Goal: Task Accomplishment & Management: Use online tool/utility

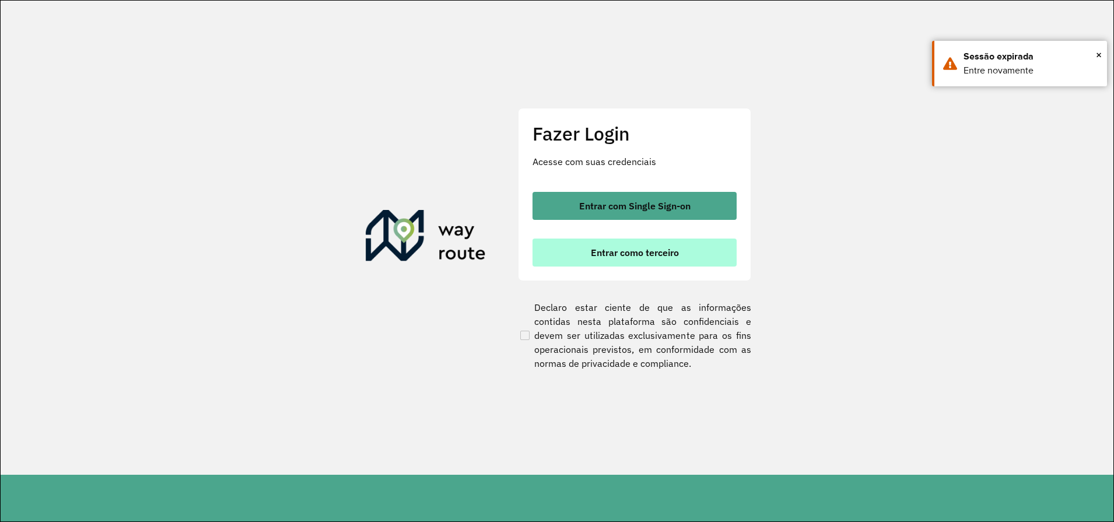
click at [636, 259] on button "Entrar como terceiro" at bounding box center [635, 253] width 204 height 28
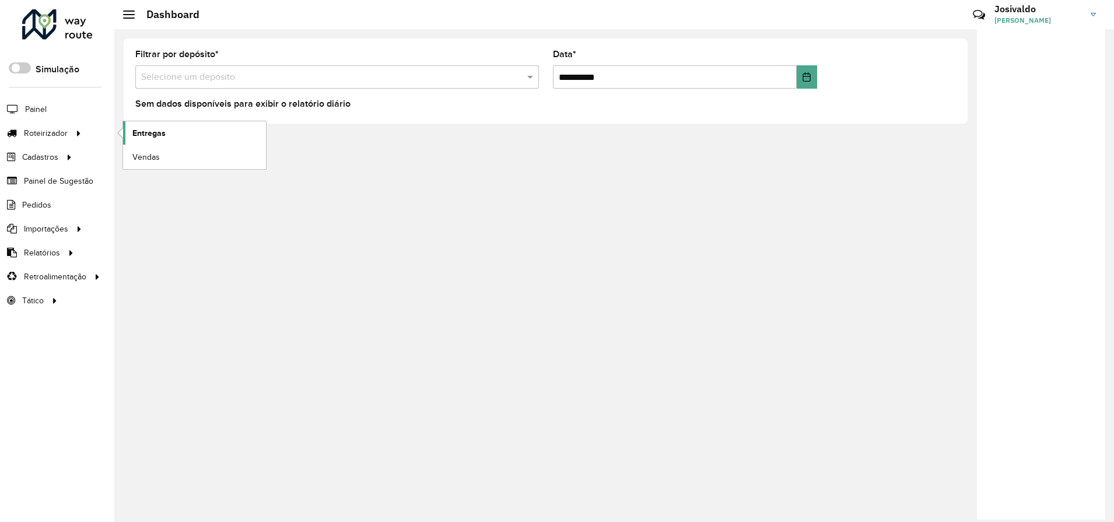
click at [136, 132] on span "Entregas" at bounding box center [148, 133] width 33 height 12
click at [149, 129] on span "Entregas" at bounding box center [148, 133] width 33 height 12
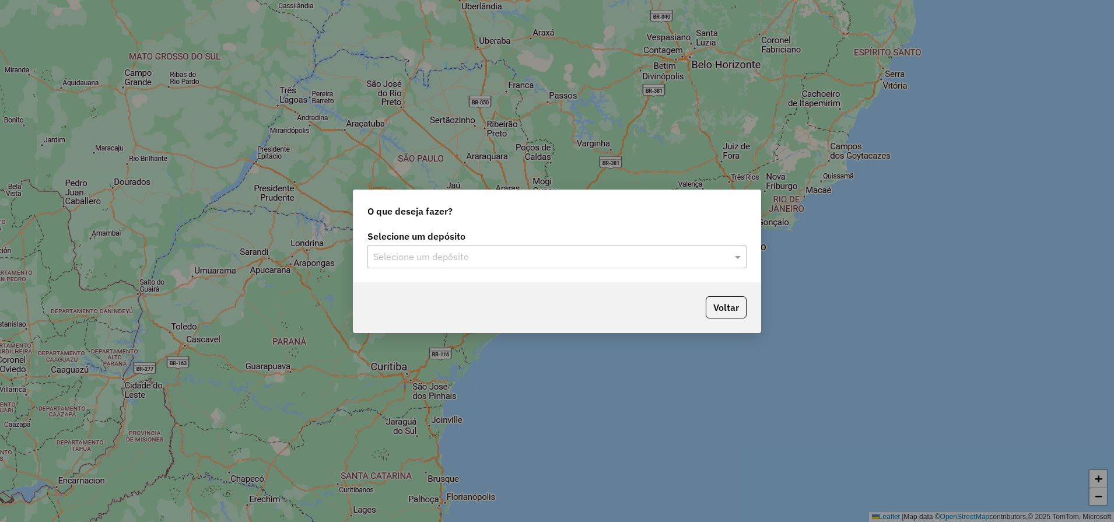
click at [497, 250] on input "text" at bounding box center [545, 257] width 344 height 14
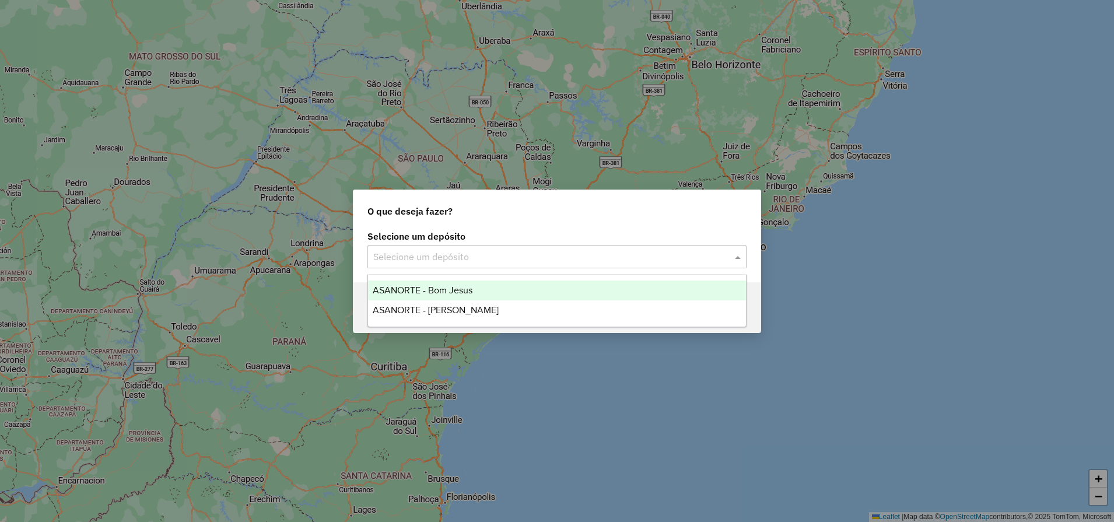
click at [444, 292] on span "ASANORTE - Bom Jesus" at bounding box center [423, 290] width 100 height 10
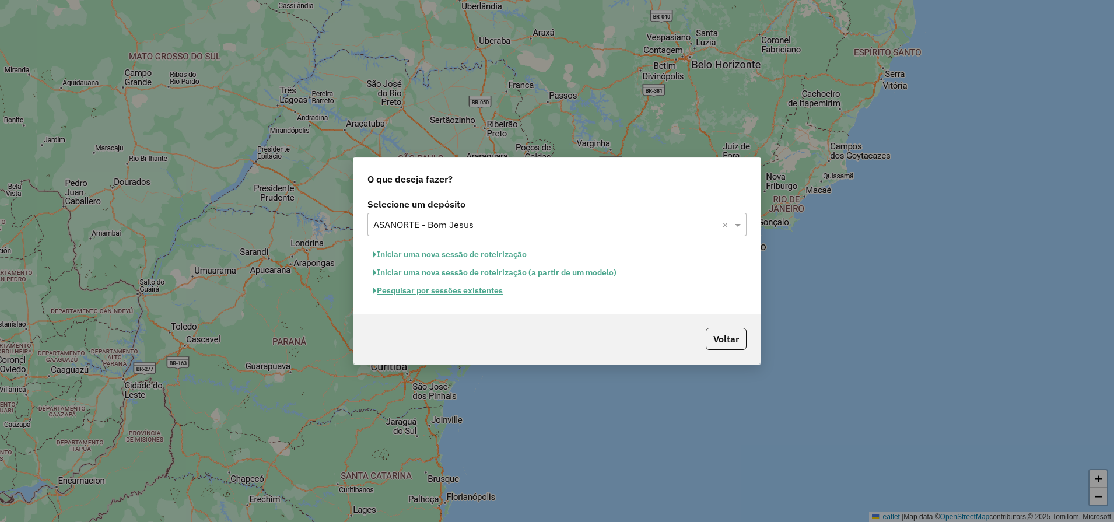
click at [443, 256] on button "Iniciar uma nova sessão de roteirização" at bounding box center [449, 255] width 164 height 18
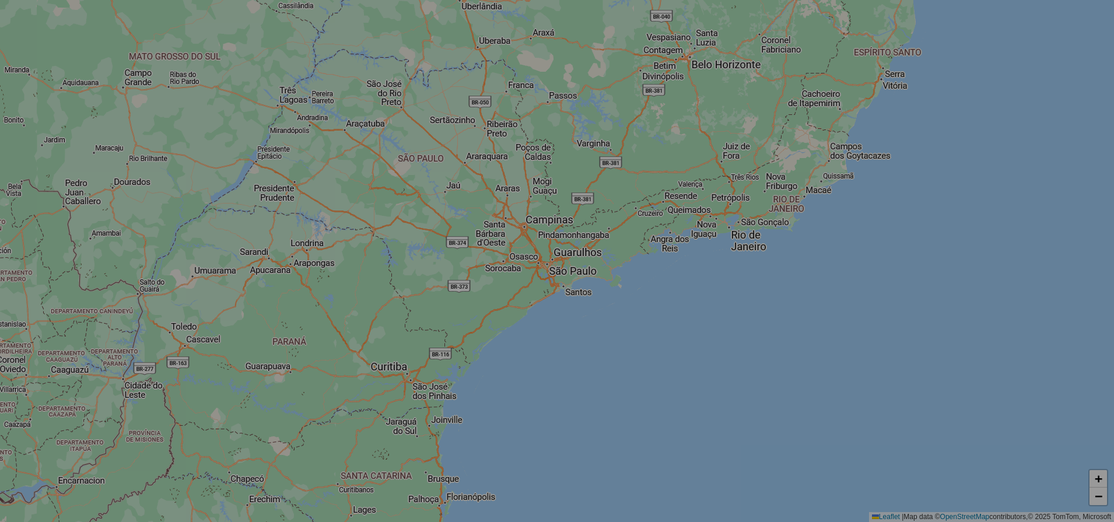
select select "*"
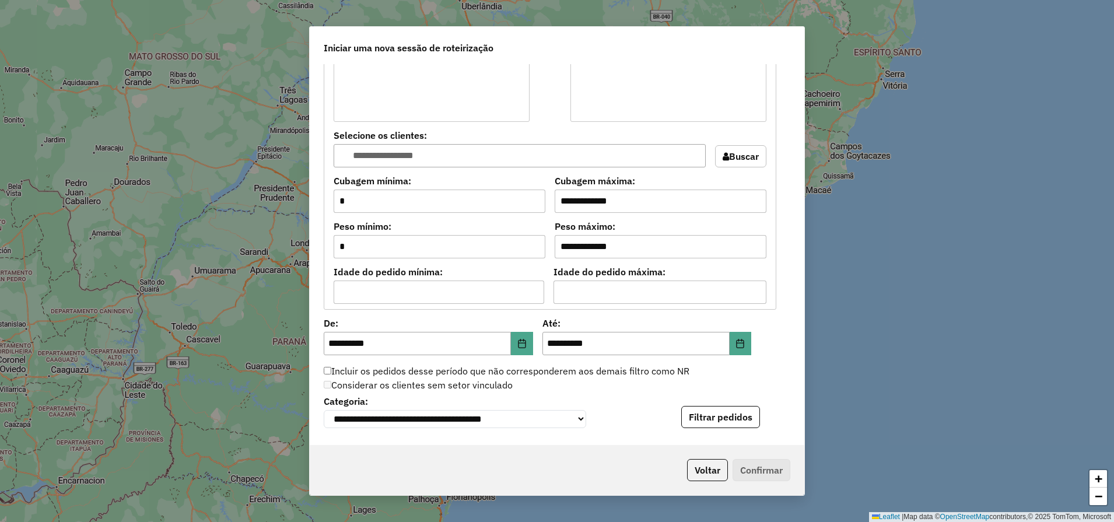
scroll to position [875, 0]
click at [720, 422] on button "Filtrar pedidos" at bounding box center [720, 416] width 79 height 22
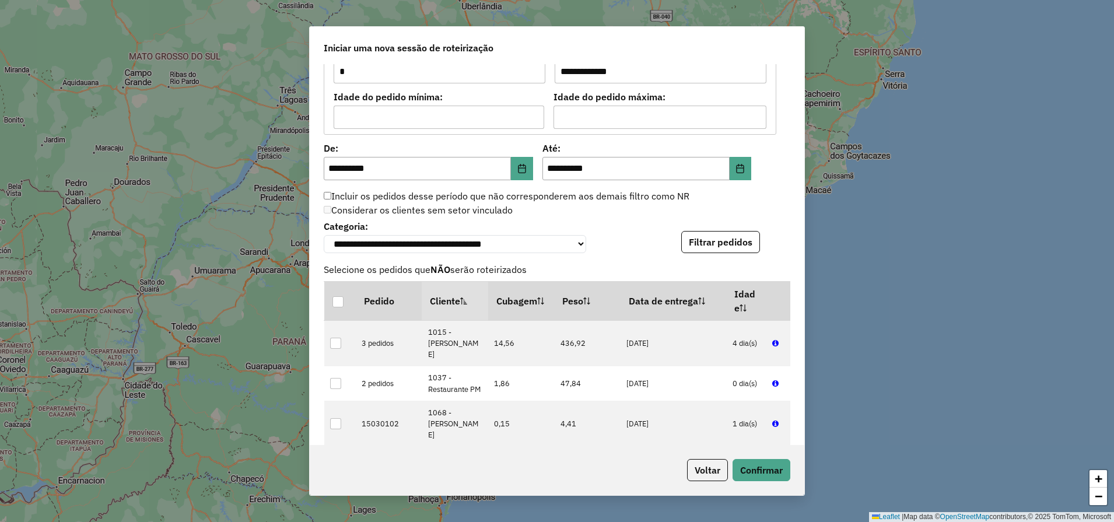
scroll to position [1094, 0]
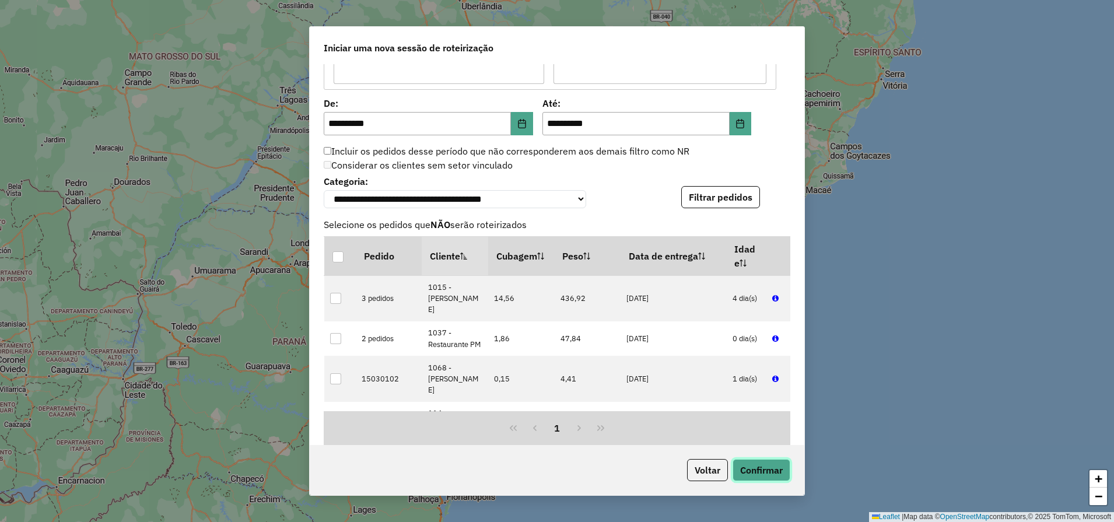
click at [778, 477] on button "Confirmar" at bounding box center [762, 470] width 58 height 22
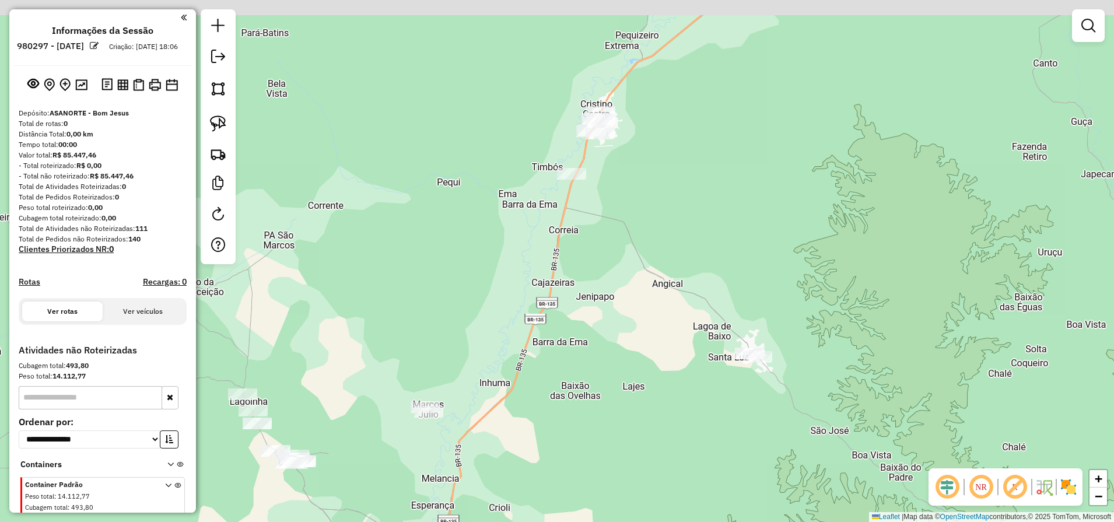
drag, startPoint x: 601, startPoint y: 284, endPoint x: 608, endPoint y: 293, distance: 12.0
click at [613, 307] on div "Janela de atendimento Grade de atendimento Capacidade Transportadoras Veículos …" at bounding box center [557, 261] width 1114 height 522
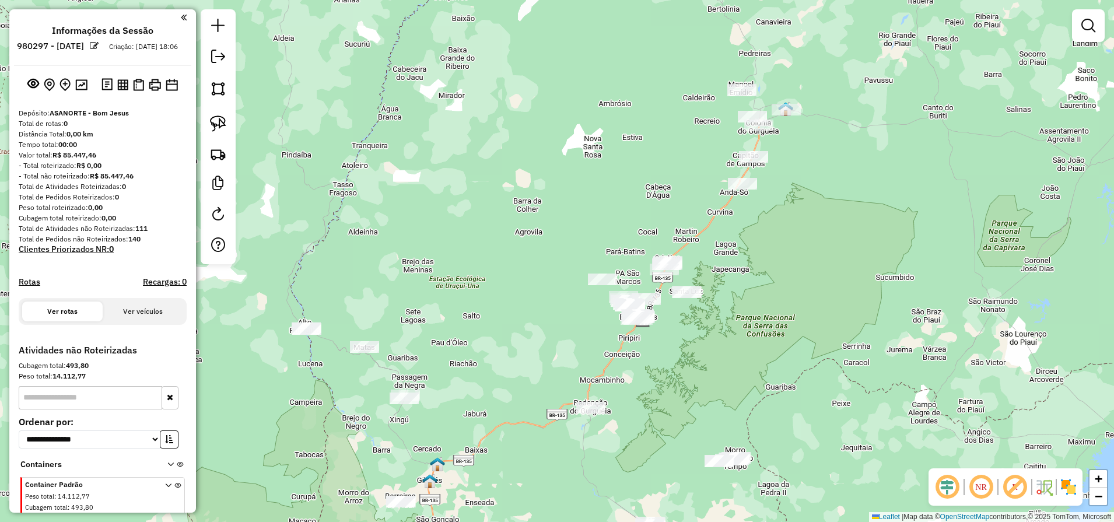
drag, startPoint x: 731, startPoint y: 356, endPoint x: 726, endPoint y: 200, distance: 155.8
click at [731, 199] on div "Janela de atendimento Grade de atendimento Capacidade Transportadoras Veículos …" at bounding box center [557, 261] width 1114 height 522
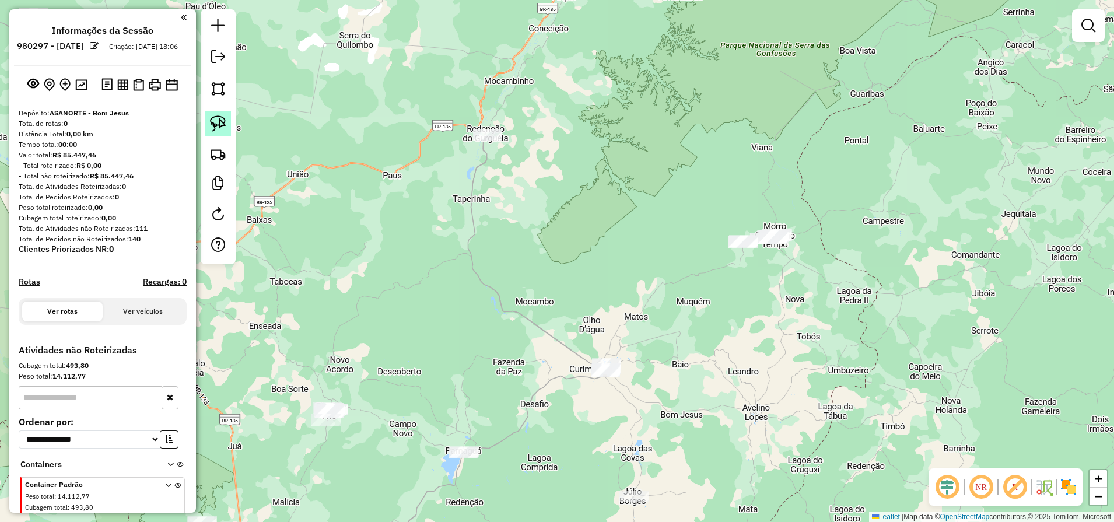
click at [214, 122] on img at bounding box center [218, 123] width 16 height 16
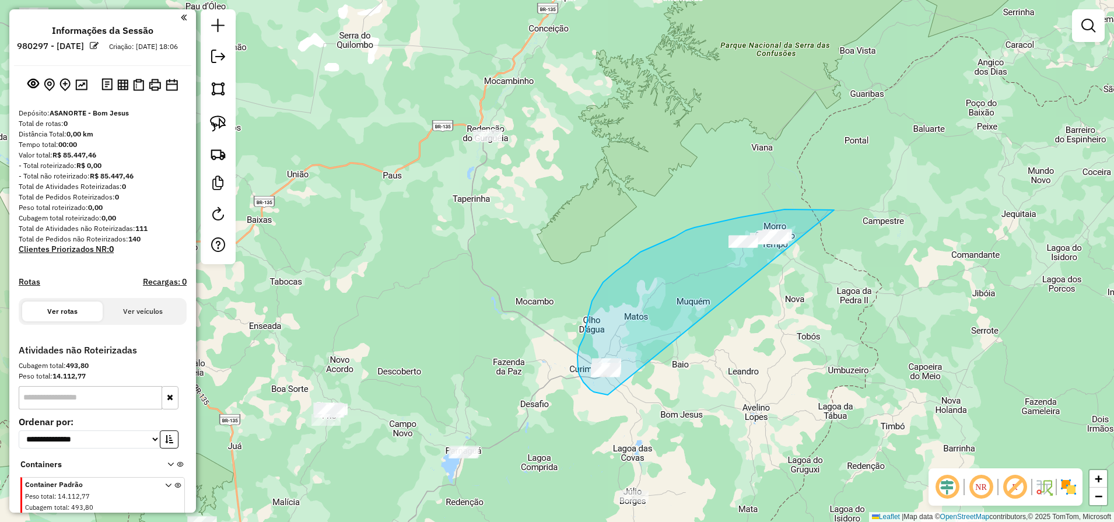
drag, startPoint x: 815, startPoint y: 209, endPoint x: 667, endPoint y: 376, distance: 223.0
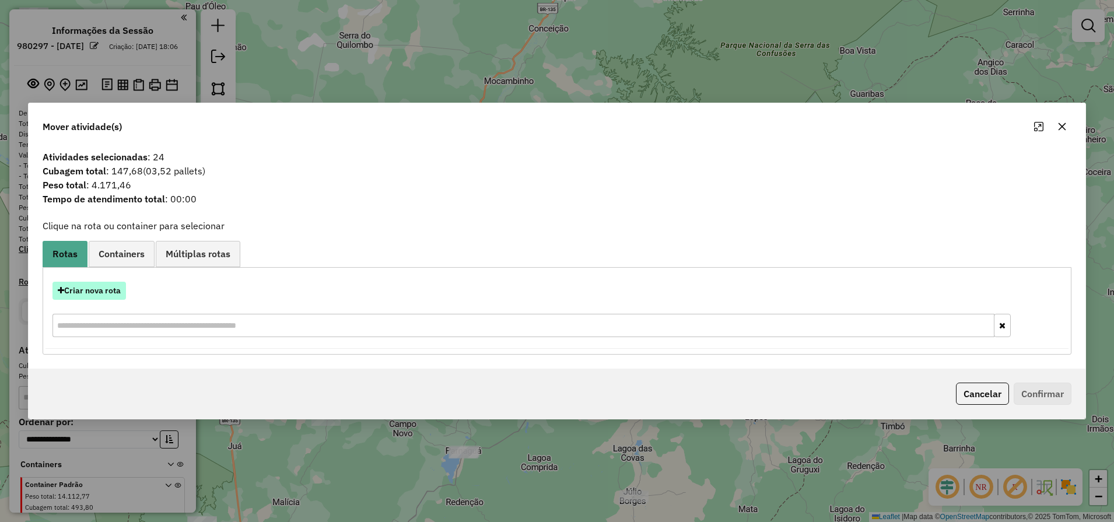
click at [114, 292] on button "Criar nova rota" at bounding box center [88, 291] width 73 height 18
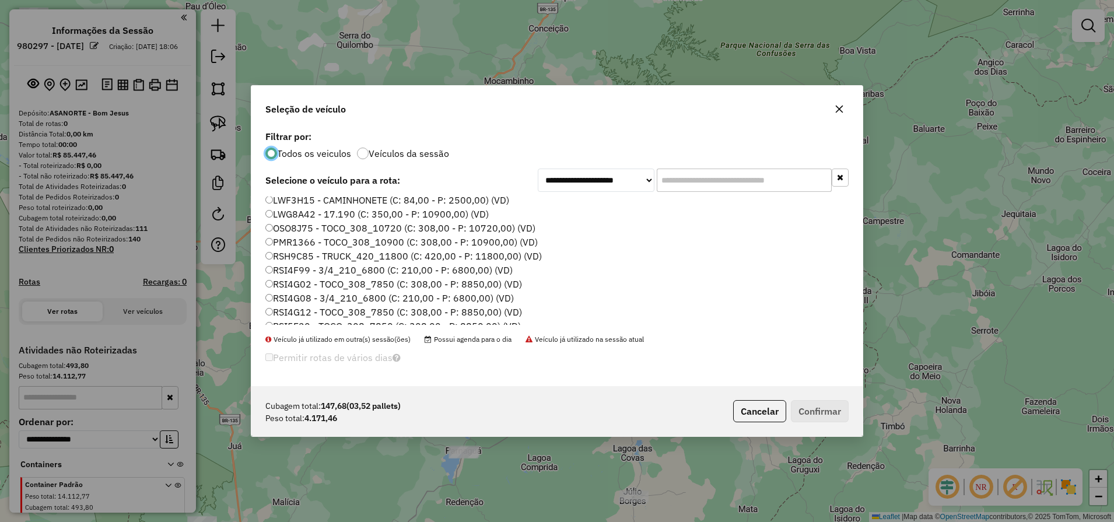
scroll to position [166, 0]
click at [315, 321] on label "RSQ7D88 - TOCO_308_7850 (C: 308,00 - P: 8850,00) (VD)" at bounding box center [395, 317] width 260 height 14
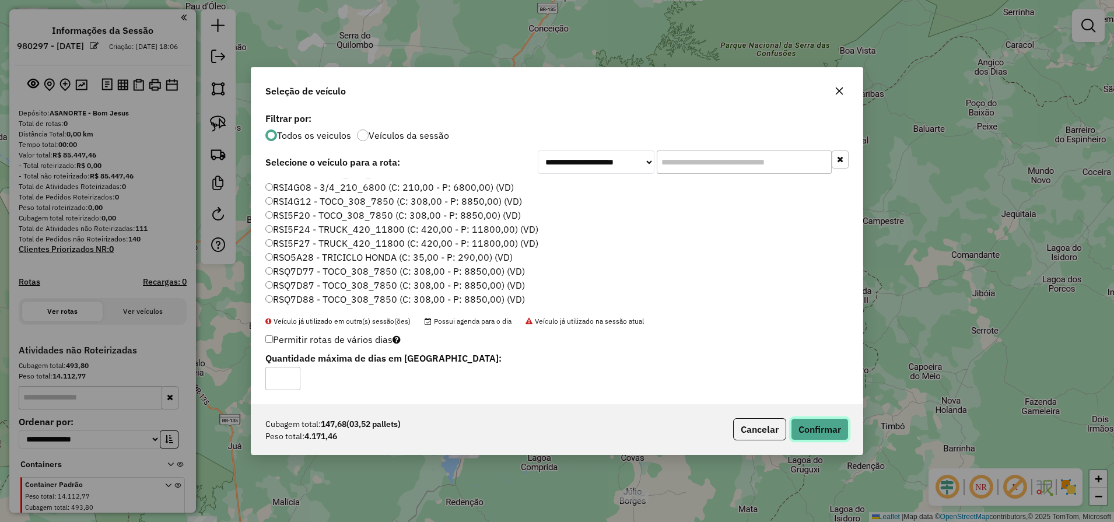
click at [829, 426] on button "Confirmar" at bounding box center [820, 429] width 58 height 22
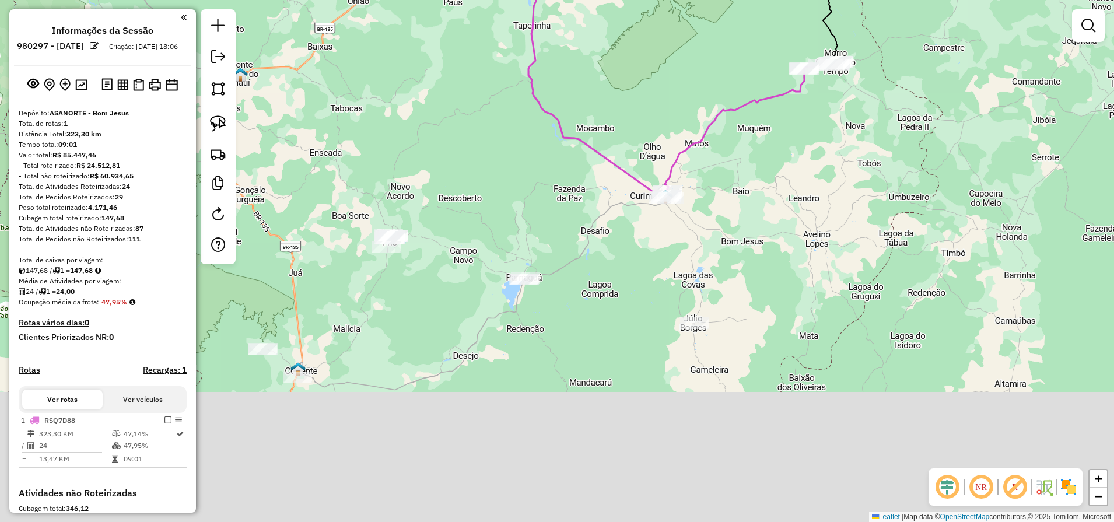
drag, startPoint x: 504, startPoint y: 407, endPoint x: 605, endPoint y: 147, distance: 279.0
click at [590, 170] on div "Janela de atendimento Grade de atendimento Capacidade Transportadoras Veículos …" at bounding box center [557, 261] width 1114 height 522
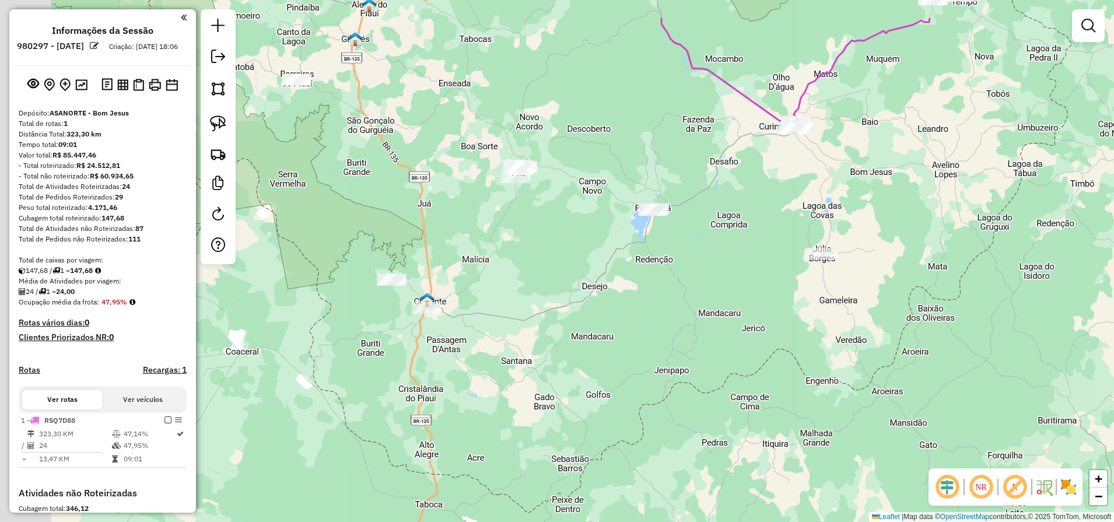
drag, startPoint x: 495, startPoint y: 255, endPoint x: 523, endPoint y: 302, distance: 53.9
click at [521, 299] on div "Janela de atendimento Grade de atendimento Capacidade Transportadoras Veículos …" at bounding box center [557, 261] width 1114 height 522
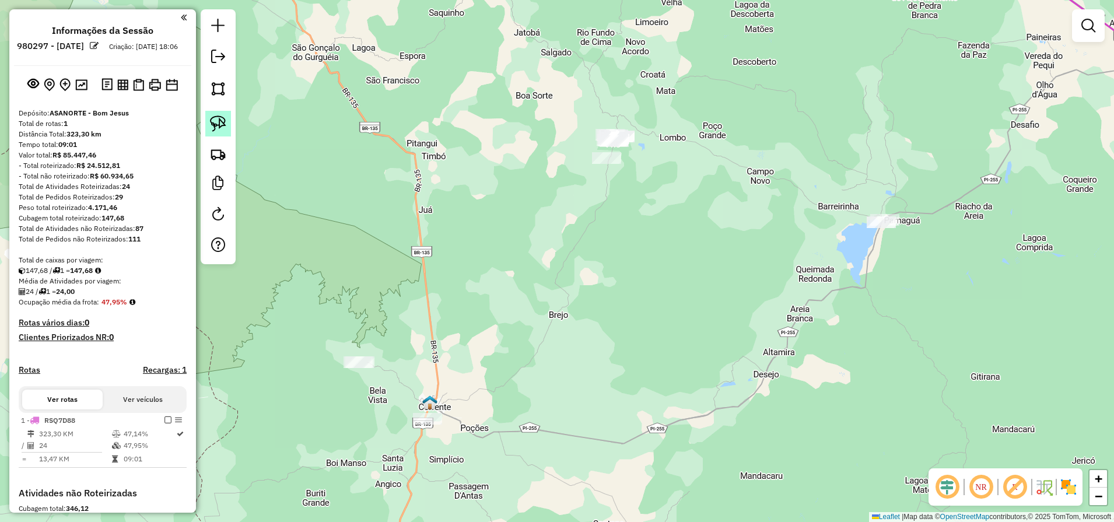
click at [221, 123] on img at bounding box center [218, 123] width 16 height 16
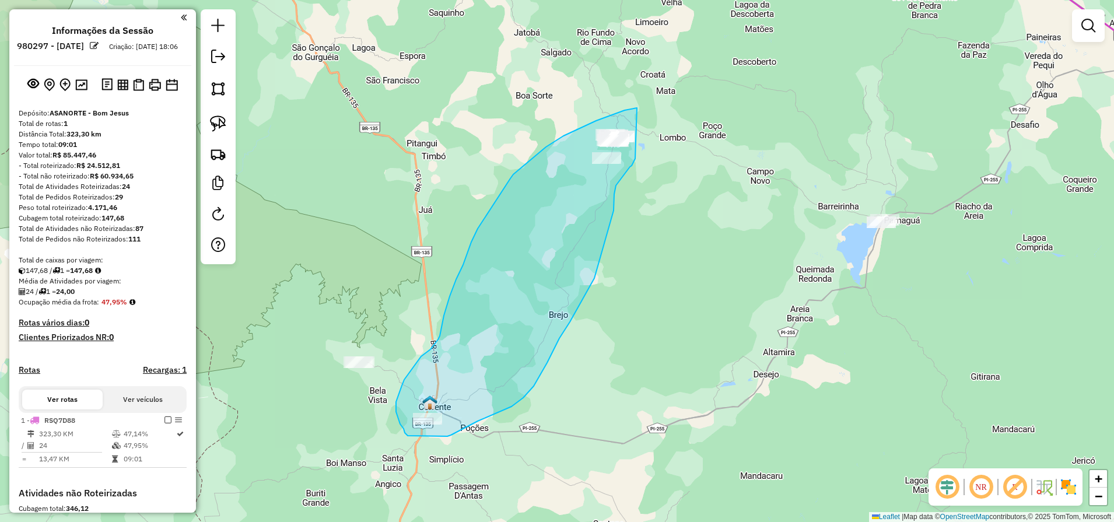
drag, startPoint x: 637, startPoint y: 108, endPoint x: 638, endPoint y: 152, distance: 43.8
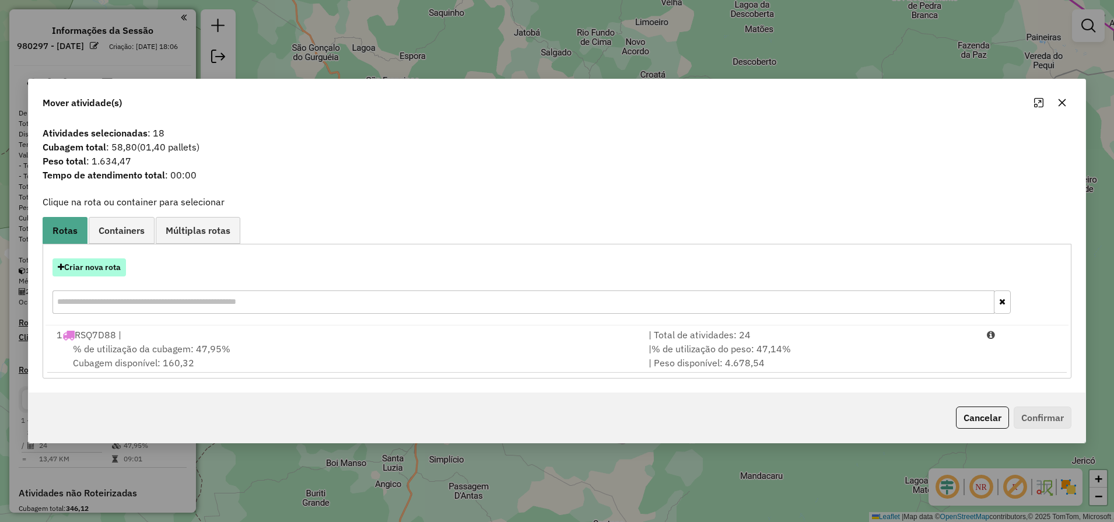
click at [108, 260] on button "Criar nova rota" at bounding box center [88, 267] width 73 height 18
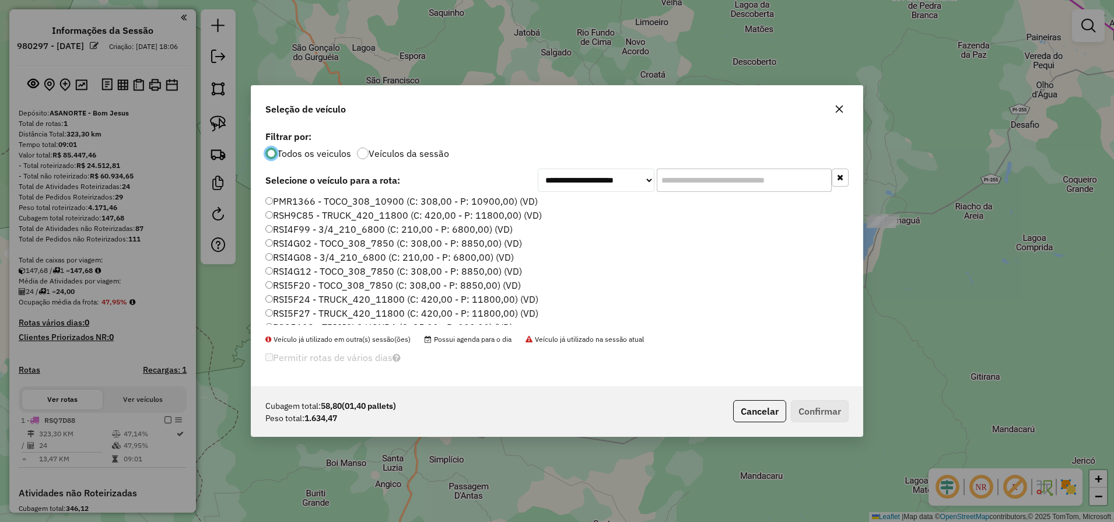
scroll to position [146, 0]
click at [328, 216] on label "RSI4G02 - TOCO_308_7850 (C: 308,00 - P: 8850,00) (VD)" at bounding box center [393, 211] width 257 height 14
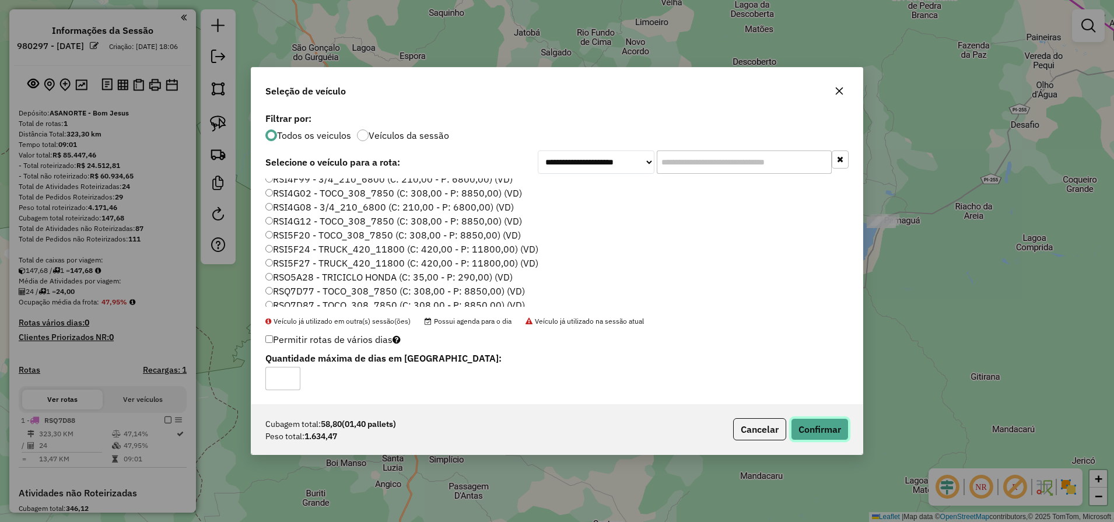
click at [832, 432] on button "Confirmar" at bounding box center [820, 429] width 58 height 22
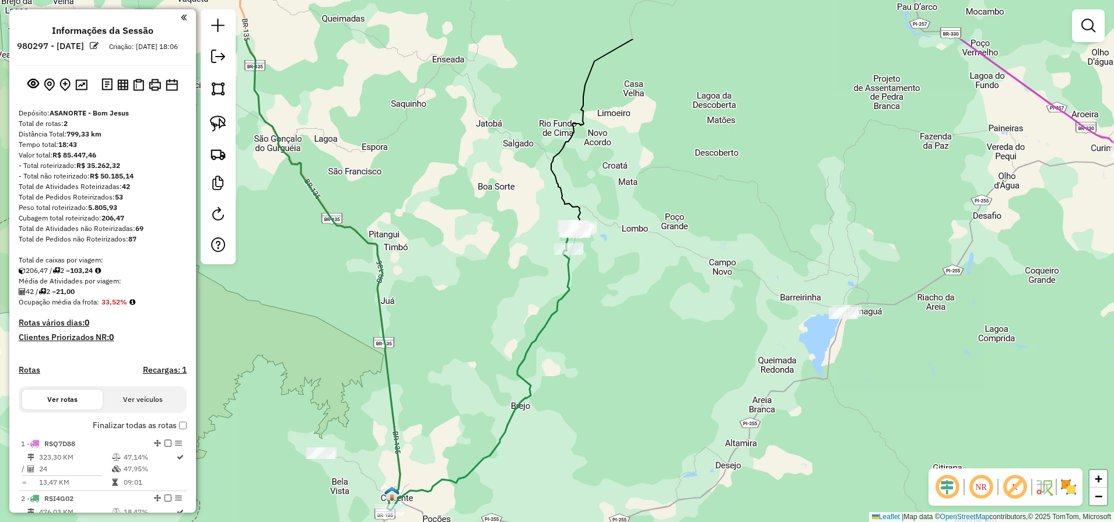
drag, startPoint x: 696, startPoint y: 268, endPoint x: 650, endPoint y: 382, distance: 122.5
click at [654, 373] on div "Janela de atendimento Grade de atendimento Capacidade Transportadoras Veículos …" at bounding box center [557, 261] width 1114 height 522
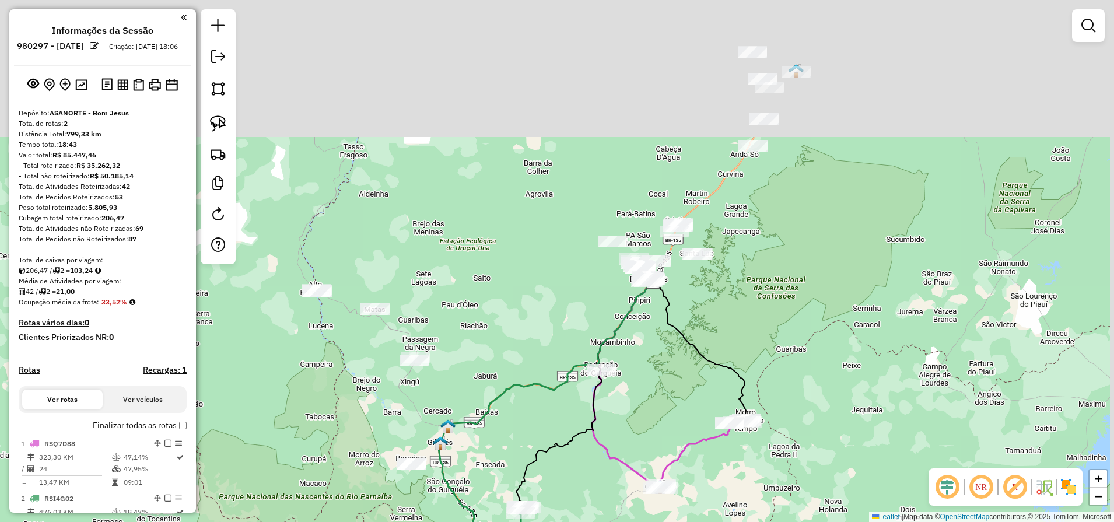
drag, startPoint x: 735, startPoint y: 226, endPoint x: 636, endPoint y: 414, distance: 212.6
click at [636, 412] on div "Janela de atendimento Grade de atendimento Capacidade Transportadoras Veículos …" at bounding box center [557, 261] width 1114 height 522
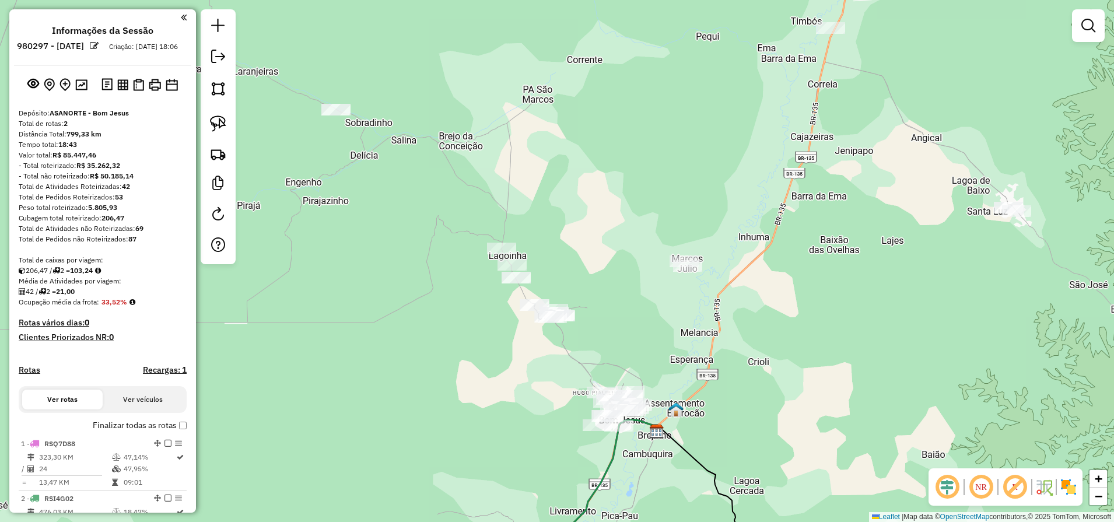
drag, startPoint x: 565, startPoint y: 341, endPoint x: 610, endPoint y: 346, distance: 45.2
click at [609, 346] on div "Janela de atendimento Grade de atendimento Capacidade Transportadoras Veículos …" at bounding box center [557, 261] width 1114 height 522
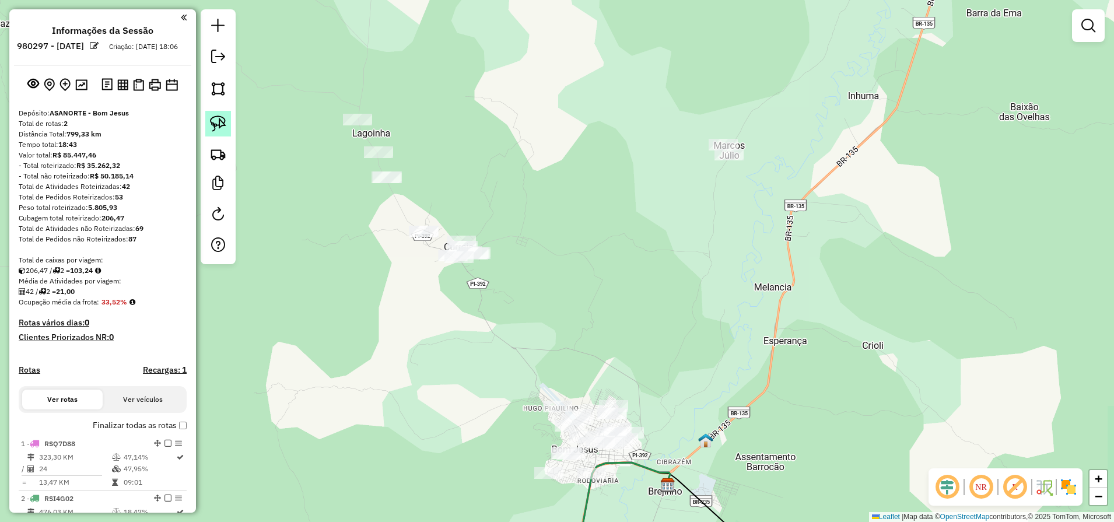
click at [211, 124] on img at bounding box center [218, 123] width 16 height 16
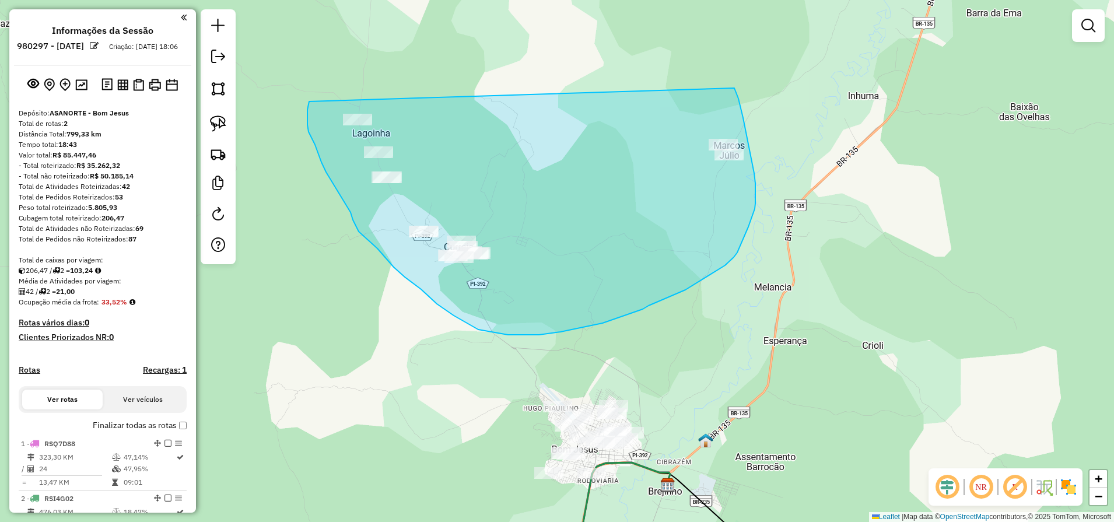
drag, startPoint x: 734, startPoint y: 88, endPoint x: 313, endPoint y: 95, distance: 421.7
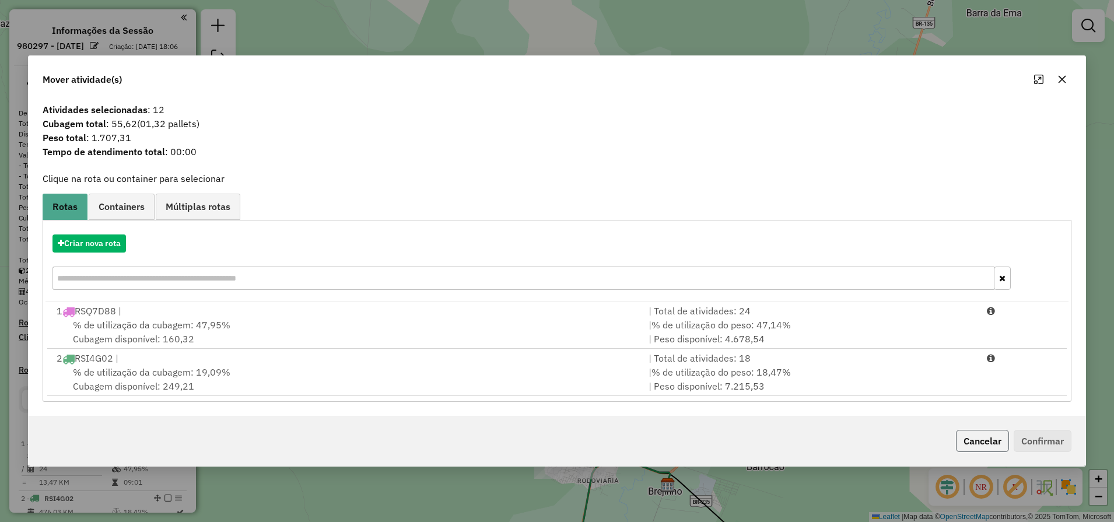
click at [975, 437] on button "Cancelar" at bounding box center [982, 441] width 53 height 22
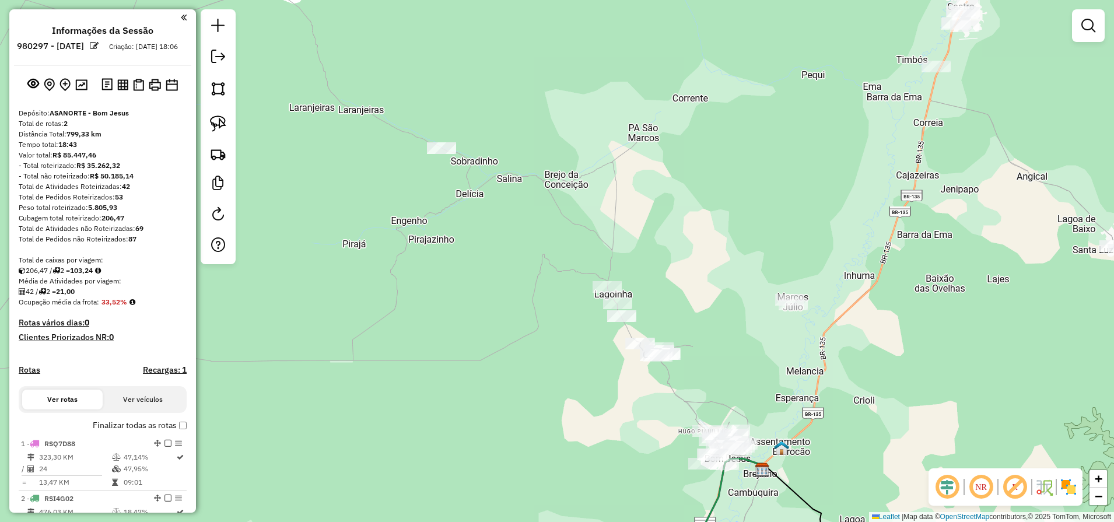
drag, startPoint x: 661, startPoint y: 268, endPoint x: 656, endPoint y: 266, distance: 6.1
click at [699, 298] on div "Janela de atendimento Grade de atendimento Capacidade Transportadoras Veículos …" at bounding box center [557, 261] width 1114 height 522
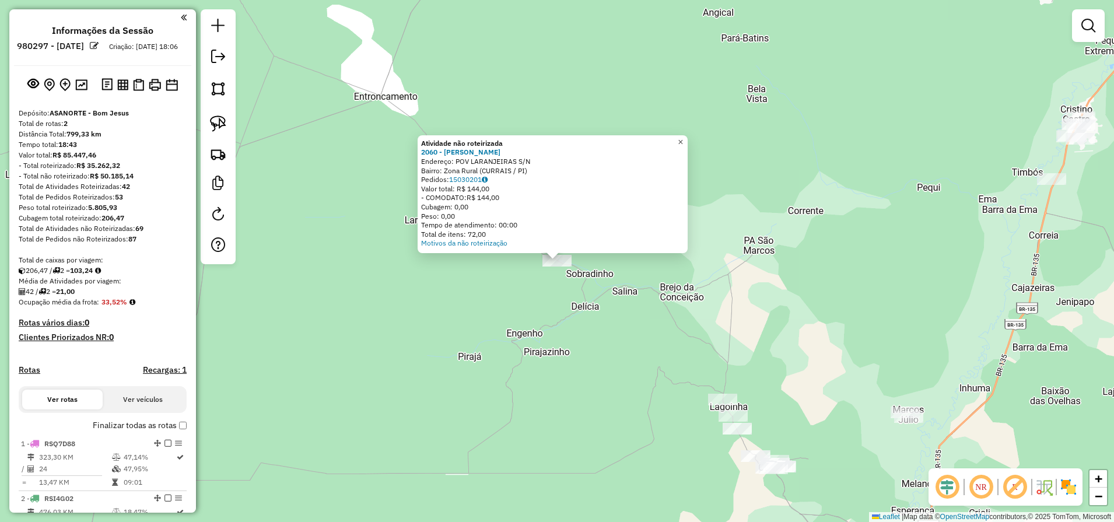
click at [683, 140] on span "×" at bounding box center [680, 142] width 5 height 10
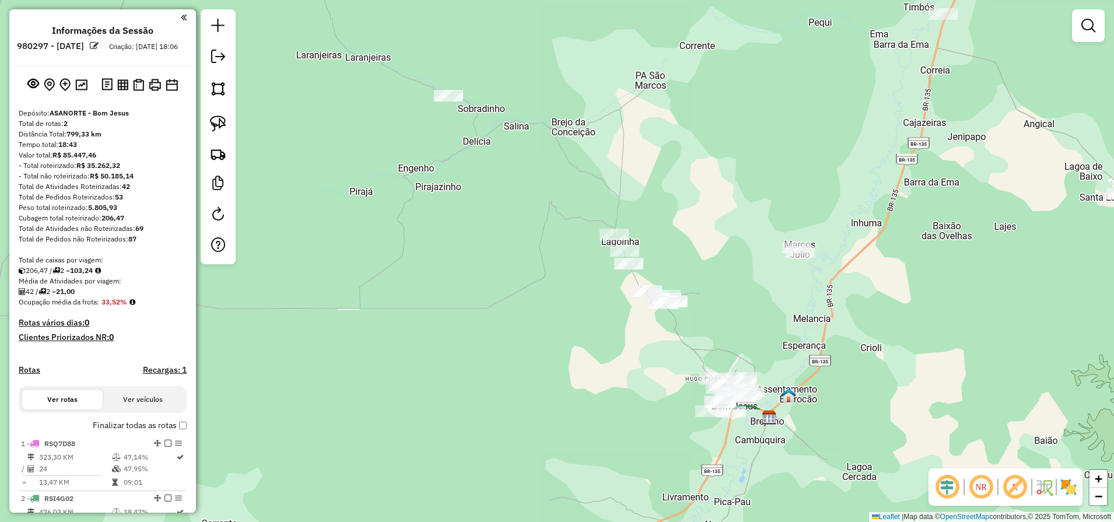
drag, startPoint x: 723, startPoint y: 333, endPoint x: 632, endPoint y: 191, distance: 168.9
click at [633, 194] on div "Janela de atendimento Grade de atendimento Capacidade Transportadoras Veículos …" at bounding box center [557, 261] width 1114 height 522
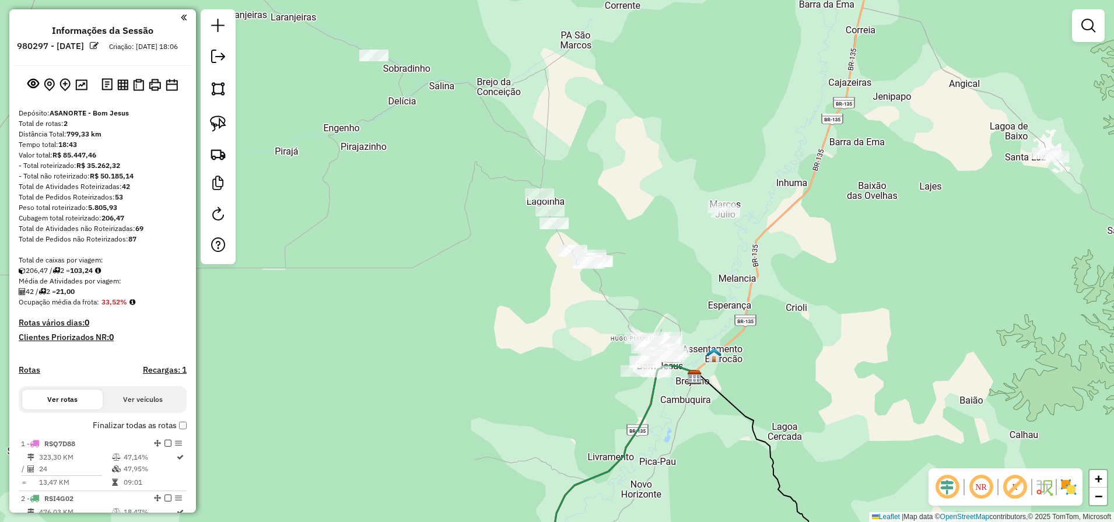
drag, startPoint x: 810, startPoint y: 338, endPoint x: 740, endPoint y: 277, distance: 92.2
click at [740, 288] on div "Janela de atendimento Grade de atendimento Capacidade Transportadoras Veículos …" at bounding box center [557, 261] width 1114 height 522
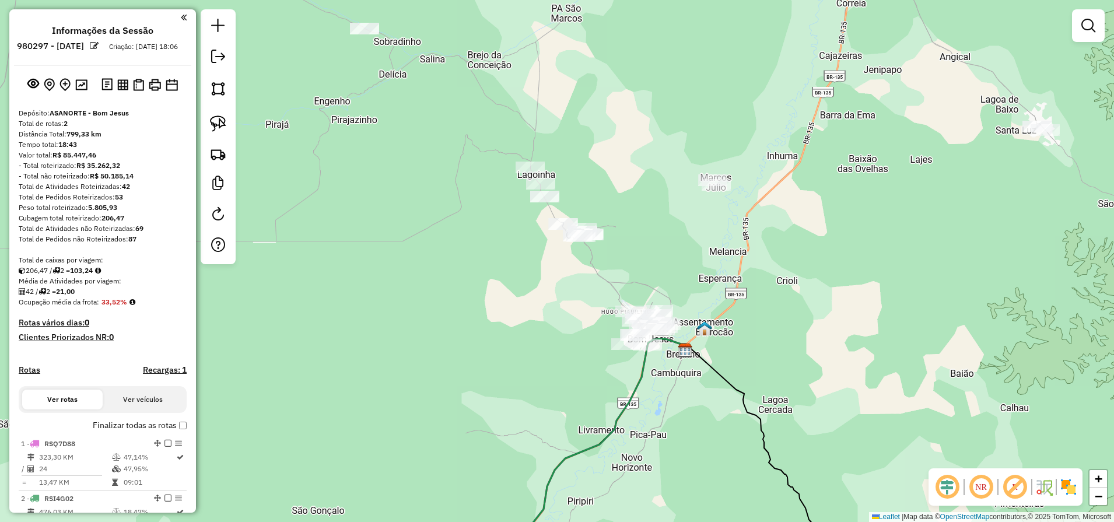
click at [228, 124] on link at bounding box center [218, 124] width 26 height 26
drag, startPoint x: 725, startPoint y: 166, endPoint x: 734, endPoint y: 202, distance: 37.9
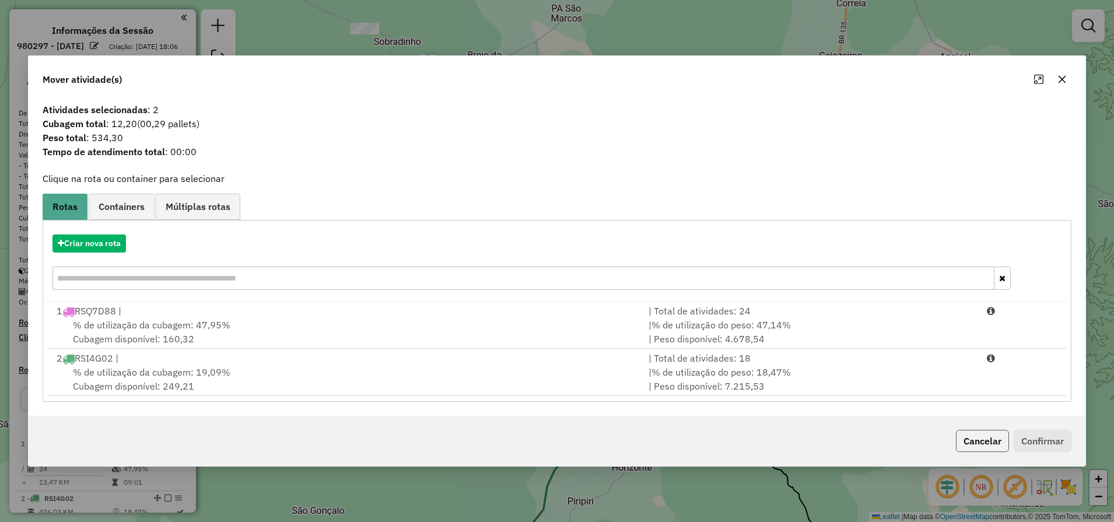
click at [987, 444] on button "Cancelar" at bounding box center [982, 441] width 53 height 22
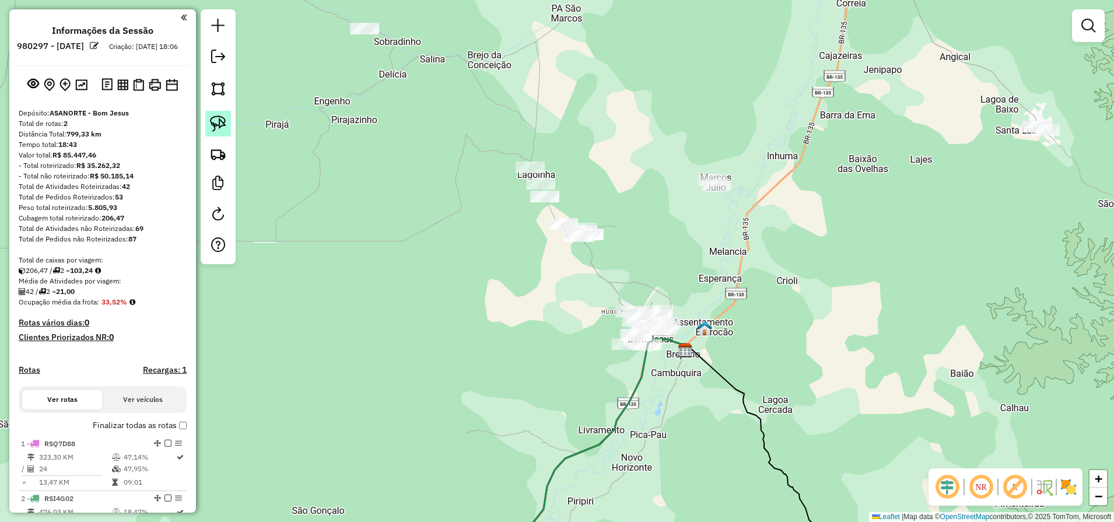
drag, startPoint x: 220, startPoint y: 117, endPoint x: 559, endPoint y: 176, distance: 344.6
click at [221, 117] on img at bounding box center [218, 123] width 16 height 16
drag, startPoint x: 723, startPoint y: 162, endPoint x: 727, endPoint y: 204, distance: 41.6
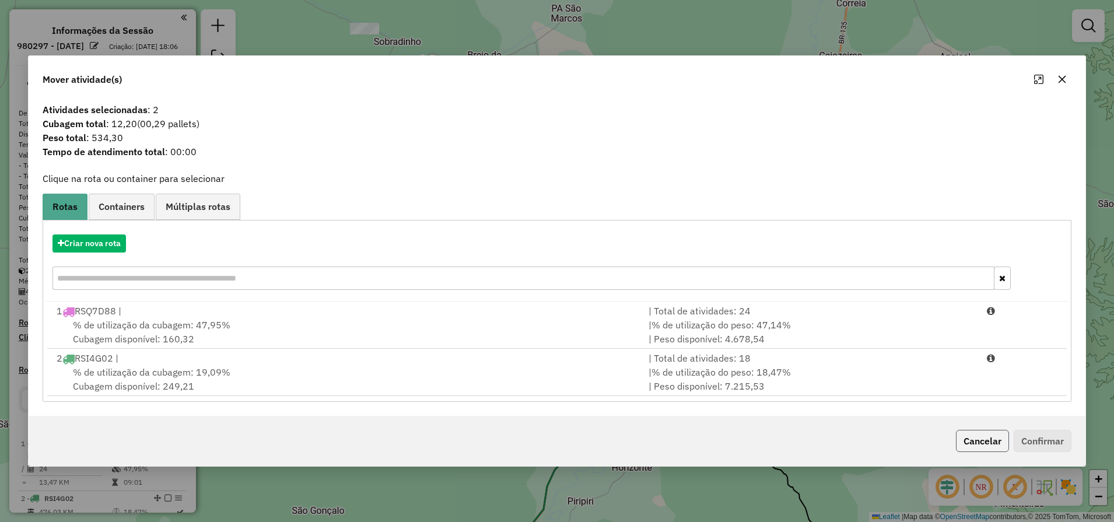
click at [964, 439] on button "Cancelar" at bounding box center [982, 441] width 53 height 22
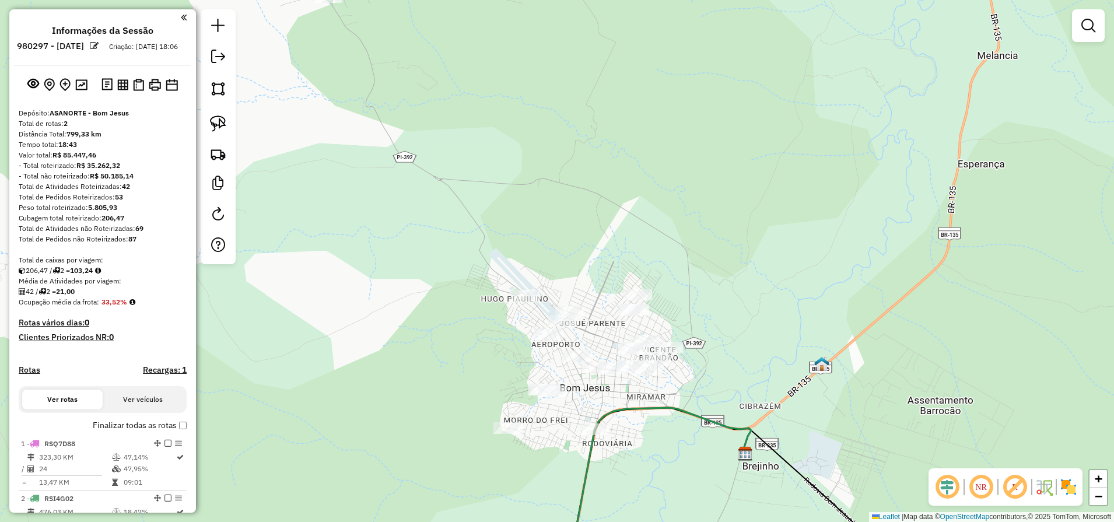
click at [1088, 22] on em at bounding box center [1088, 26] width 14 height 14
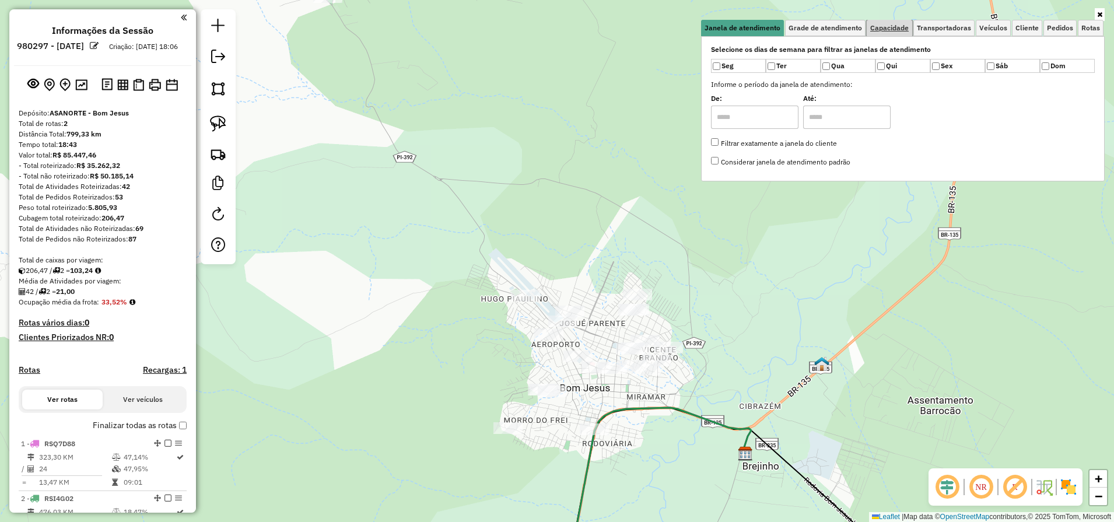
click at [886, 26] on span "Capacidade" at bounding box center [889, 27] width 38 height 7
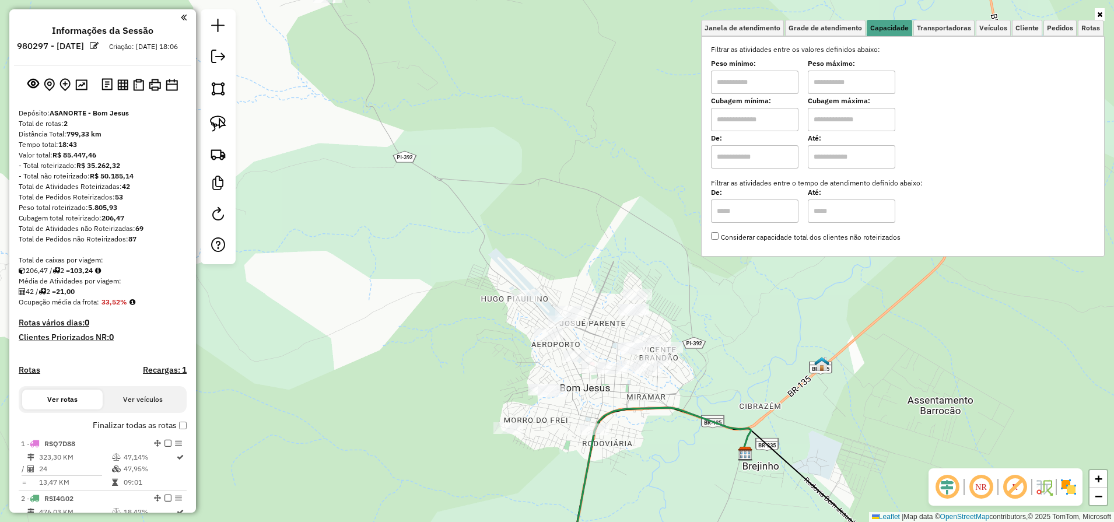
click at [755, 122] on input "text" at bounding box center [754, 119] width 87 height 23
type input "****"
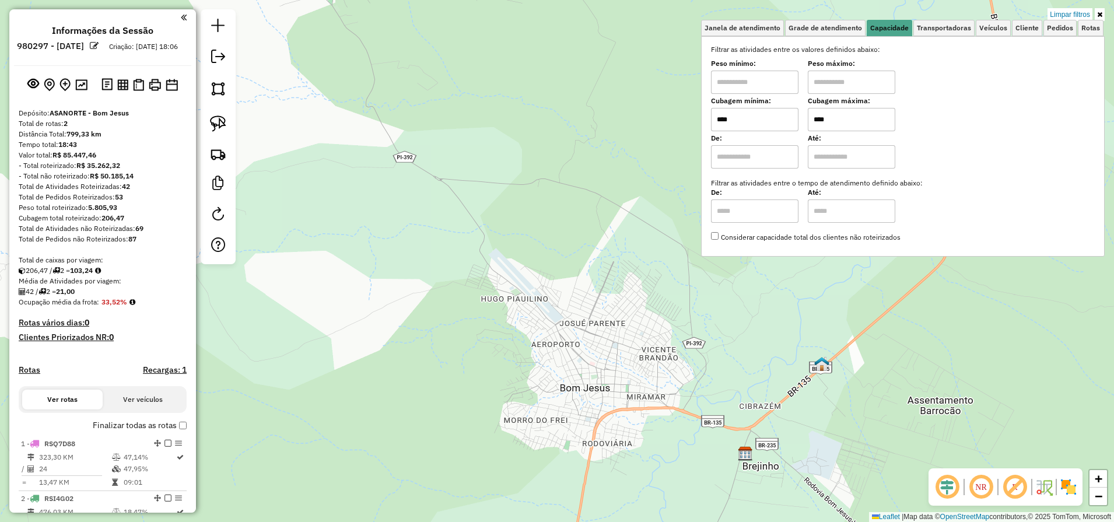
click at [855, 121] on input "****" at bounding box center [851, 119] width 87 height 23
type input "****"
drag, startPoint x: 221, startPoint y: 116, endPoint x: 386, endPoint y: 218, distance: 193.8
click at [221, 117] on img at bounding box center [218, 123] width 16 height 16
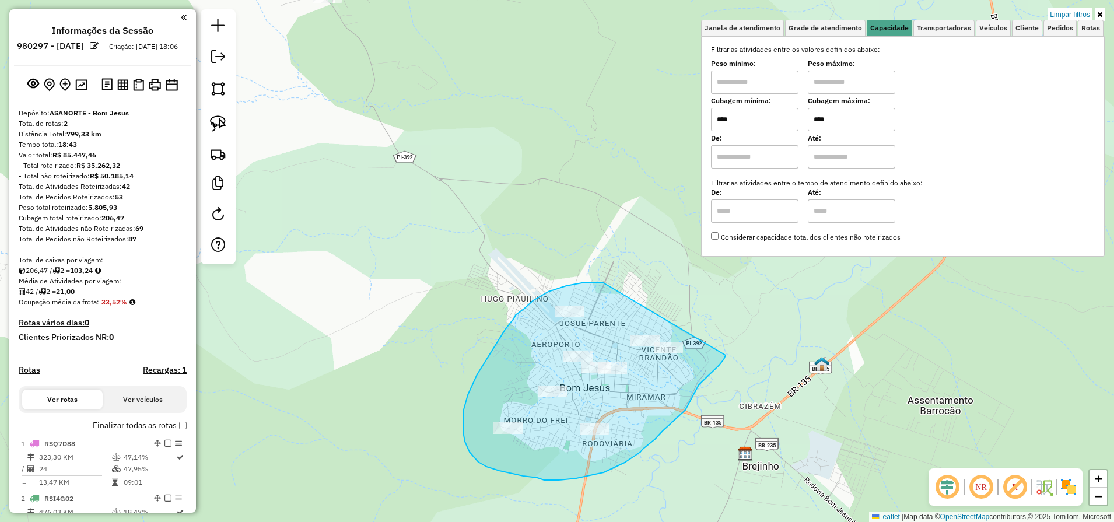
drag, startPoint x: 601, startPoint y: 282, endPoint x: 726, endPoint y: 353, distance: 143.2
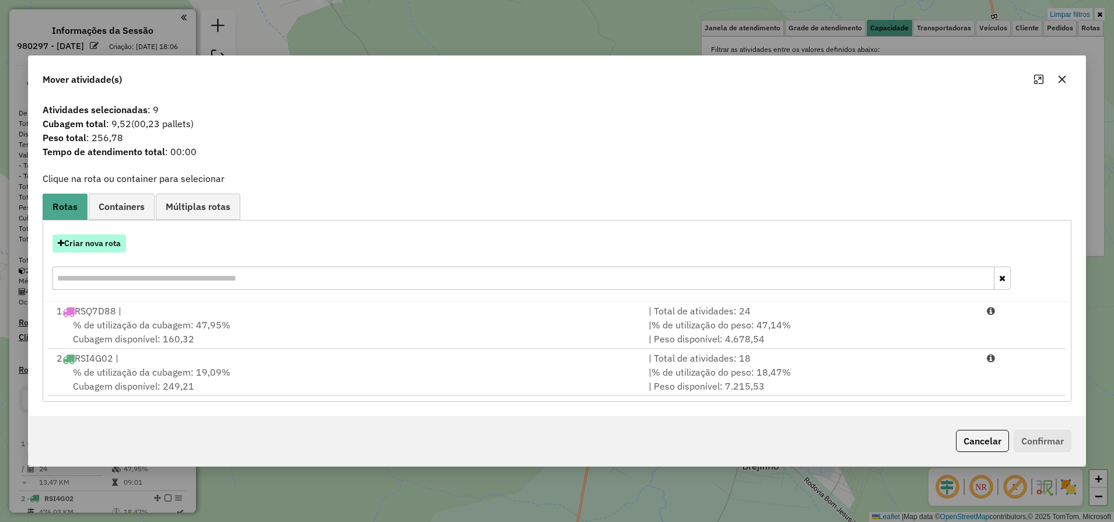
click at [111, 241] on button "Criar nova rota" at bounding box center [88, 243] width 73 height 18
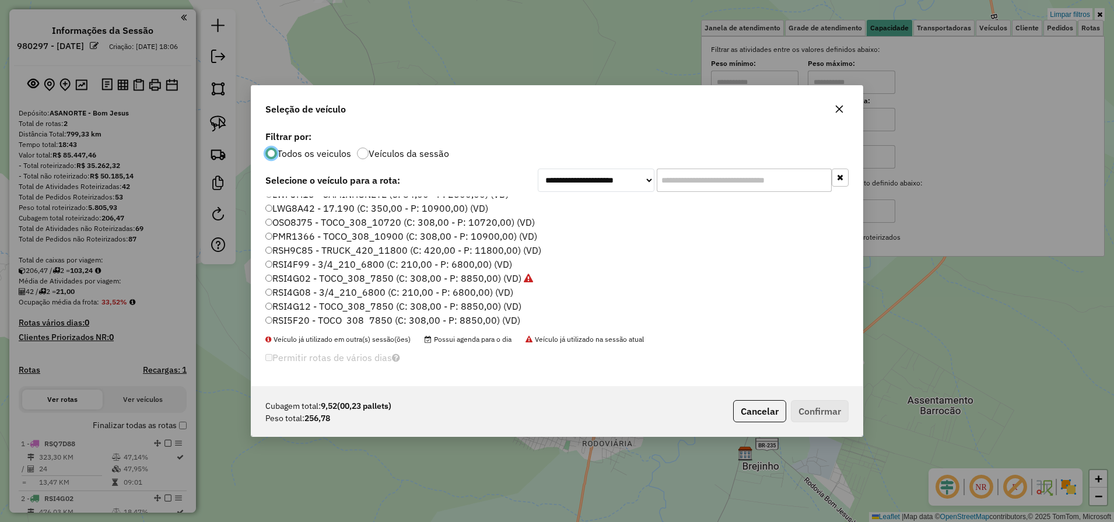
scroll to position [166, 0]
click at [326, 271] on label "RSO5A28 - TRICICLO HONDA (C: 35,00 - P: 290,00) (VD)" at bounding box center [388, 275] width 247 height 14
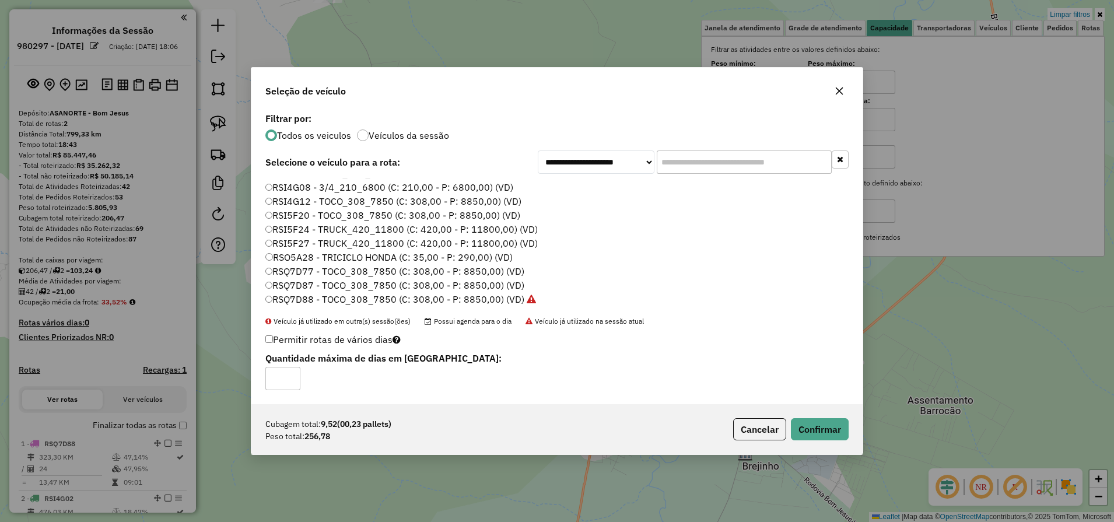
click at [826, 440] on div "Cubagem total: 9,52 (00,23 pallets) Peso total: 256,78 Cancelar Confirmar" at bounding box center [556, 429] width 611 height 50
click at [824, 433] on button "Confirmar" at bounding box center [820, 429] width 58 height 22
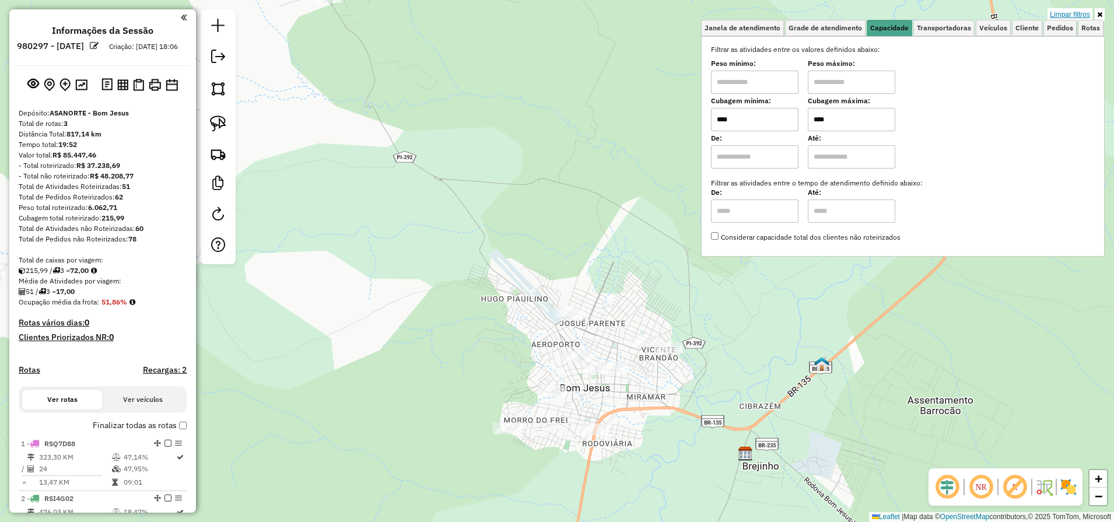
click at [1085, 15] on link "Limpar filtros" at bounding box center [1070, 14] width 45 height 13
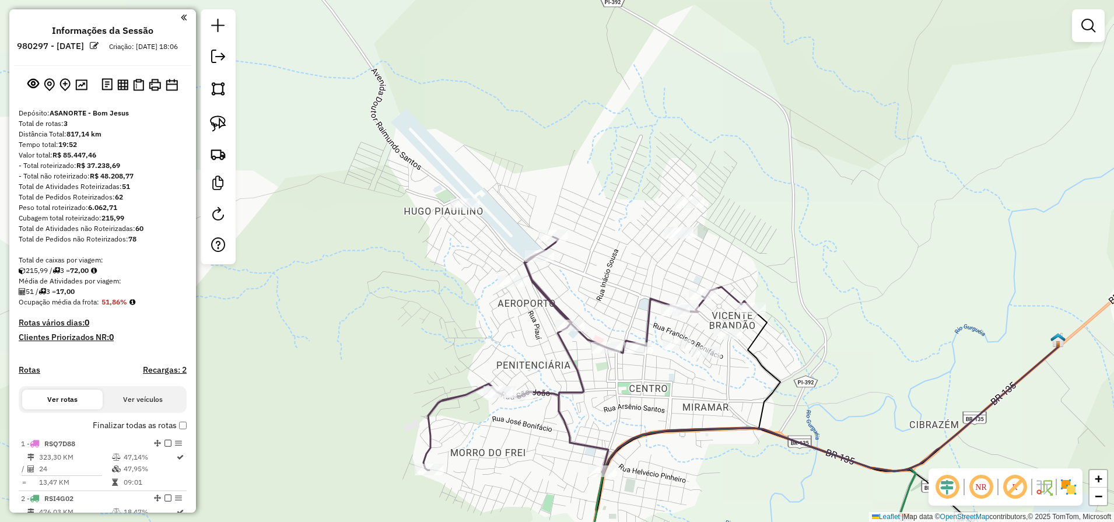
drag, startPoint x: 699, startPoint y: 429, endPoint x: 696, endPoint y: 320, distance: 109.1
click at [696, 320] on div "Janela de atendimento Grade de atendimento Capacidade Transportadoras Veículos …" at bounding box center [557, 261] width 1114 height 522
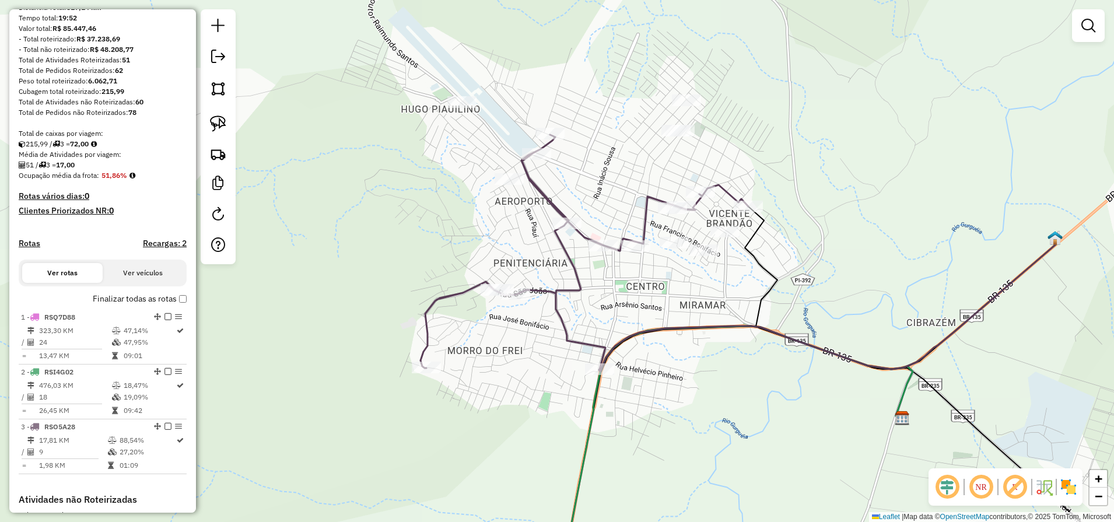
scroll to position [146, 0]
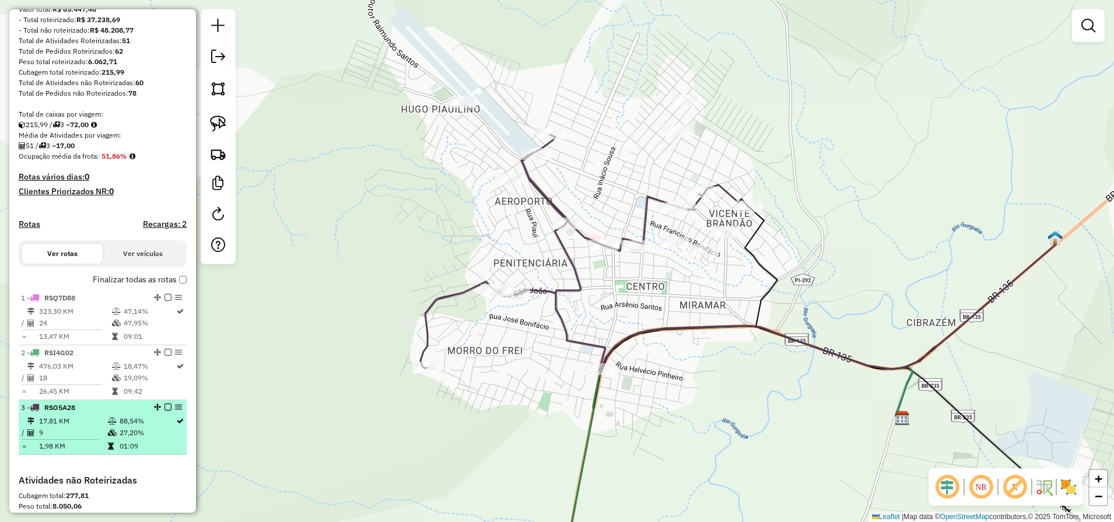
click at [164, 411] on em at bounding box center [167, 407] width 7 height 7
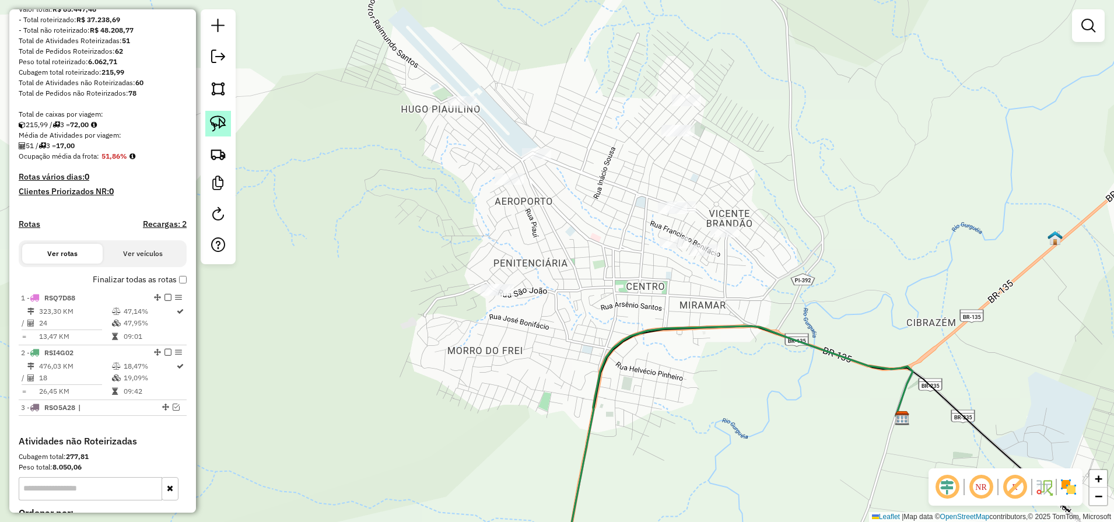
click at [206, 122] on link at bounding box center [218, 124] width 26 height 26
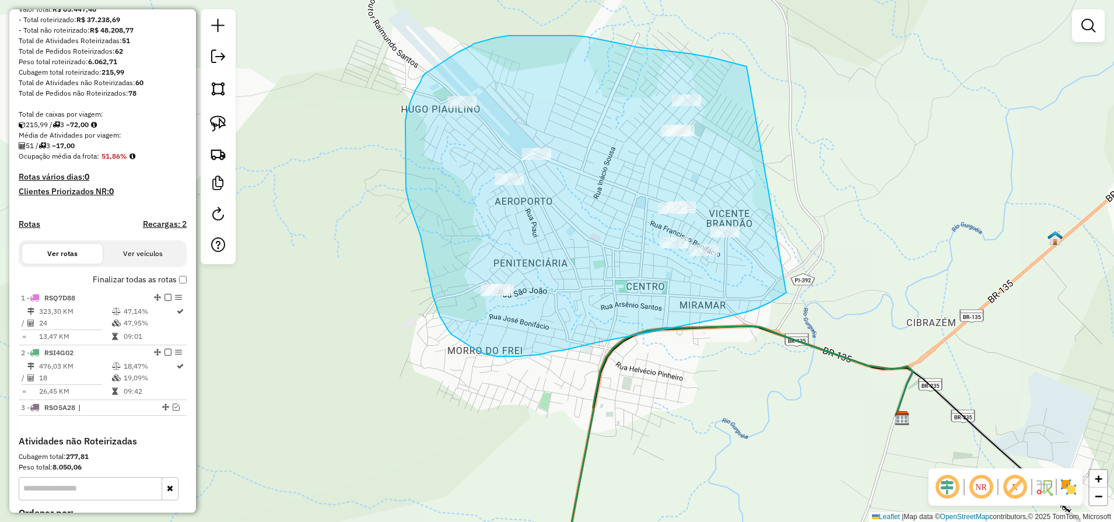
drag, startPoint x: 747, startPoint y: 66, endPoint x: 850, endPoint y: 233, distance: 196.5
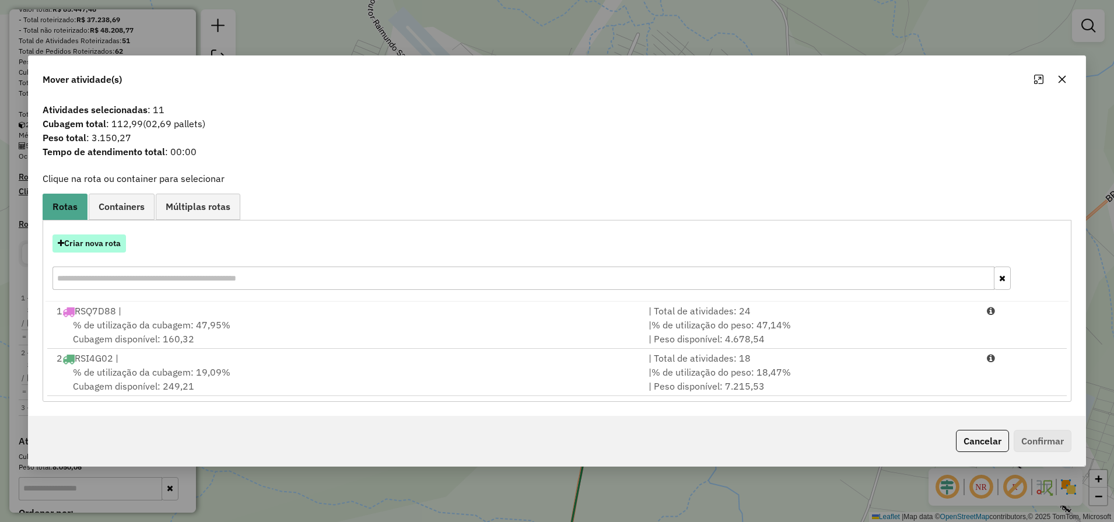
click at [72, 236] on button "Criar nova rota" at bounding box center [88, 243] width 73 height 18
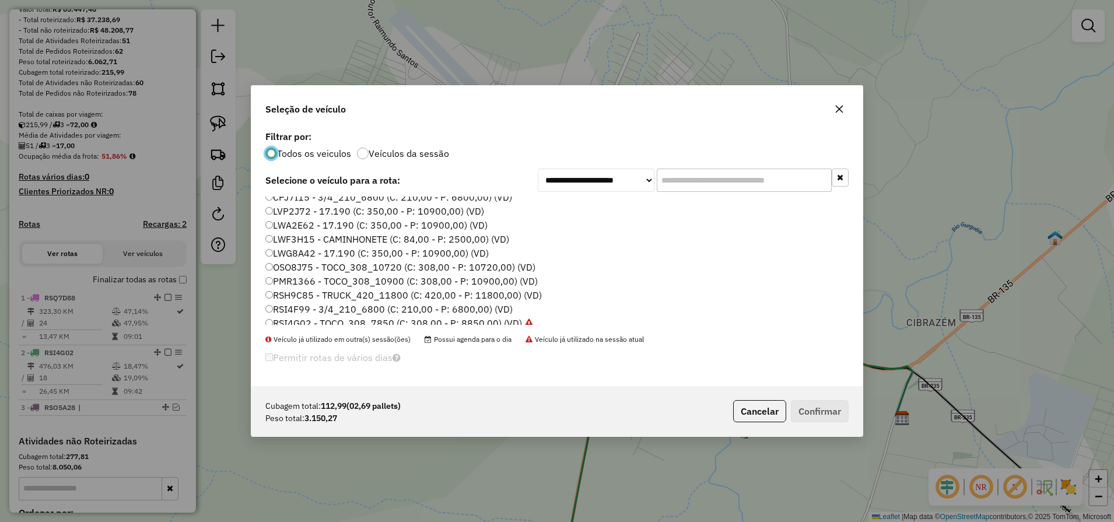
scroll to position [20, 0]
click at [313, 265] on label "LWG8A42 - 17.190 (C: 350,00 - P: 10900,00) (VD)" at bounding box center [376, 267] width 223 height 14
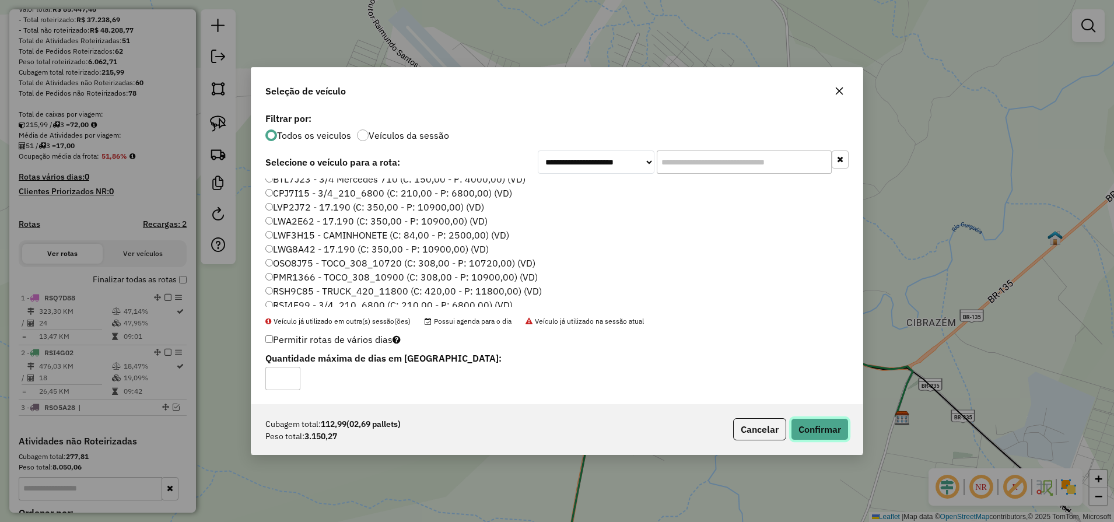
click at [828, 425] on button "Confirmar" at bounding box center [820, 429] width 58 height 22
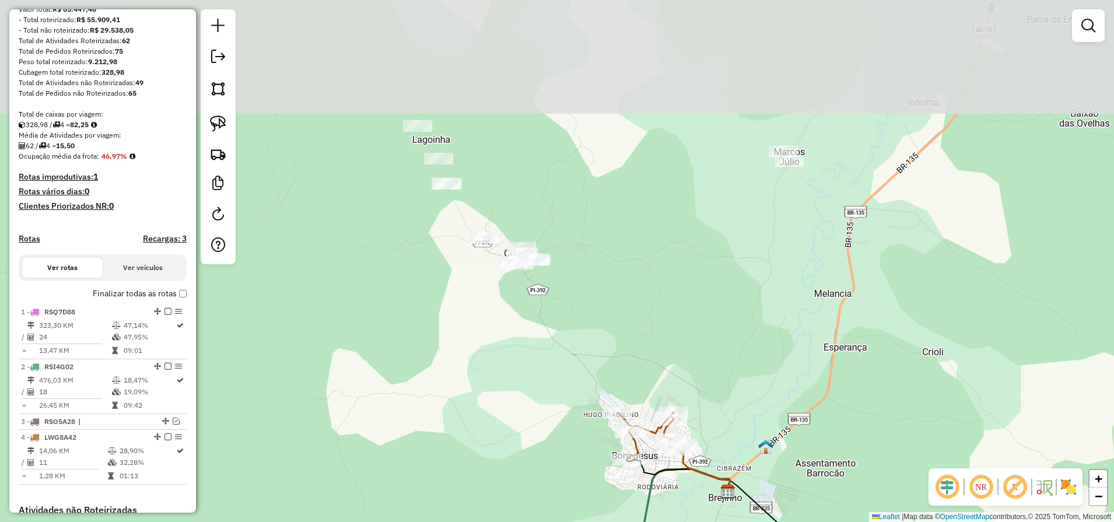
drag, startPoint x: 484, startPoint y: 227, endPoint x: 557, endPoint y: 390, distance: 178.3
click at [555, 384] on div "Janela de atendimento Grade de atendimento Capacidade Transportadoras Veículos …" at bounding box center [557, 261] width 1114 height 522
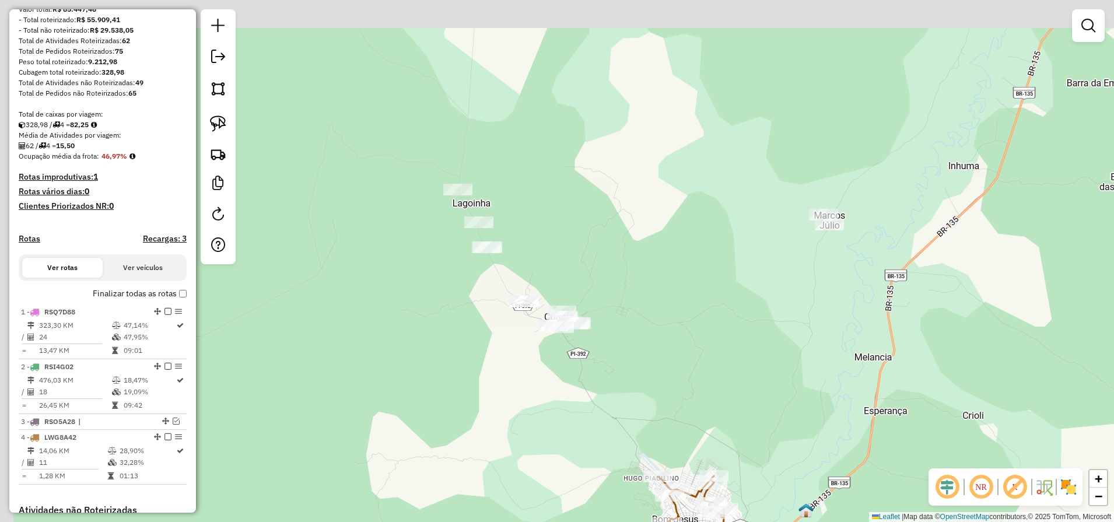
drag, startPoint x: 611, startPoint y: 341, endPoint x: 630, endPoint y: 381, distance: 44.6
click at [630, 381] on div "Janela de atendimento Grade de atendimento Capacidade Transportadoras Veículos …" at bounding box center [557, 261] width 1114 height 522
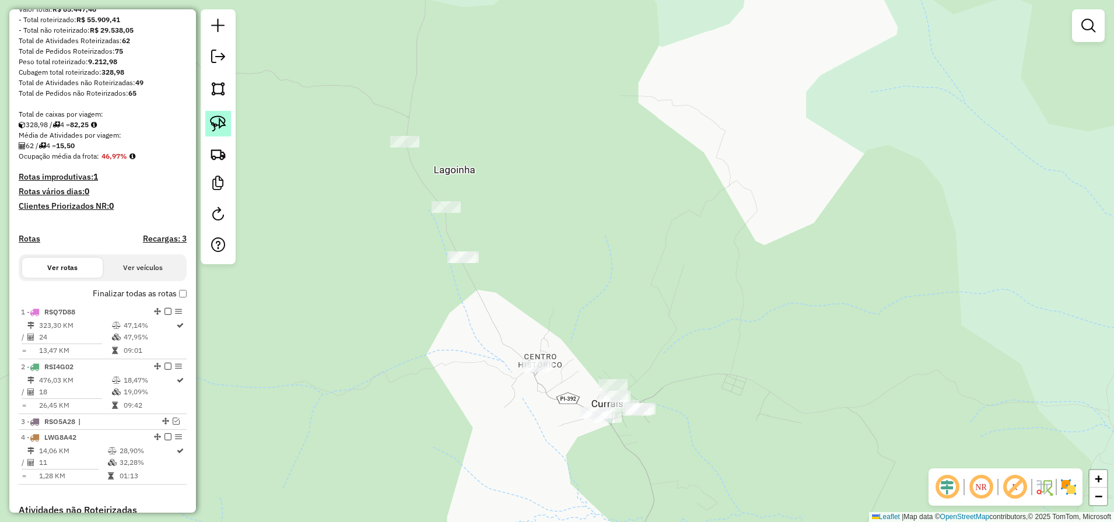
click at [226, 122] on link at bounding box center [218, 124] width 26 height 26
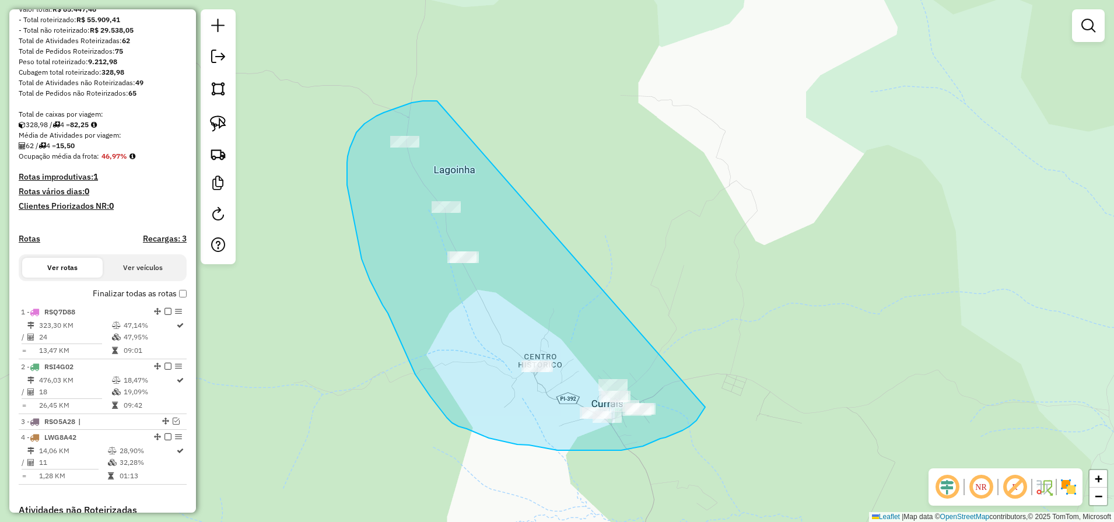
drag, startPoint x: 437, startPoint y: 101, endPoint x: 705, endPoint y: 407, distance: 407.1
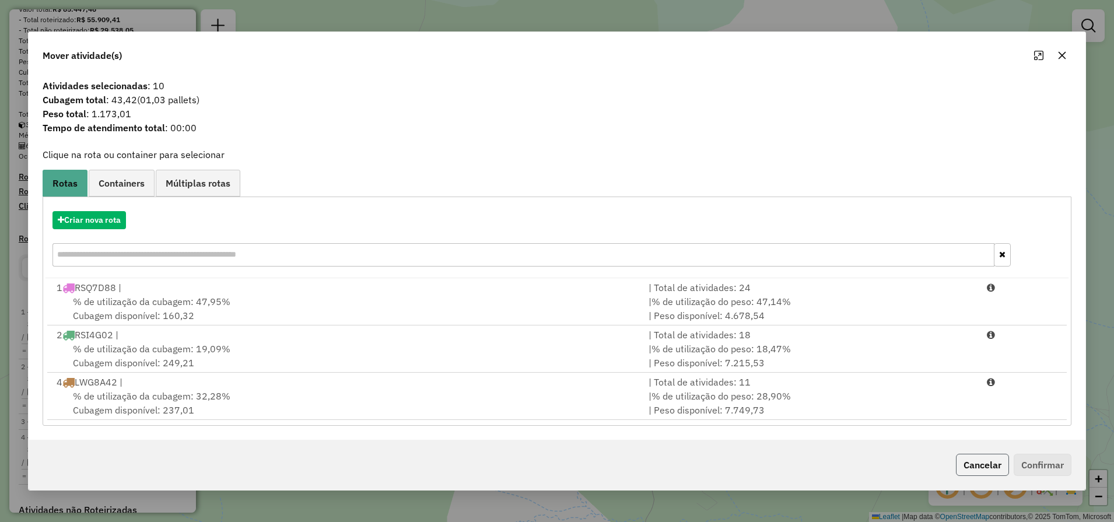
click at [994, 461] on button "Cancelar" at bounding box center [982, 465] width 53 height 22
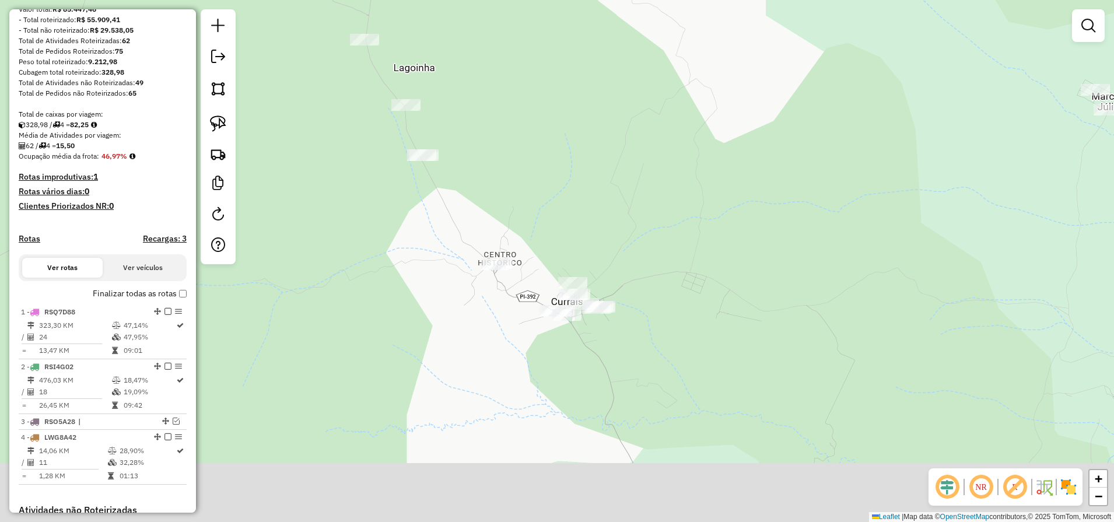
drag, startPoint x: 731, startPoint y: 449, endPoint x: 635, endPoint y: 194, distance: 272.4
click at [641, 210] on div "Janela de atendimento Grade de atendimento Capacidade Transportadoras Veículos …" at bounding box center [557, 261] width 1114 height 522
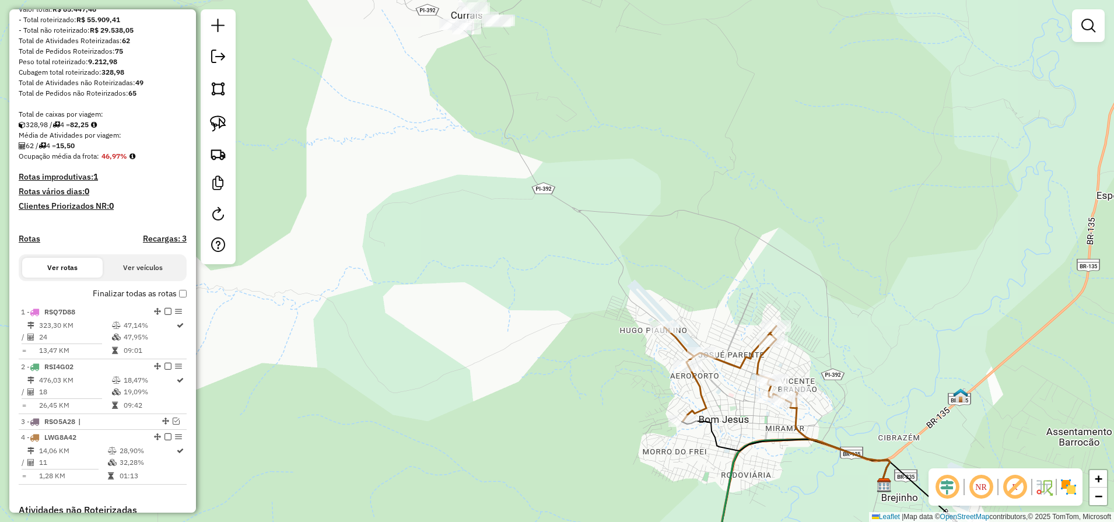
drag, startPoint x: 595, startPoint y: 401, endPoint x: 512, endPoint y: 295, distance: 134.6
click at [517, 306] on div "Janela de atendimento Grade de atendimento Capacidade Transportadoras Veículos …" at bounding box center [557, 261] width 1114 height 522
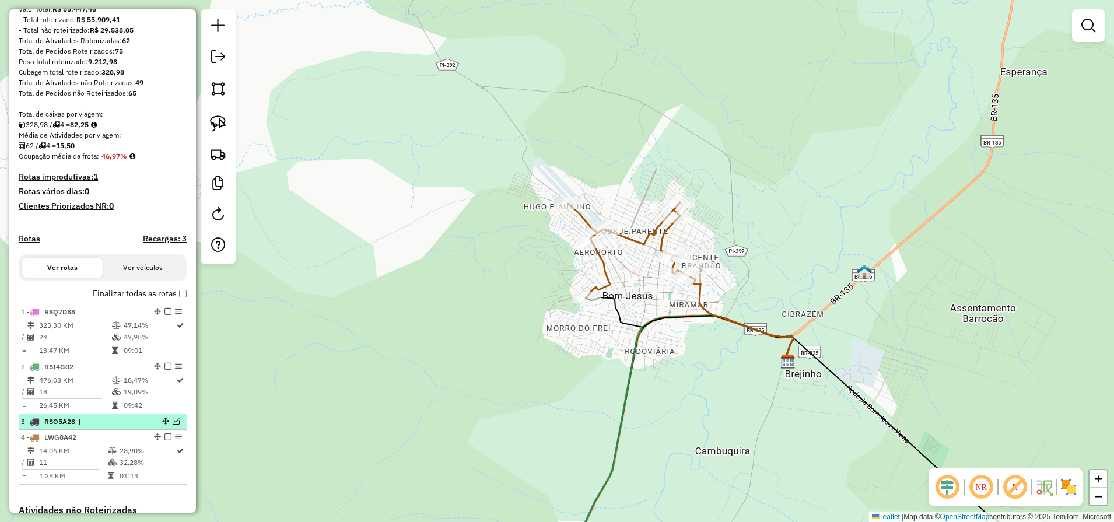
click at [175, 425] on em at bounding box center [176, 421] width 7 height 7
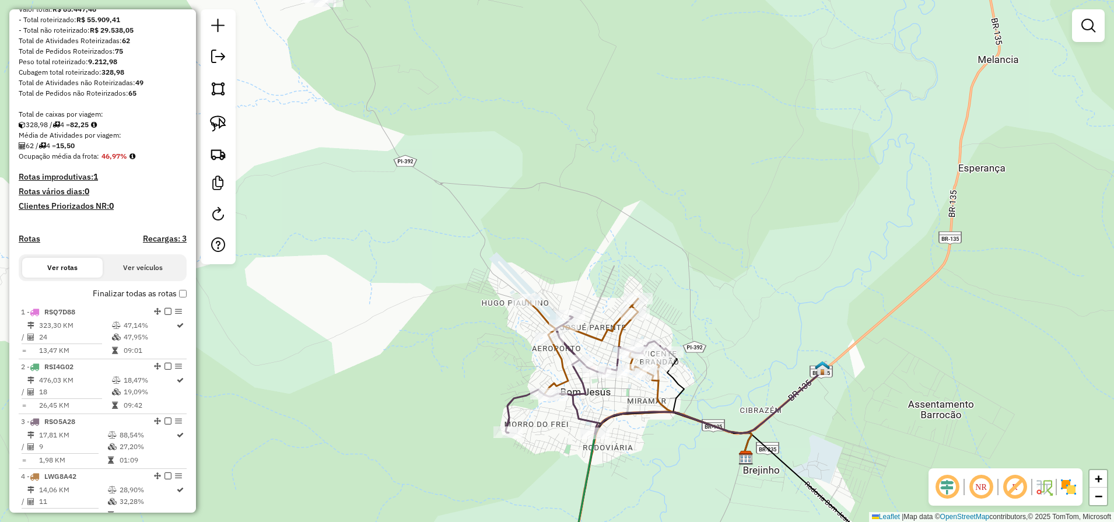
drag, startPoint x: 698, startPoint y: 387, endPoint x: 575, endPoint y: 414, distance: 126.0
click at [656, 484] on div "Janela de atendimento Grade de atendimento Capacidade Transportadoras Veículos …" at bounding box center [557, 261] width 1114 height 522
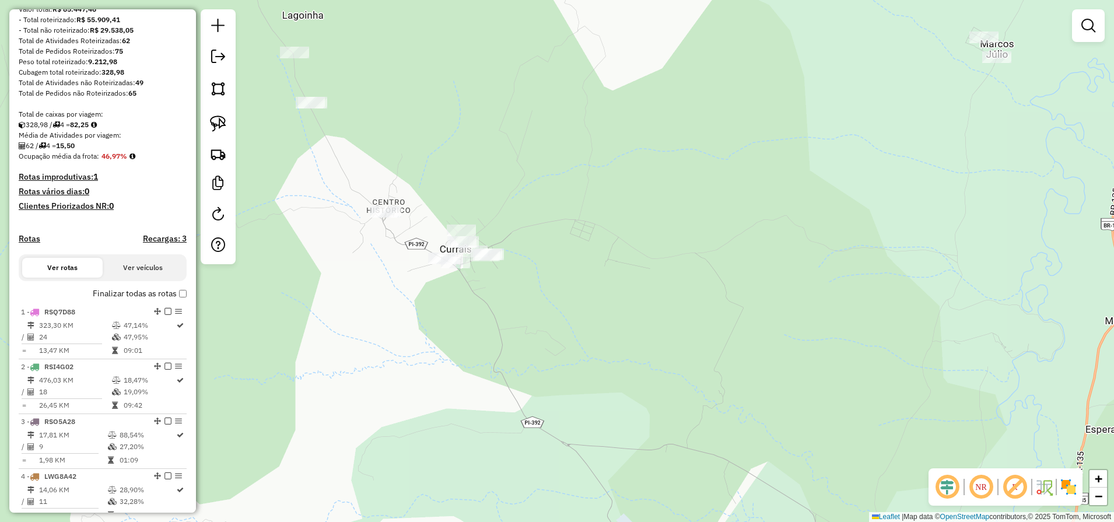
drag, startPoint x: 399, startPoint y: 134, endPoint x: 526, endPoint y: 395, distance: 290.6
click at [526, 395] on div "Janela de atendimento Grade de atendimento Capacidade Transportadoras Veículos …" at bounding box center [557, 261] width 1114 height 522
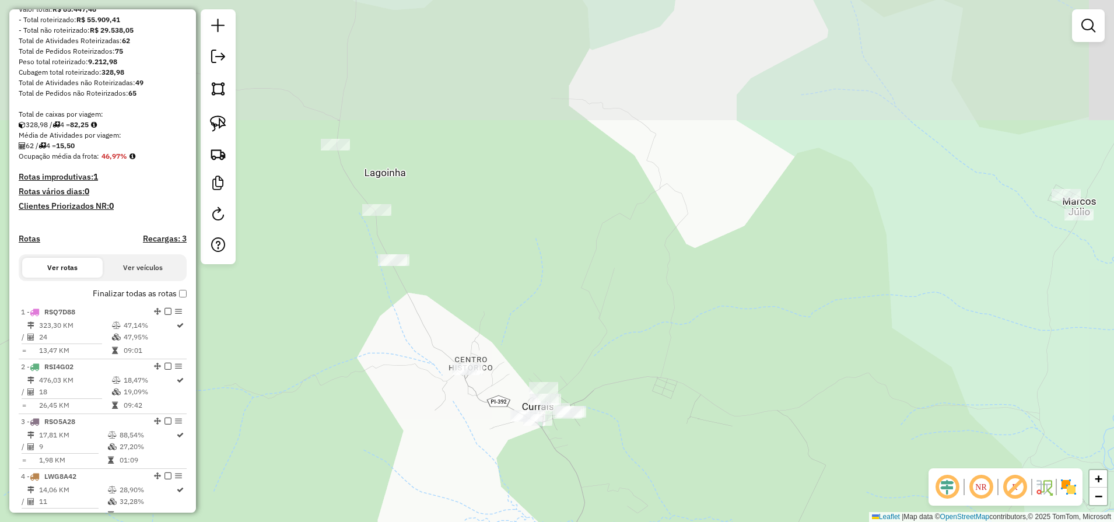
drag, startPoint x: 601, startPoint y: 334, endPoint x: 640, endPoint y: 419, distance: 94.2
click at [640, 419] on div "Janela de atendimento Grade de atendimento Capacidade Transportadoras Veículos …" at bounding box center [557, 261] width 1114 height 522
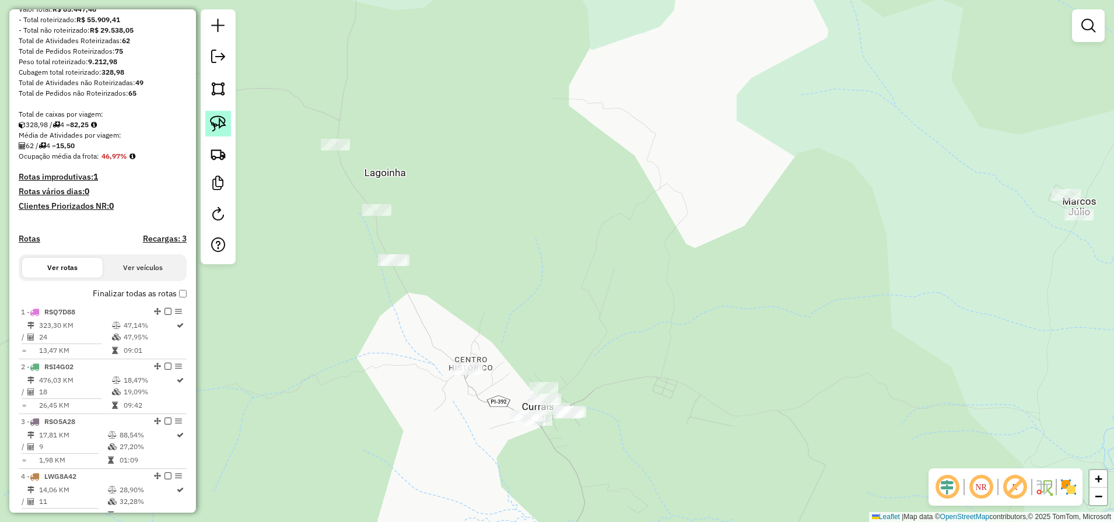
click at [222, 117] on img at bounding box center [218, 123] width 16 height 16
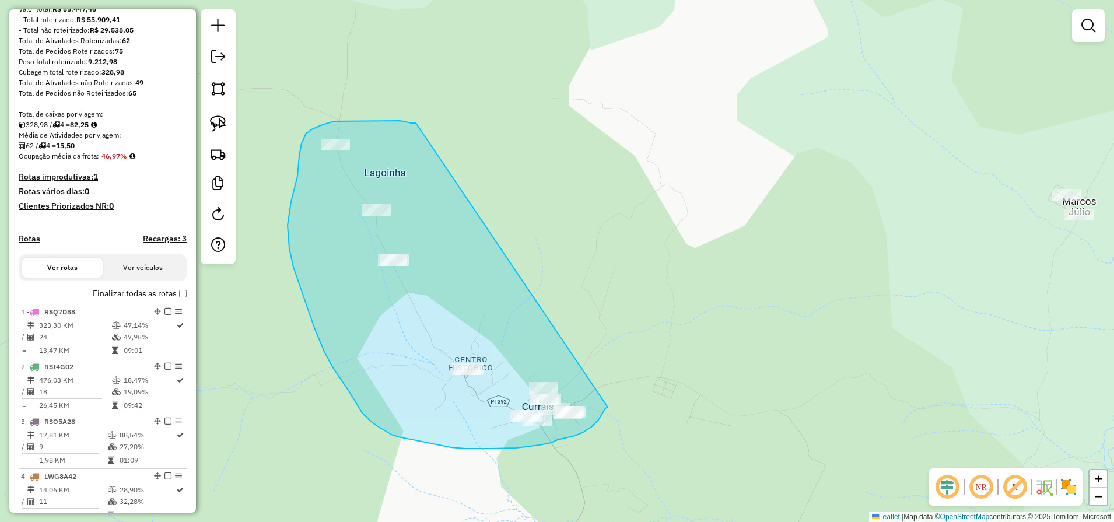
drag, startPoint x: 413, startPoint y: 123, endPoint x: 609, endPoint y: 417, distance: 353.6
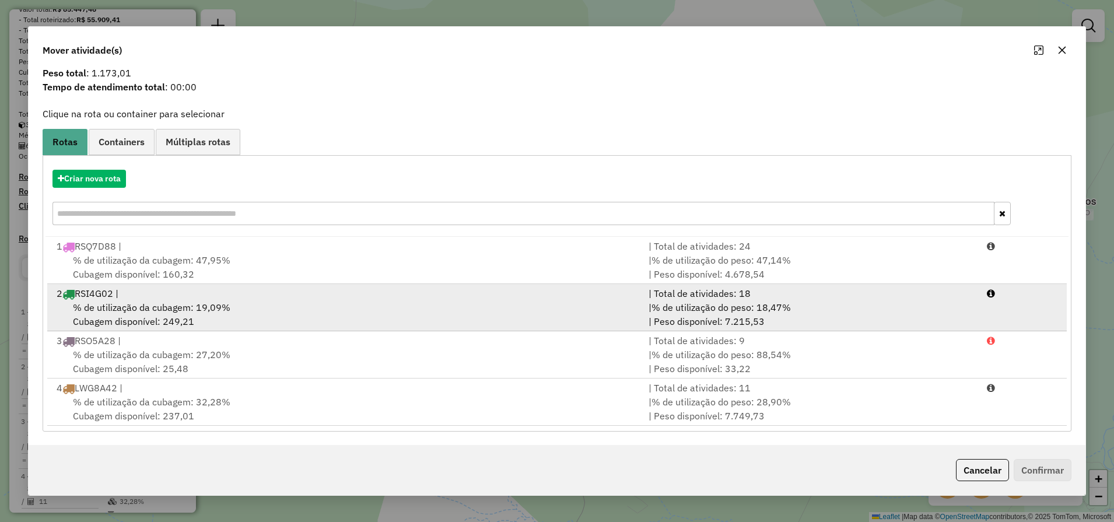
scroll to position [36, 0]
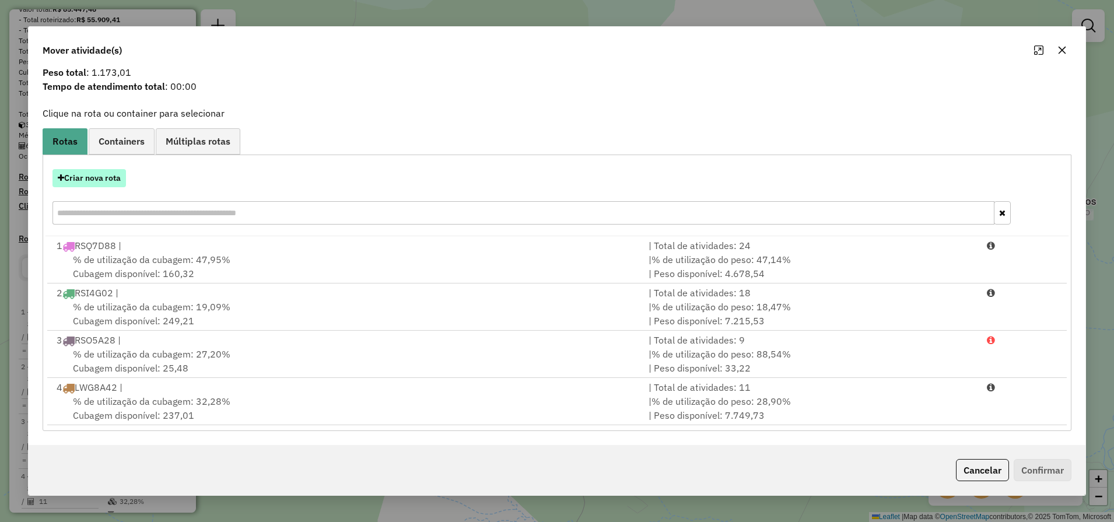
click at [113, 180] on button "Criar nova rota" at bounding box center [88, 178] width 73 height 18
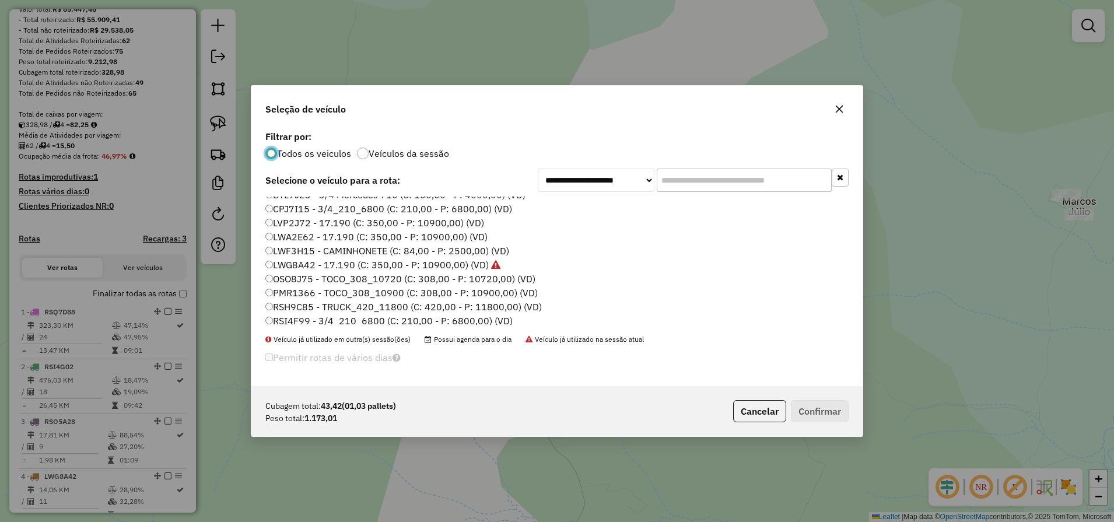
scroll to position [20, 0]
click at [323, 238] on label "LWA2E62 - 17.190 (C: 350,00 - P: 10900,00) (VD)" at bounding box center [376, 239] width 222 height 14
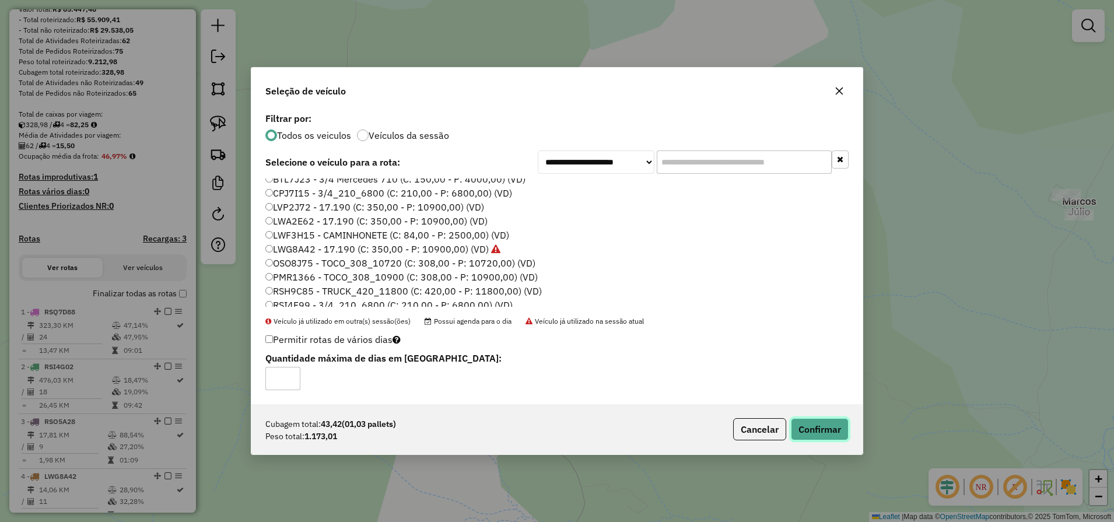
click at [804, 420] on button "Confirmar" at bounding box center [820, 429] width 58 height 22
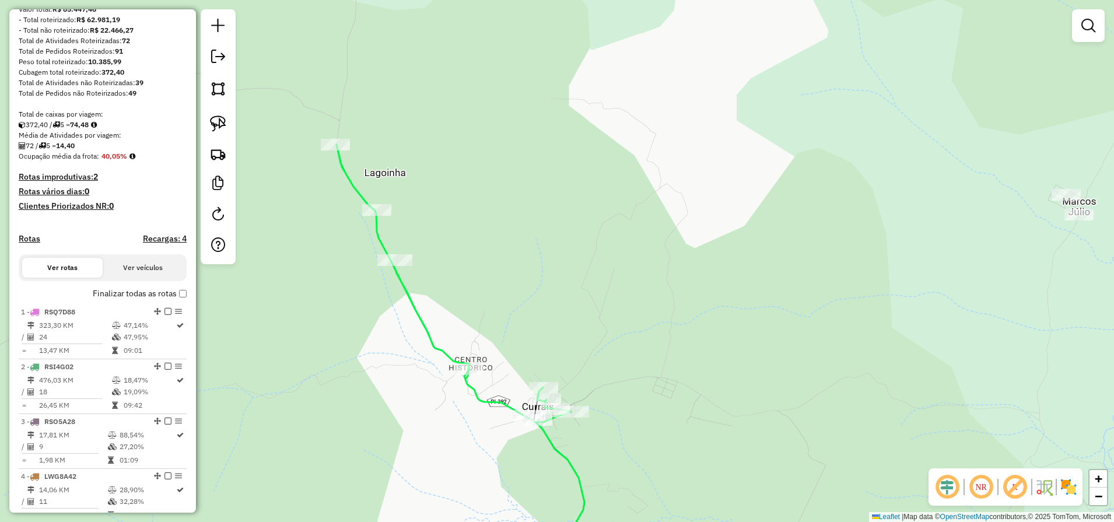
drag, startPoint x: 619, startPoint y: 433, endPoint x: 619, endPoint y: 239, distance: 193.6
click at [619, 258] on div "Janela de atendimento Grade de atendimento Capacidade Transportadoras Veículos …" at bounding box center [557, 261] width 1114 height 522
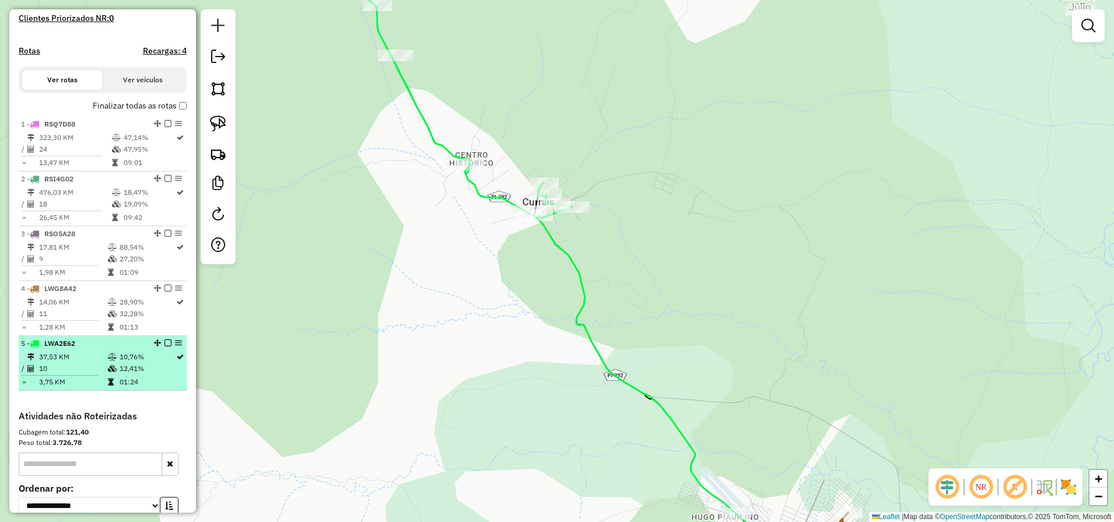
scroll to position [365, 0]
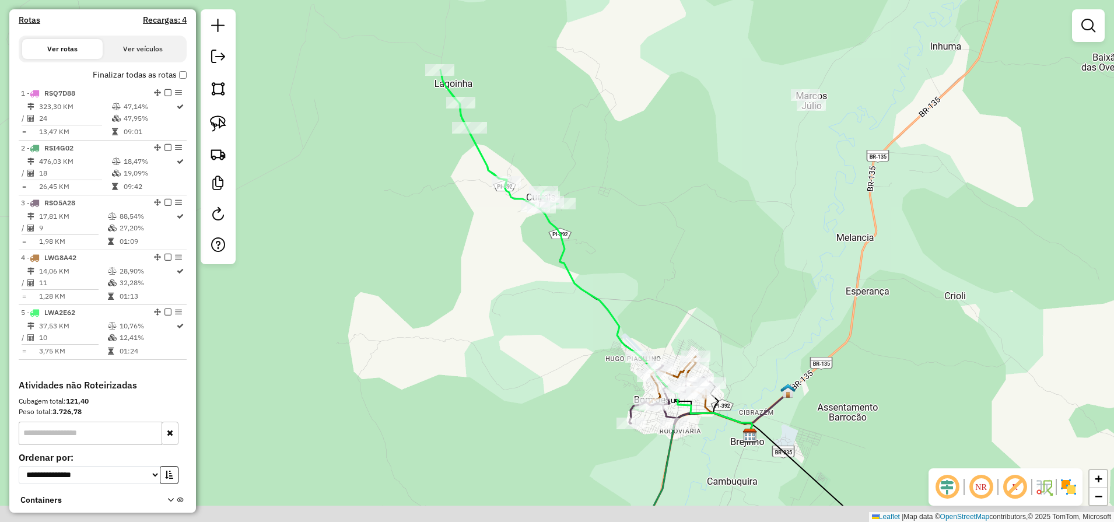
drag, startPoint x: 681, startPoint y: 283, endPoint x: 646, endPoint y: 216, distance: 74.9
click at [657, 233] on div "Janela de atendimento Grade de atendimento Capacidade Transportadoras Veículos …" at bounding box center [557, 261] width 1114 height 522
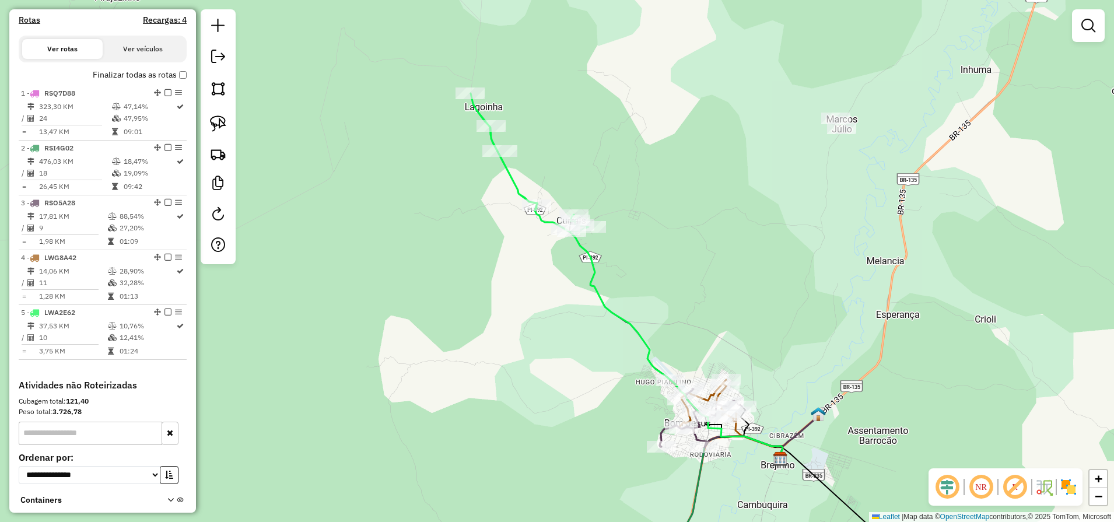
drag, startPoint x: 658, startPoint y: 254, endPoint x: 683, endPoint y: 297, distance: 50.1
click at [682, 296] on div "Janela de atendimento Grade de atendimento Capacidade Transportadoras Veículos …" at bounding box center [557, 261] width 1114 height 522
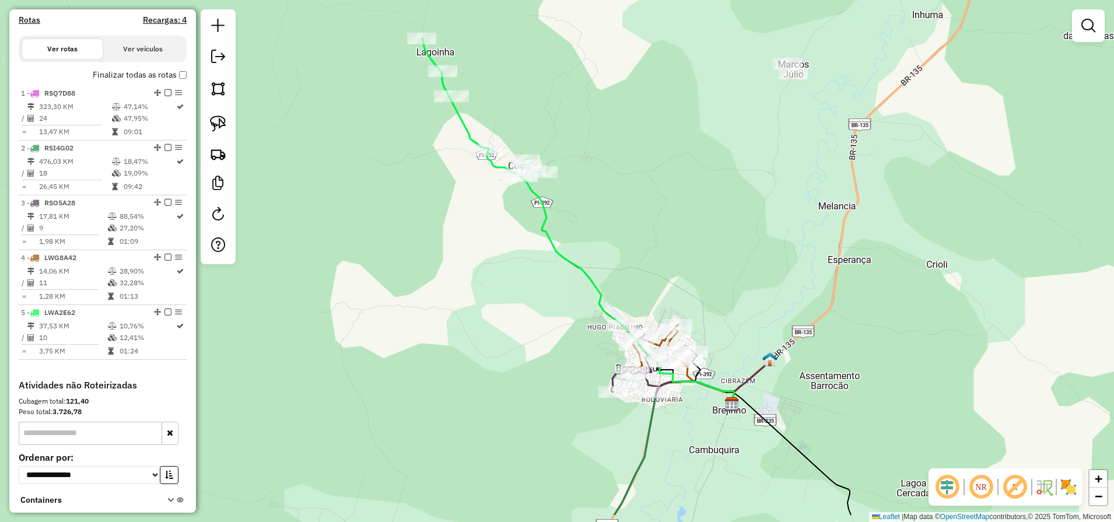
drag, startPoint x: 524, startPoint y: 301, endPoint x: 453, endPoint y: 212, distance: 113.3
click at [461, 222] on div "Janela de atendimento Grade de atendimento Capacidade Transportadoras Veículos …" at bounding box center [557, 261] width 1114 height 522
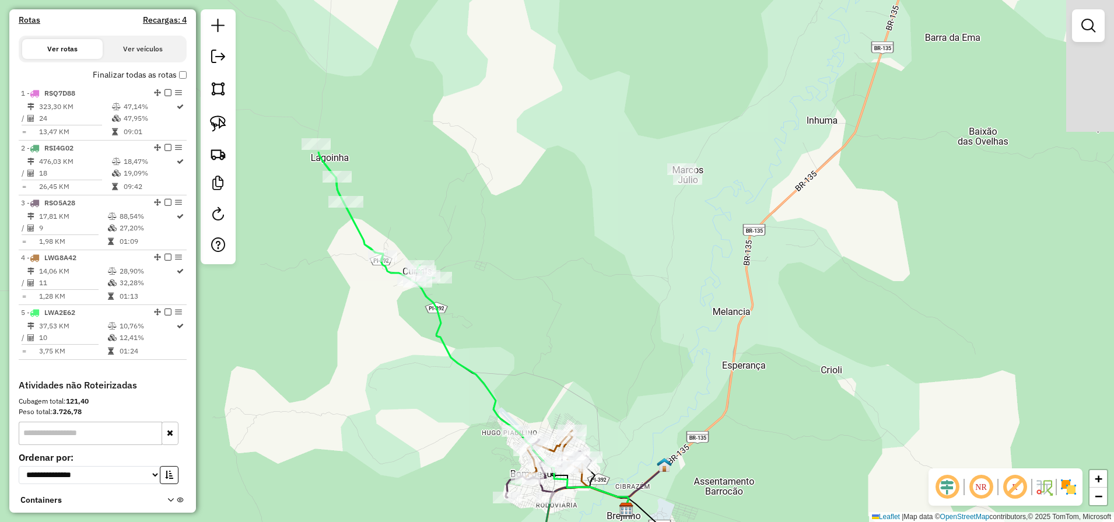
drag, startPoint x: 698, startPoint y: 113, endPoint x: 653, endPoint y: 274, distance: 167.0
click at [670, 324] on div "Janela de atendimento Grade de atendimento Capacidade Transportadoras Veículos …" at bounding box center [557, 261] width 1114 height 522
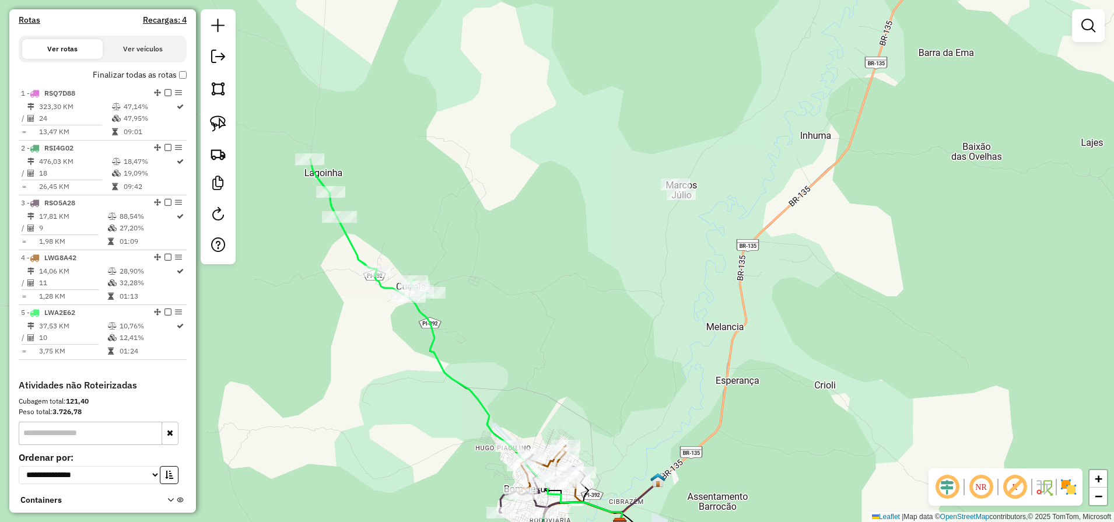
drag, startPoint x: 534, startPoint y: 328, endPoint x: 469, endPoint y: 235, distance: 113.1
click at [470, 237] on div "Janela de atendimento Grade de atendimento Capacidade Transportadoras Veículos …" at bounding box center [557, 261] width 1114 height 522
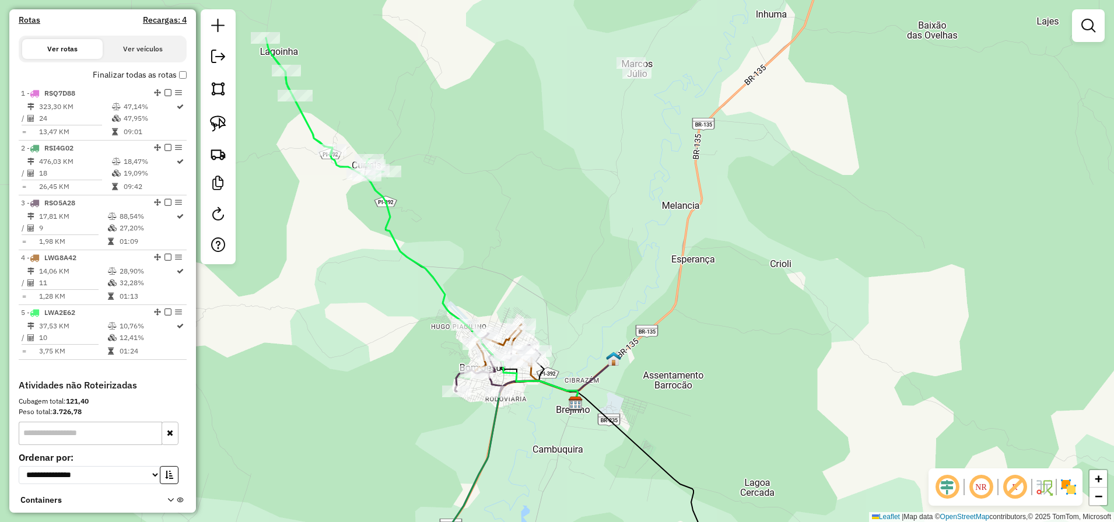
drag, startPoint x: 501, startPoint y: 272, endPoint x: 570, endPoint y: 182, distance: 113.5
click at [567, 187] on div "Janela de atendimento Grade de atendimento Capacidade Transportadoras Veículos …" at bounding box center [557, 261] width 1114 height 522
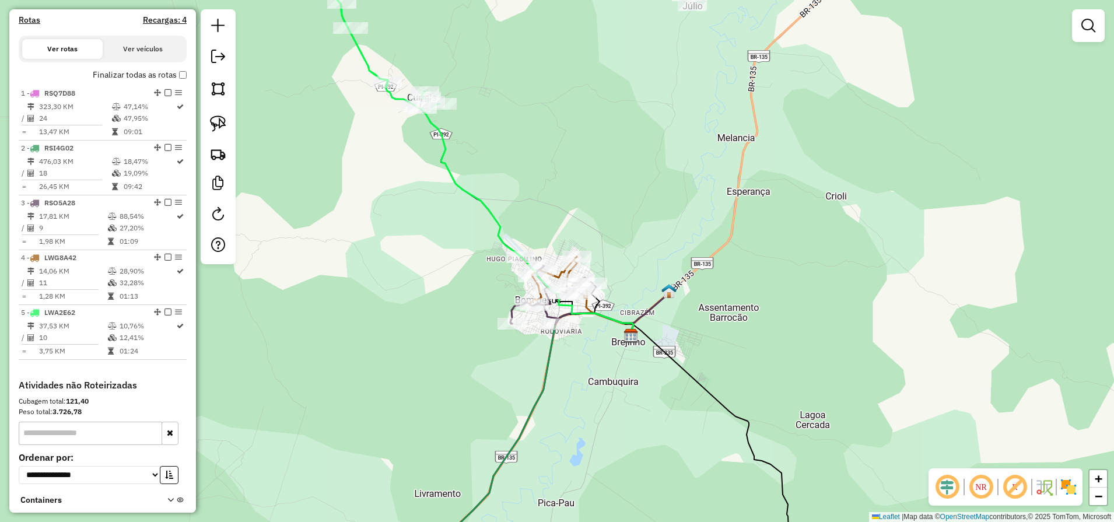
drag, startPoint x: 678, startPoint y: 170, endPoint x: 629, endPoint y: 289, distance: 129.2
click at [632, 281] on div "Janela de atendimento Grade de atendimento Capacidade Transportadoras Veículos …" at bounding box center [557, 261] width 1114 height 522
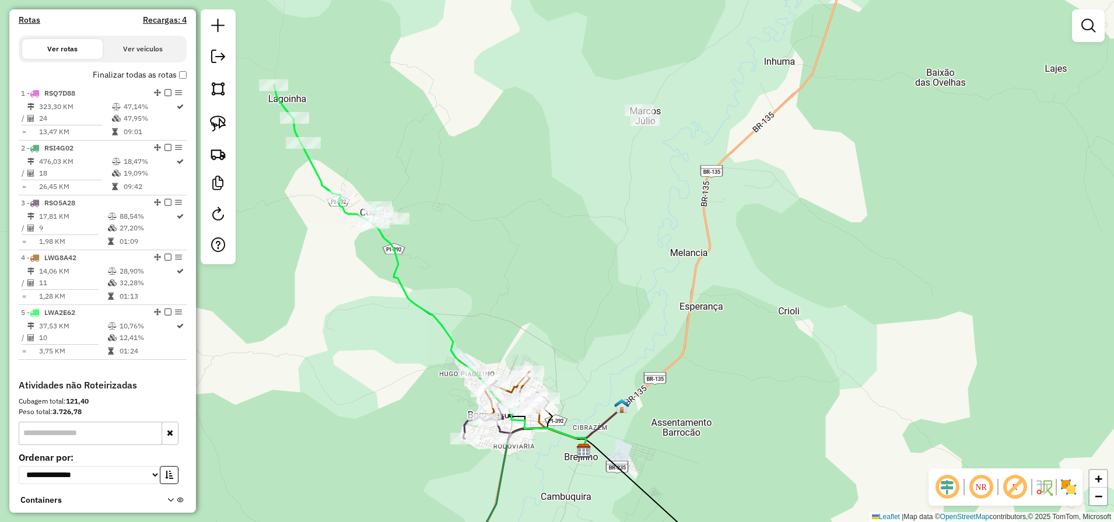
drag, startPoint x: 205, startPoint y: 123, endPoint x: 270, endPoint y: 123, distance: 64.7
click at [206, 122] on link at bounding box center [218, 124] width 26 height 26
drag, startPoint x: 658, startPoint y: 90, endPoint x: 659, endPoint y: 147, distance: 56.6
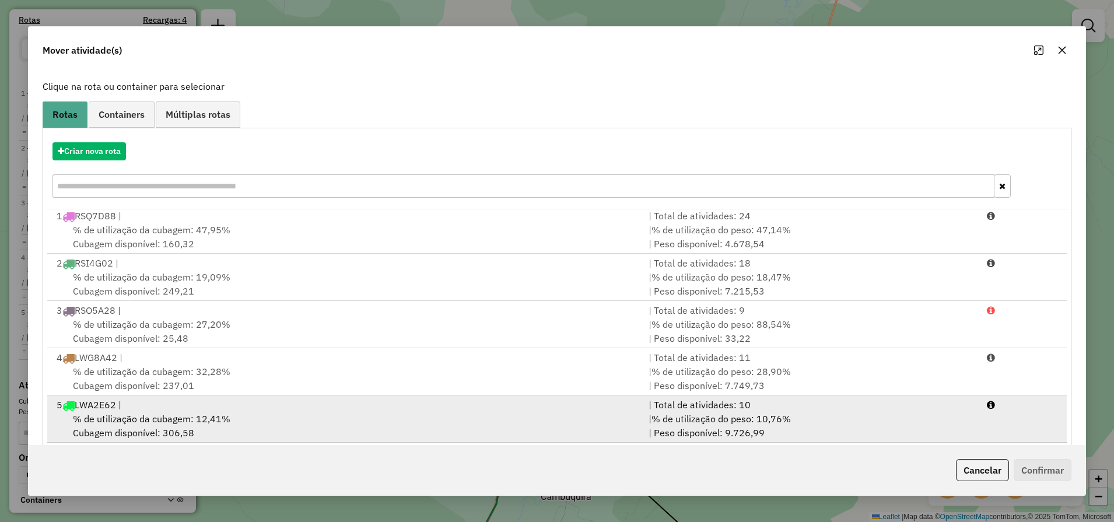
scroll to position [80, 0]
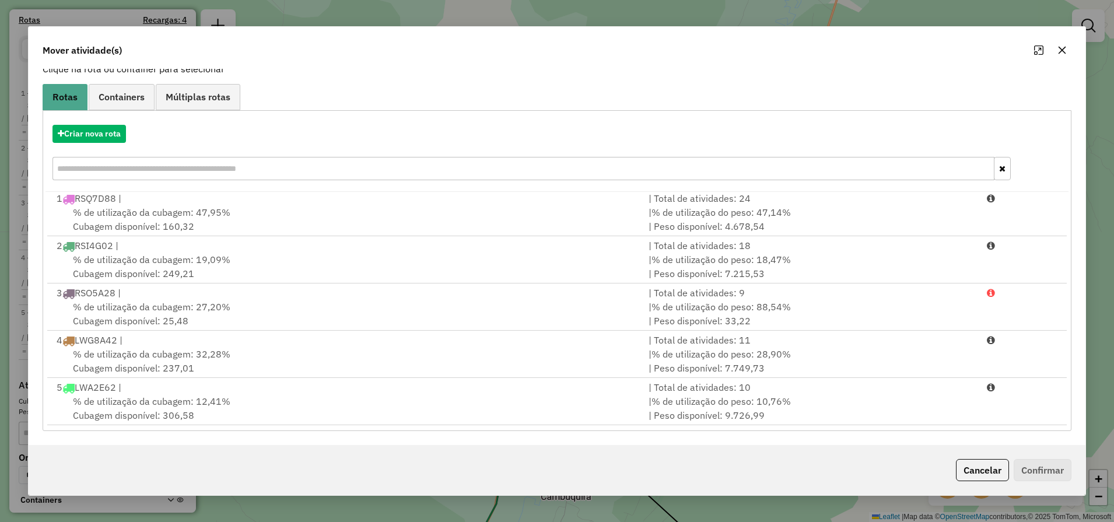
click at [965, 460] on button "Cancelar" at bounding box center [982, 470] width 53 height 22
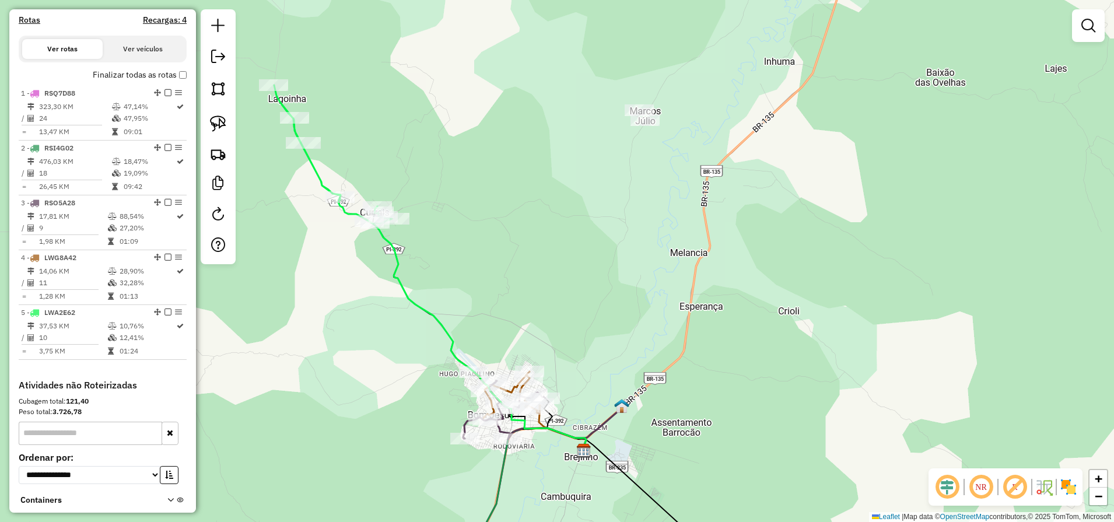
scroll to position [0, 0]
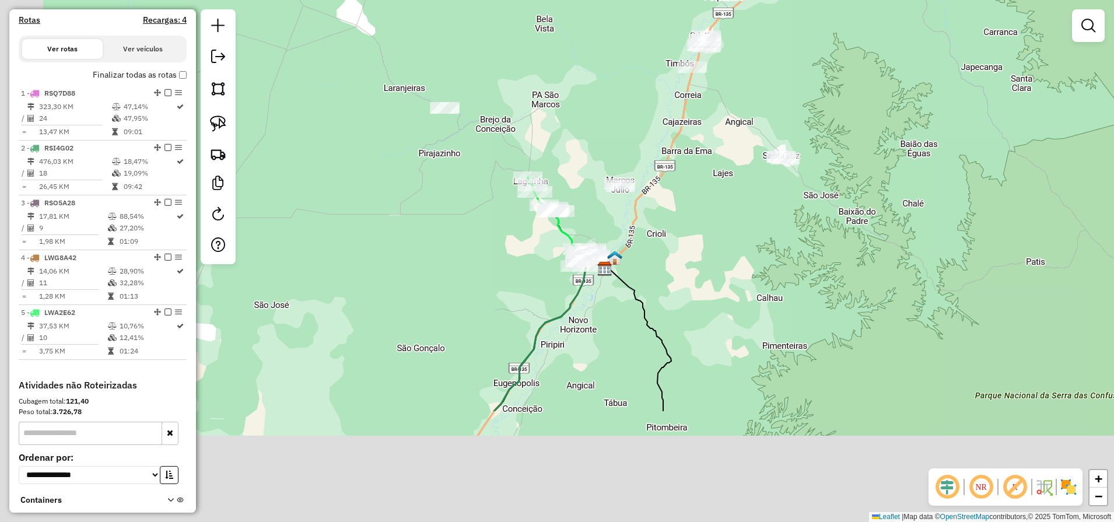
drag, startPoint x: 531, startPoint y: 400, endPoint x: 653, endPoint y: 226, distance: 212.3
click at [649, 232] on div "Janela de atendimento Grade de atendimento Capacidade Transportadoras Veículos …" at bounding box center [557, 261] width 1114 height 522
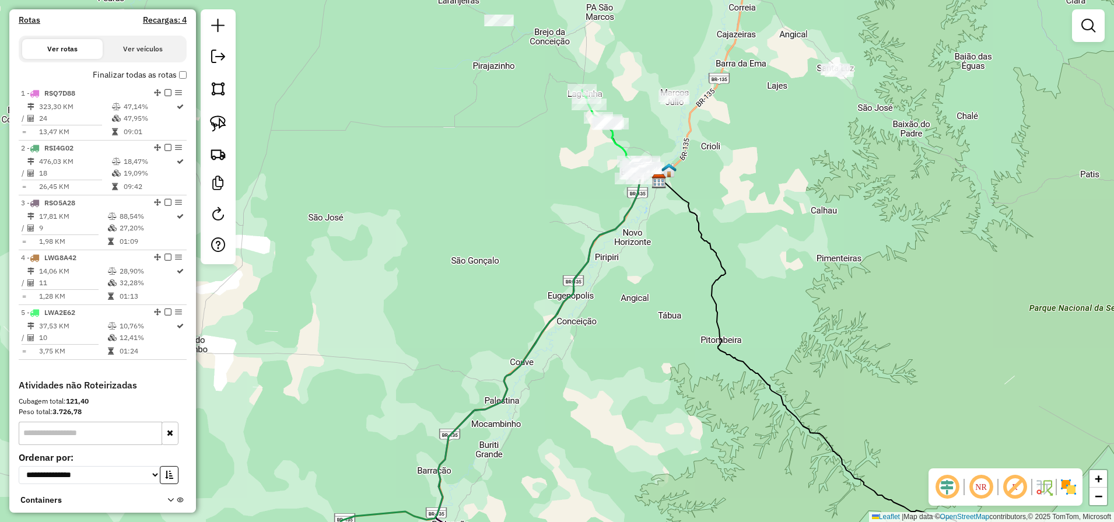
drag, startPoint x: 546, startPoint y: 405, endPoint x: 730, endPoint y: 307, distance: 207.4
click at [715, 310] on div "Janela de atendimento Grade de atendimento Capacidade Transportadoras Veículos …" at bounding box center [557, 261] width 1114 height 522
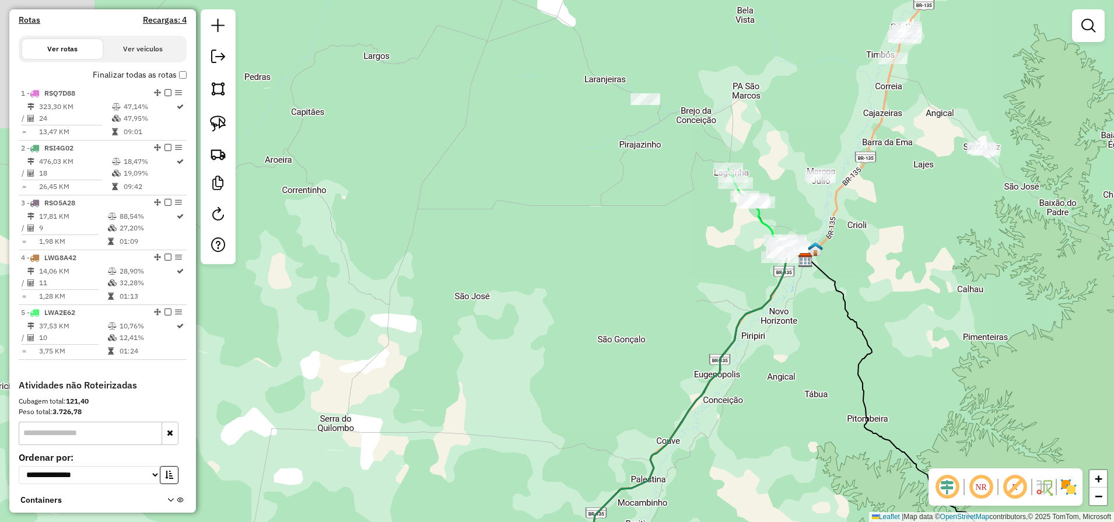
drag, startPoint x: 734, startPoint y: 331, endPoint x: 665, endPoint y: 473, distance: 157.3
click at [678, 456] on div "Janela de atendimento Grade de atendimento Capacidade Transportadoras Veículos …" at bounding box center [557, 261] width 1114 height 522
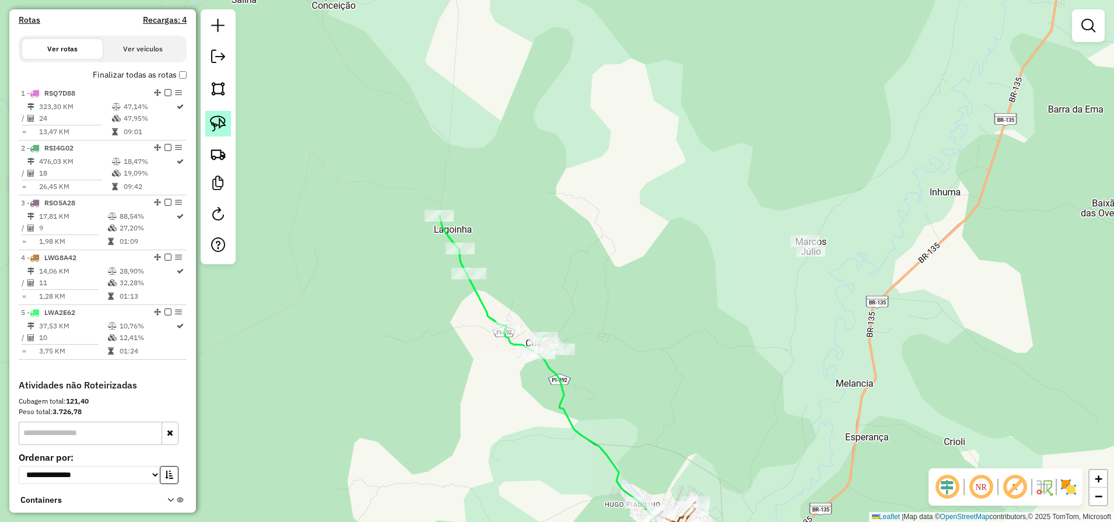
click at [215, 128] on img at bounding box center [218, 123] width 16 height 16
drag, startPoint x: 844, startPoint y: 223, endPoint x: 803, endPoint y: 288, distance: 76.0
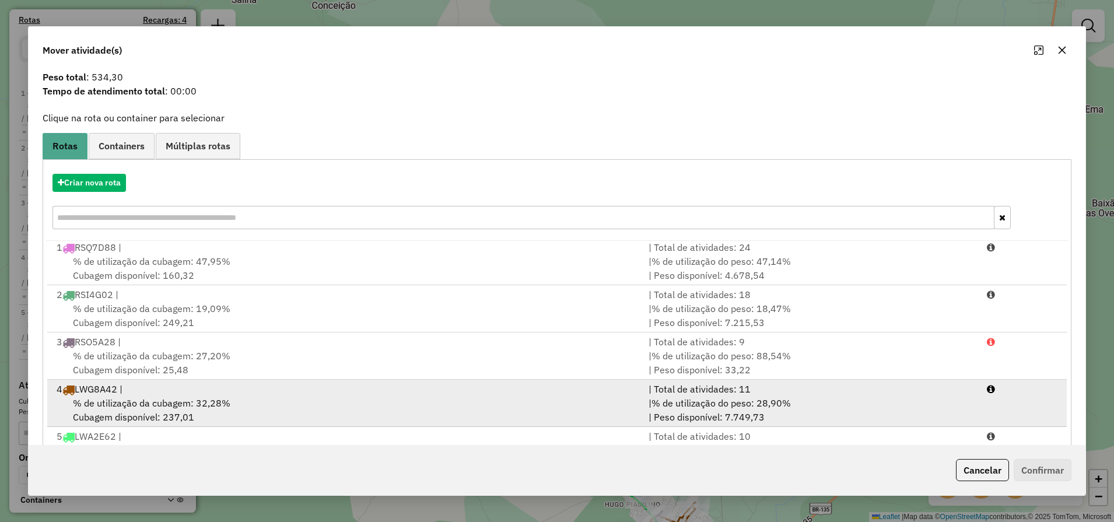
scroll to position [80, 0]
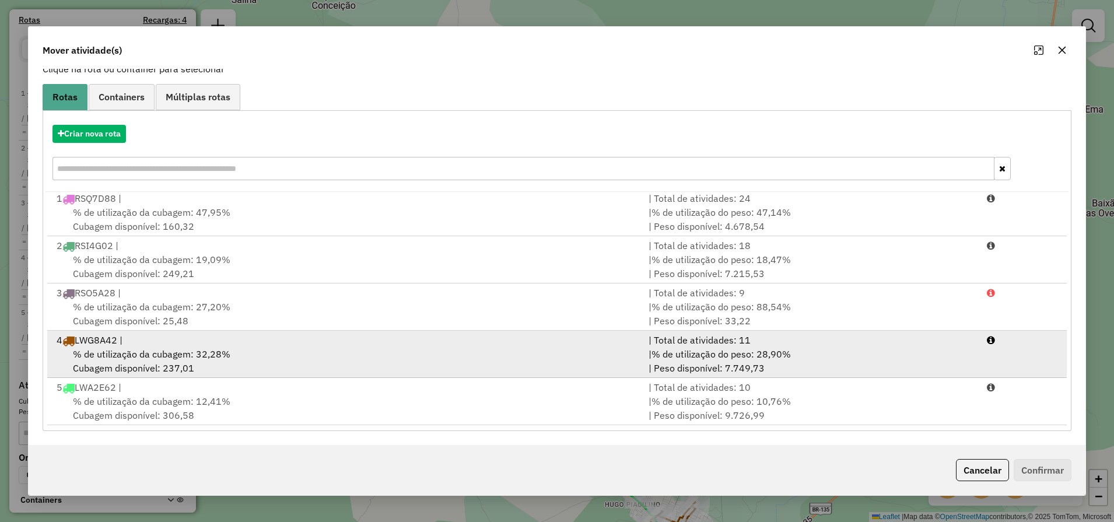
click at [296, 348] on div "% de utilização da cubagem: 32,28% Cubagem disponível: 237,01" at bounding box center [346, 361] width 592 height 28
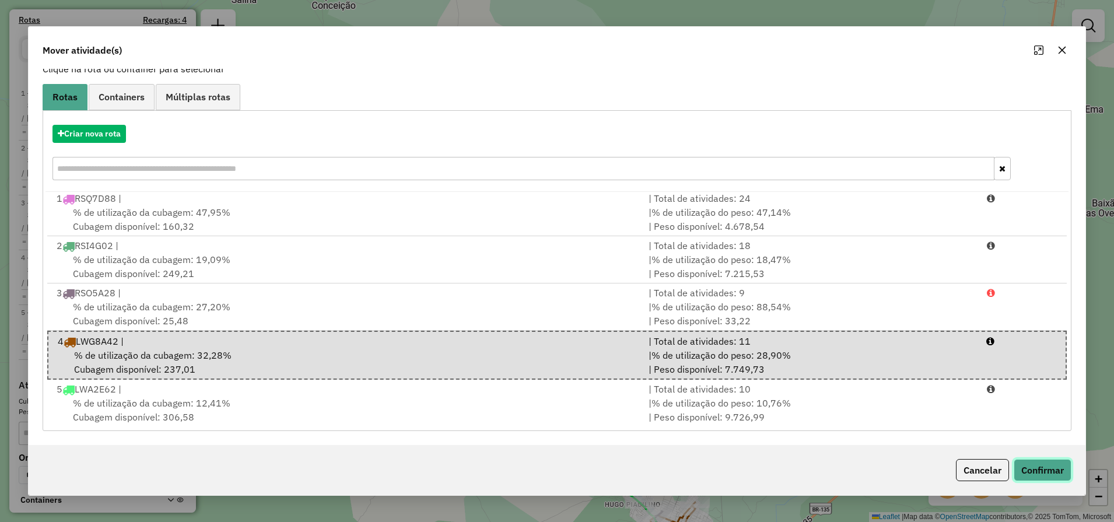
click at [1037, 470] on button "Confirmar" at bounding box center [1043, 470] width 58 height 22
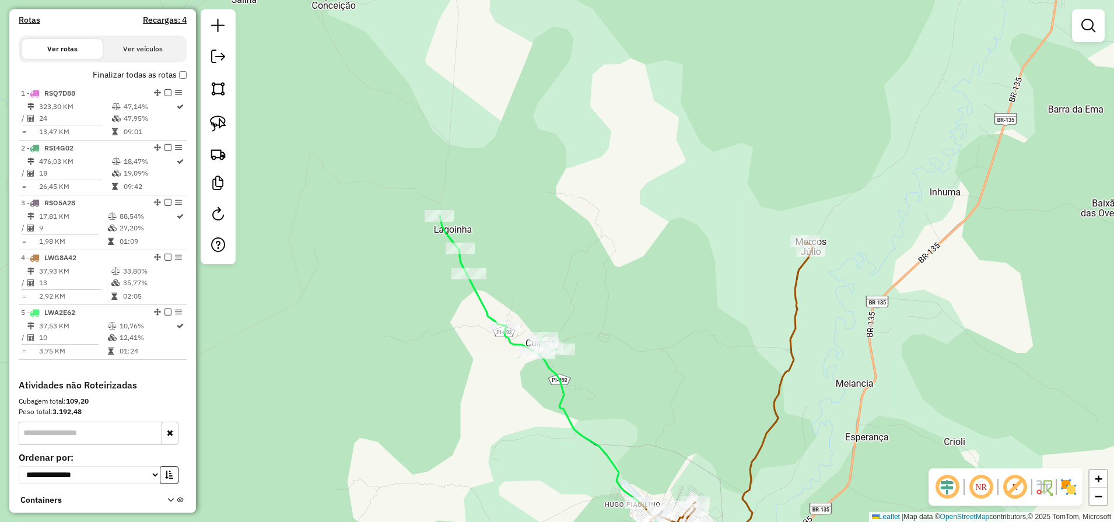
scroll to position [0, 0]
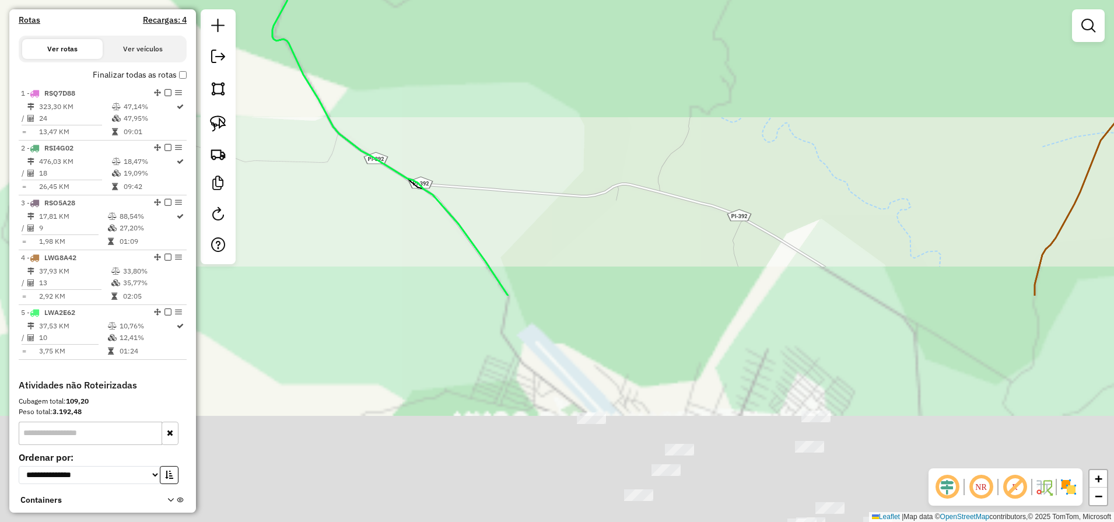
drag, startPoint x: 675, startPoint y: 383, endPoint x: 656, endPoint y: 141, distance: 242.3
click at [657, 159] on div "Janela de atendimento Grade de atendimento Capacidade Transportadoras Veículos …" at bounding box center [557, 261] width 1114 height 522
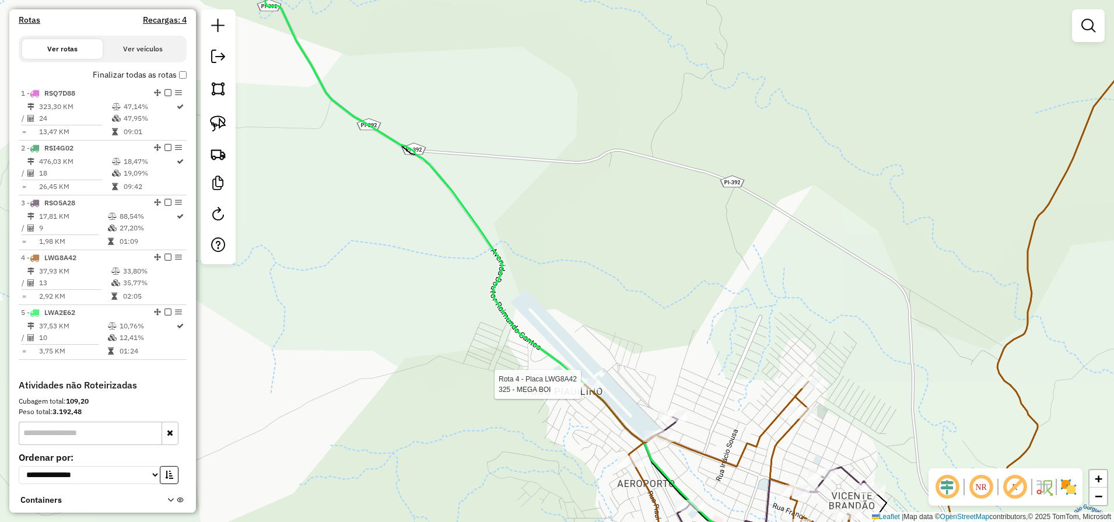
select select "**********"
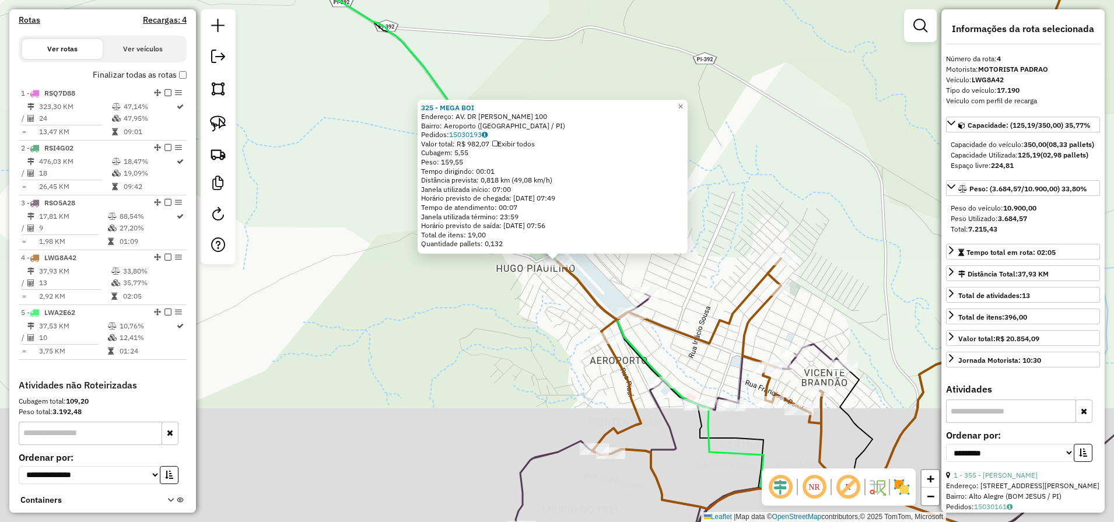
scroll to position [452, 0]
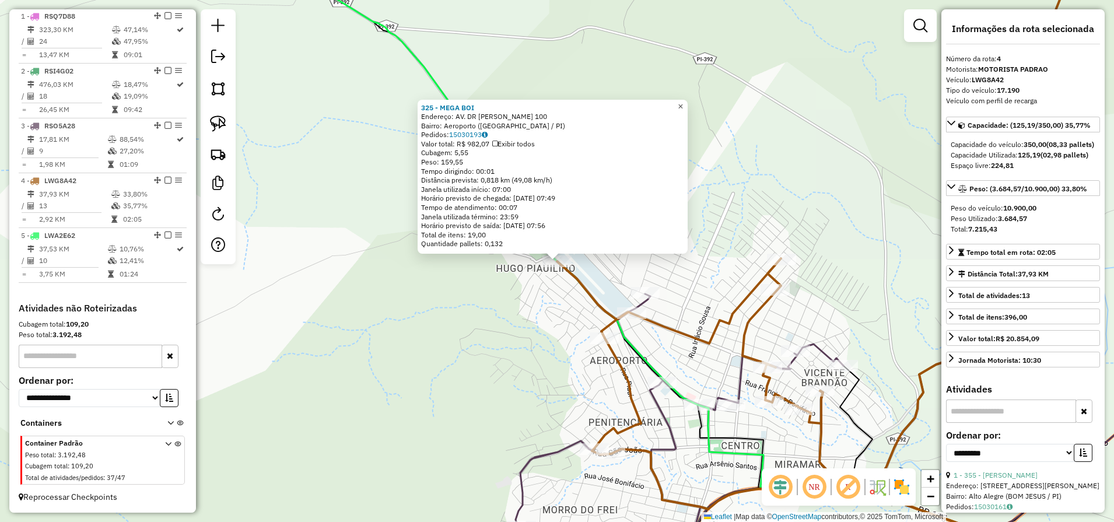
click at [683, 101] on span "×" at bounding box center [680, 106] width 5 height 10
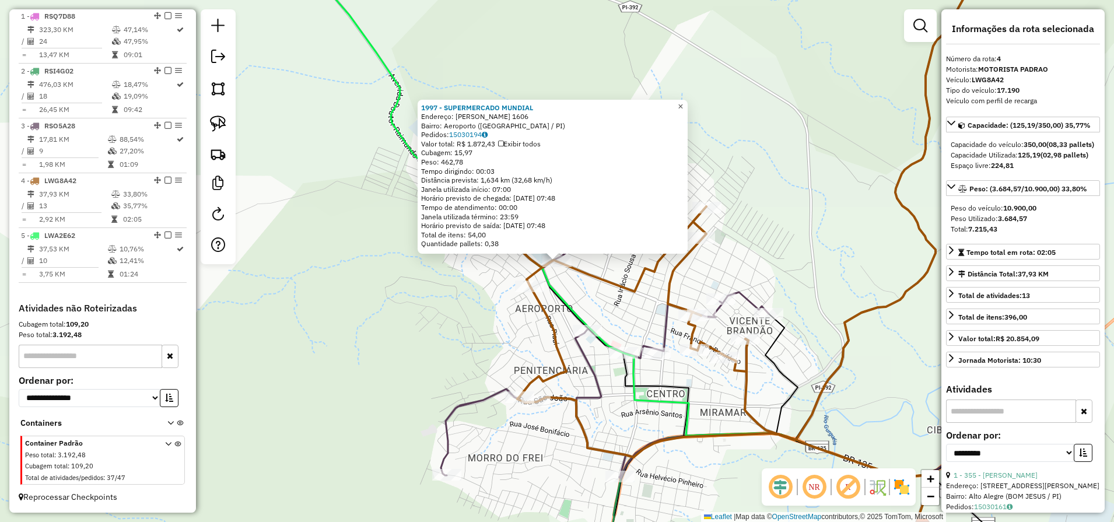
click at [683, 101] on span "×" at bounding box center [680, 106] width 5 height 10
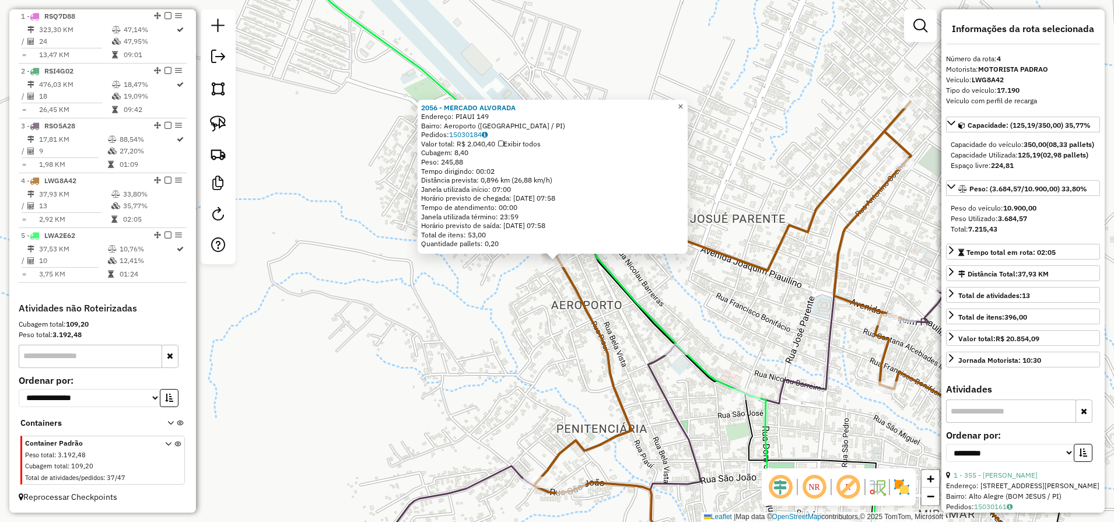
click at [685, 103] on link "×" at bounding box center [681, 107] width 14 height 14
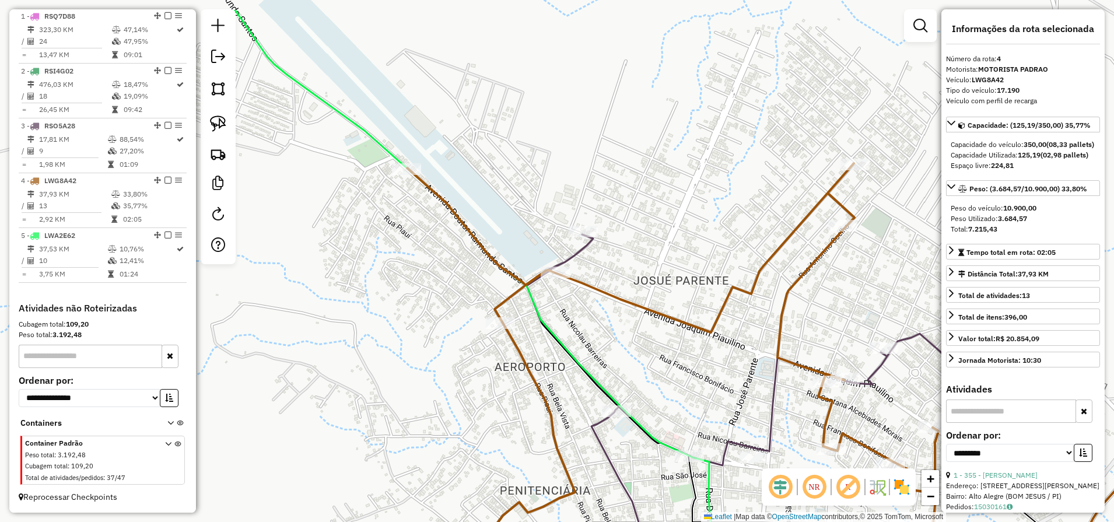
drag, startPoint x: 530, startPoint y: 215, endPoint x: 474, endPoint y: 281, distance: 86.4
click at [473, 279] on div "Janela de atendimento Grade de atendimento Capacidade Transportadoras Veículos …" at bounding box center [557, 261] width 1114 height 522
click at [223, 131] on img at bounding box center [218, 123] width 16 height 16
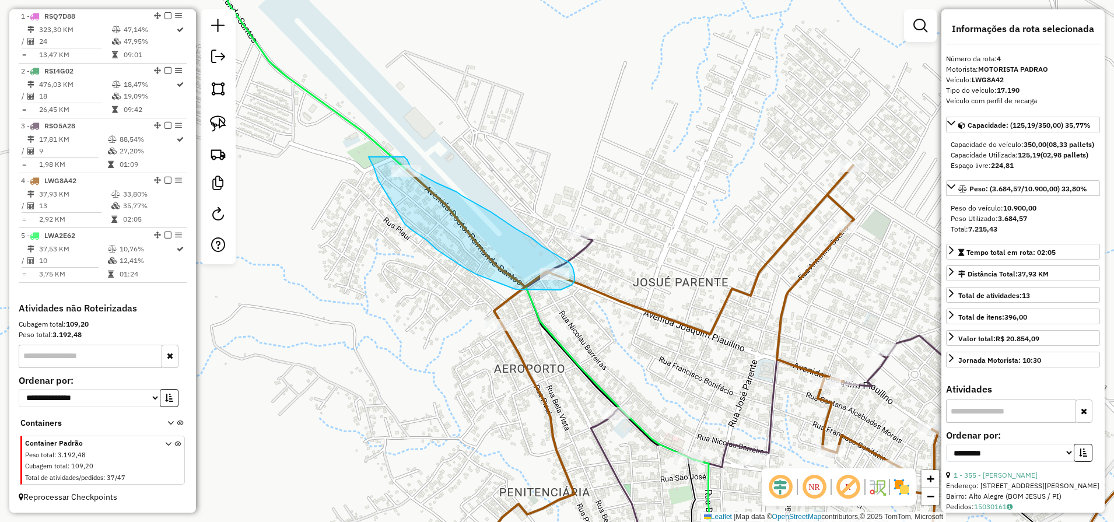
drag, startPoint x: 369, startPoint y: 157, endPoint x: 404, endPoint y: 157, distance: 35.6
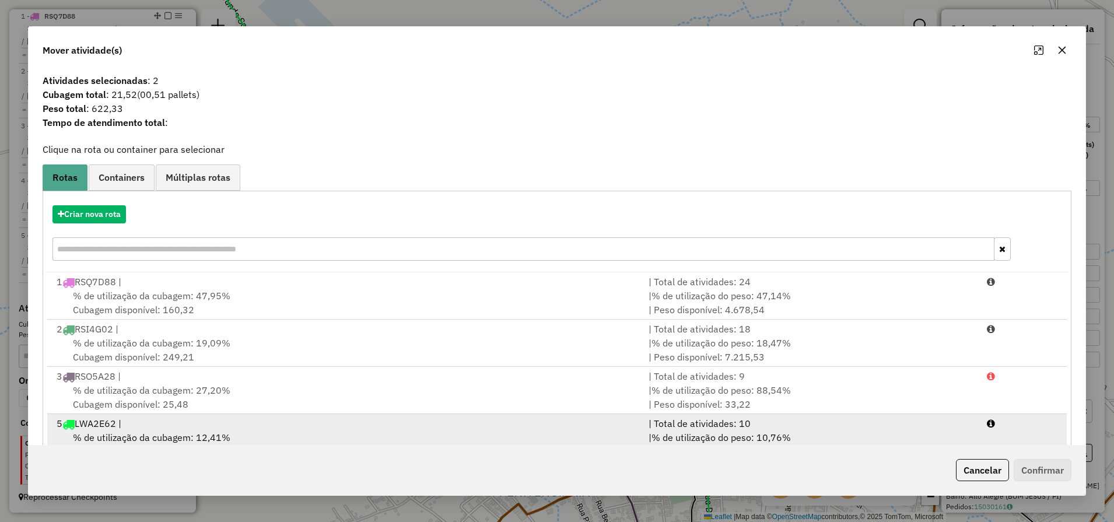
click at [208, 428] on div "5 LWA2E62 |" at bounding box center [346, 423] width 592 height 14
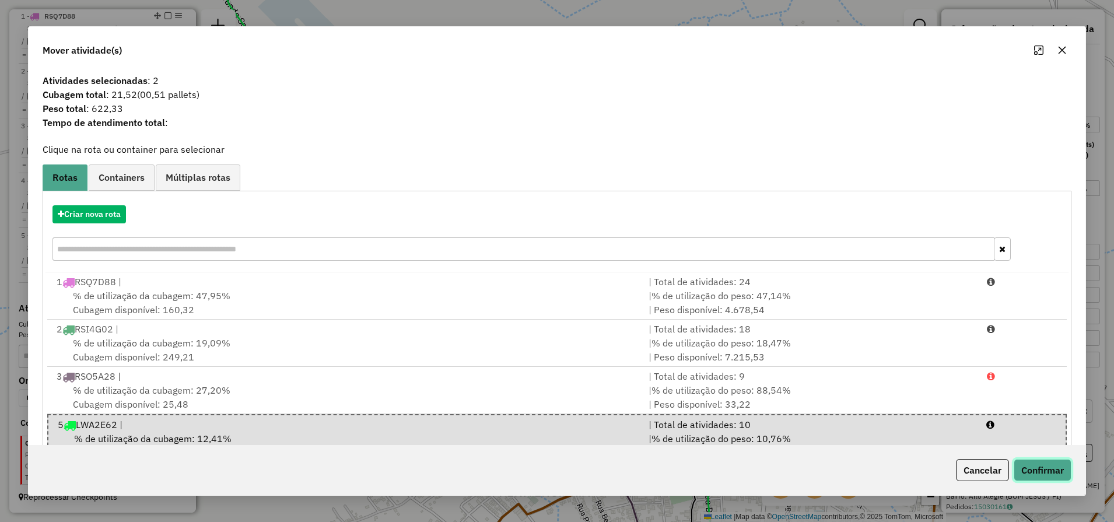
click at [1043, 469] on button "Confirmar" at bounding box center [1043, 470] width 58 height 22
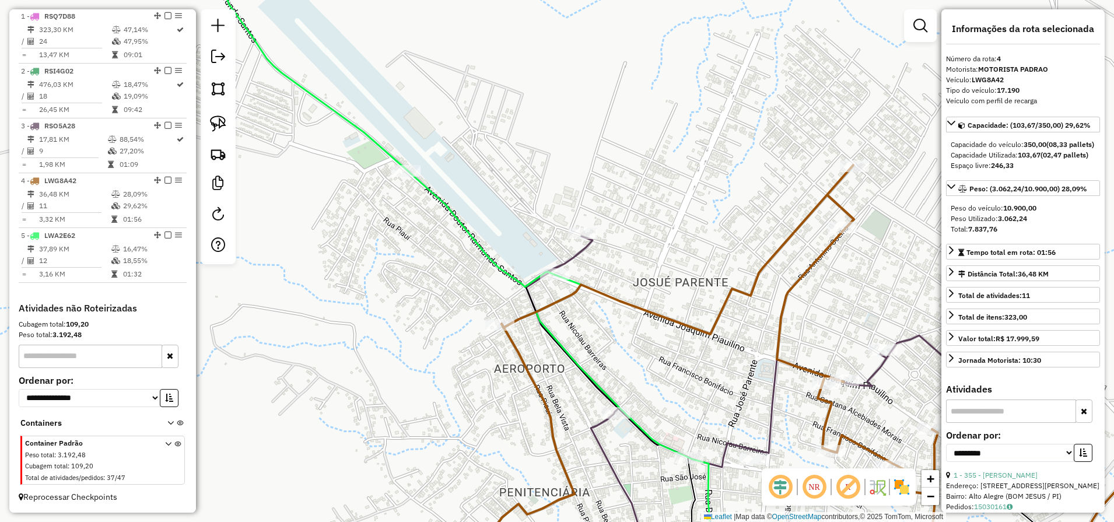
click at [410, 284] on div "Janela de atendimento Grade de atendimento Capacidade Transportadoras Veículos …" at bounding box center [557, 261] width 1114 height 522
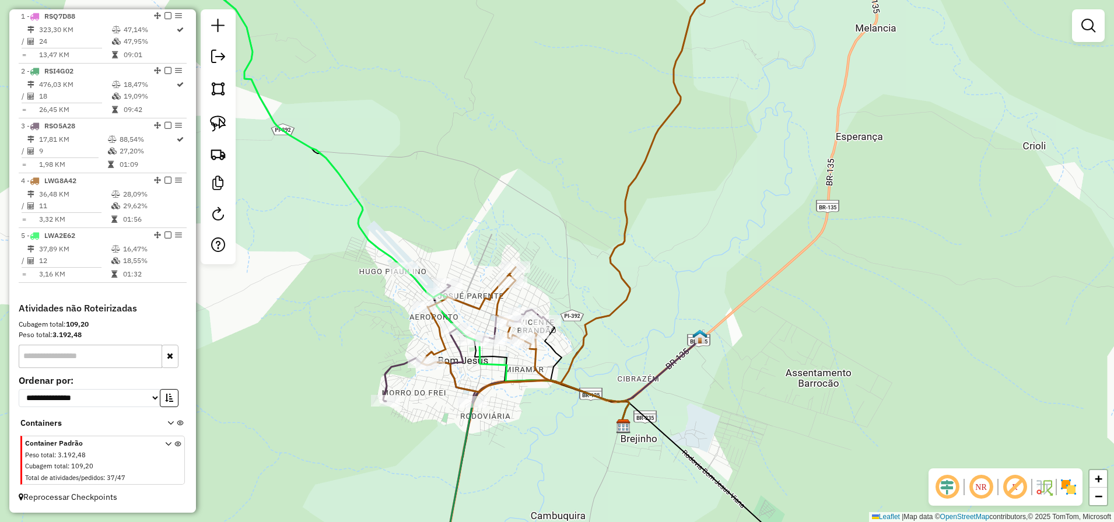
drag, startPoint x: 560, startPoint y: 450, endPoint x: 550, endPoint y: 305, distance: 145.0
click at [548, 313] on div "Janela de atendimento Grade de atendimento Capacidade Transportadoras Veículos …" at bounding box center [557, 261] width 1114 height 522
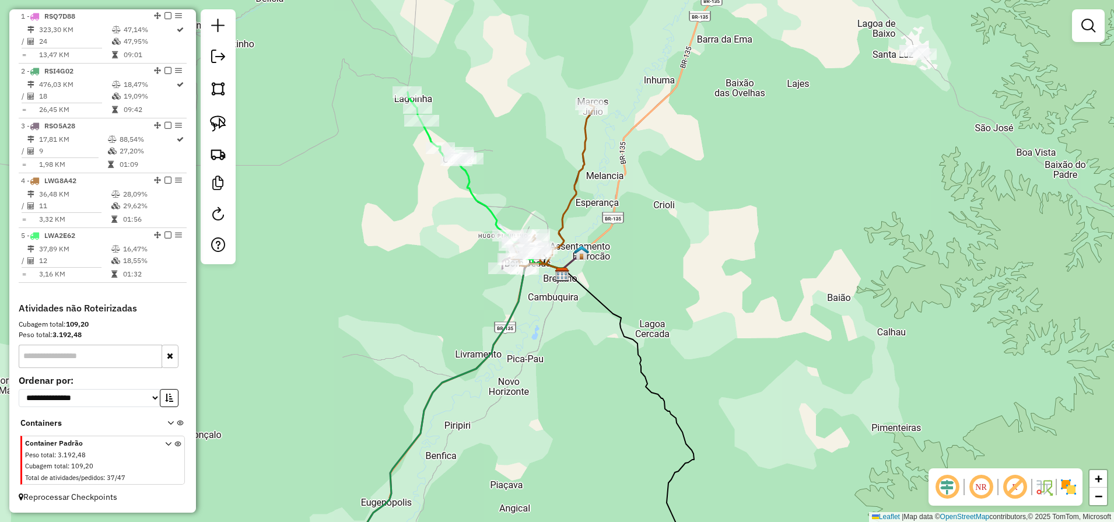
drag, startPoint x: 565, startPoint y: 386, endPoint x: 601, endPoint y: 233, distance: 157.6
click at [598, 244] on div "Janela de atendimento Grade de atendimento Capacidade Transportadoras Veículos …" at bounding box center [557, 261] width 1114 height 522
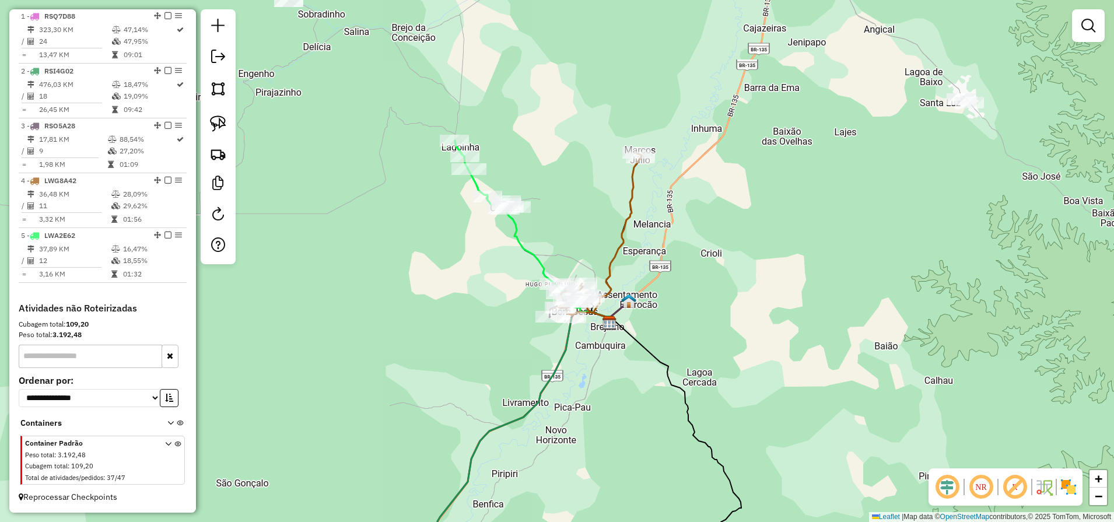
drag, startPoint x: 583, startPoint y: 194, endPoint x: 602, endPoint y: 380, distance: 187.0
click at [602, 380] on div "Janela de atendimento Grade de atendimento Capacidade Transportadoras Veículos …" at bounding box center [557, 261] width 1114 height 522
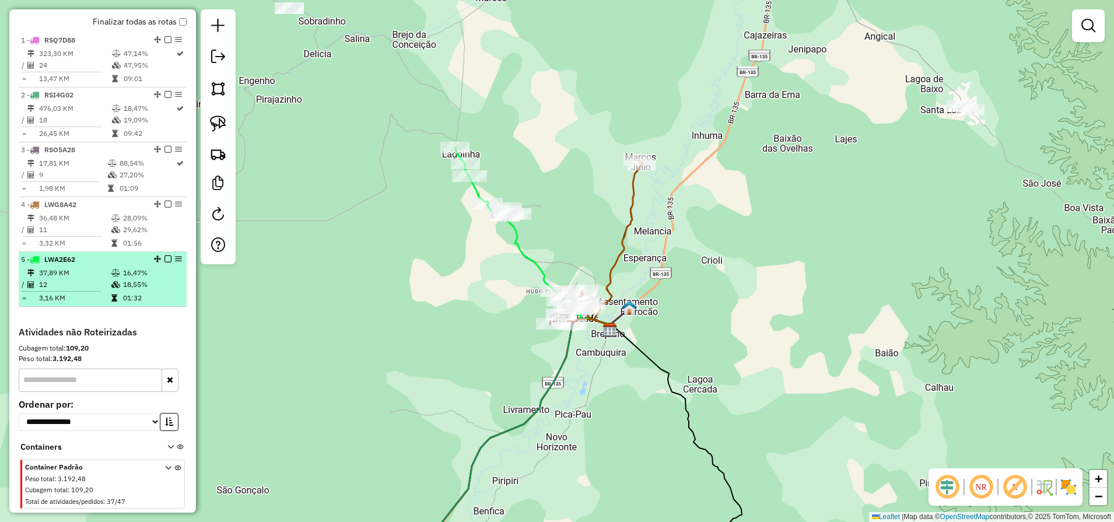
scroll to position [306, 0]
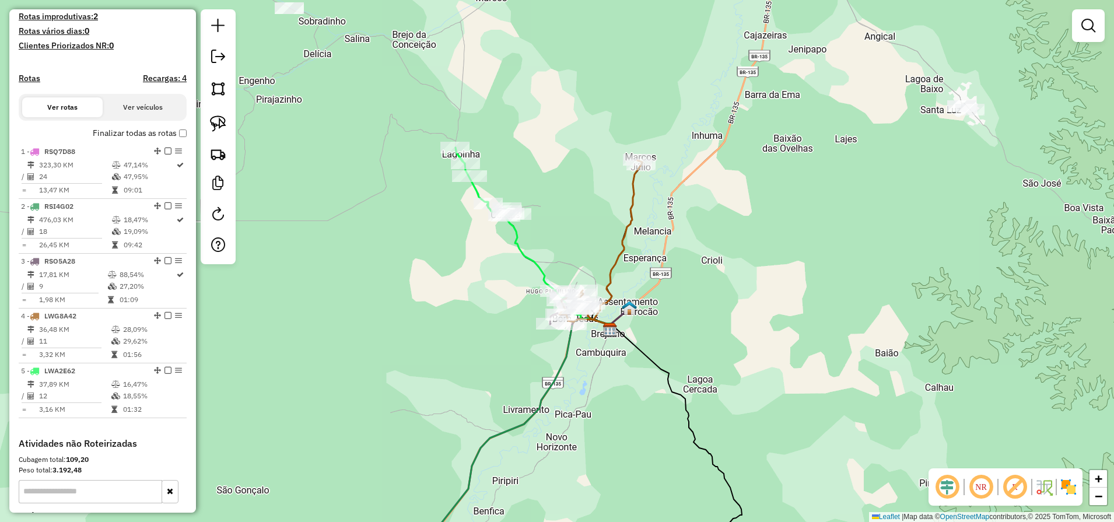
click at [609, 150] on div "Janela de atendimento Grade de atendimento Capacidade Transportadoras Veículos …" at bounding box center [557, 261] width 1114 height 522
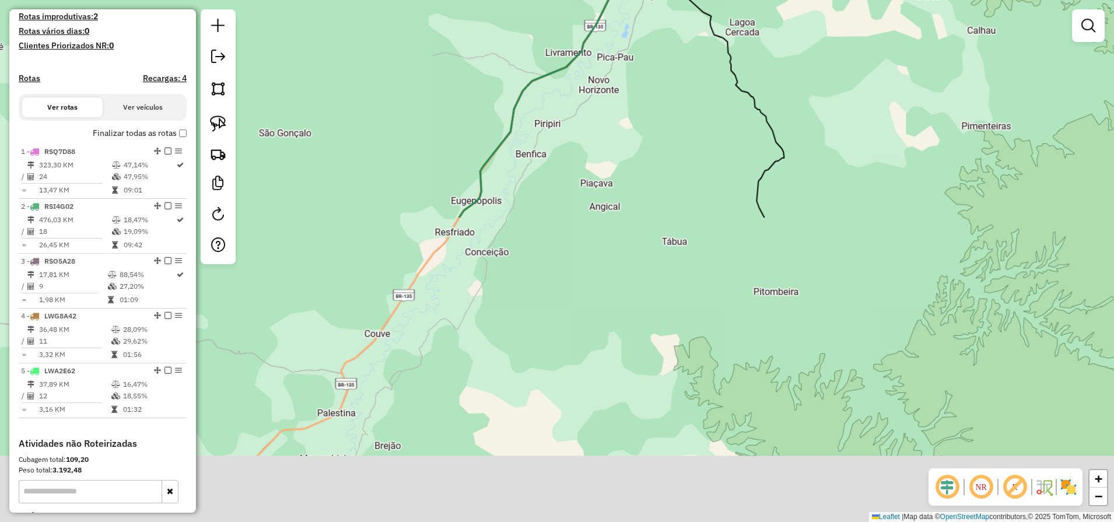
click at [644, 176] on div "Janela de atendimento Grade de atendimento Capacidade Transportadoras Veículos …" at bounding box center [557, 261] width 1114 height 522
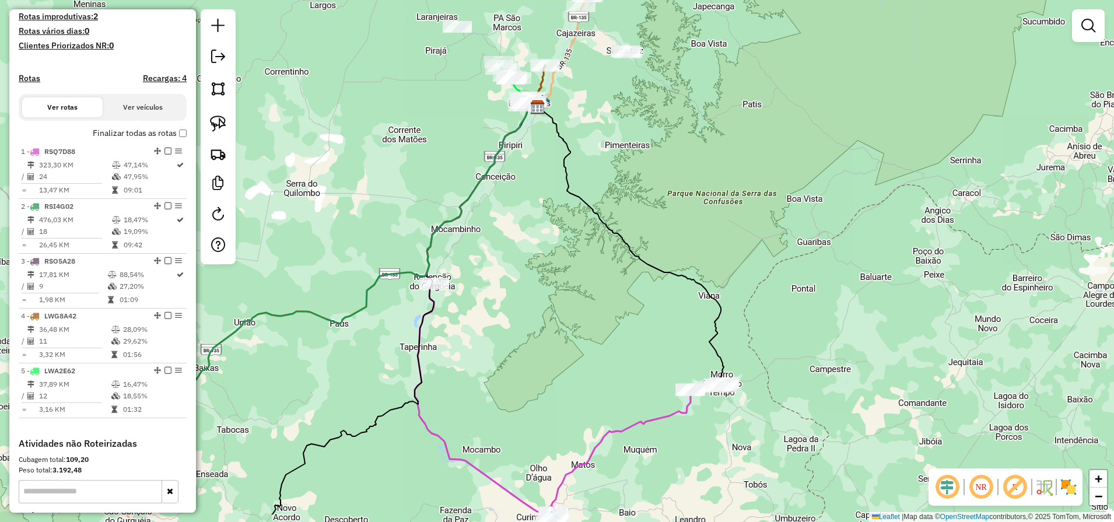
drag, startPoint x: 581, startPoint y: 433, endPoint x: 540, endPoint y: 316, distance: 124.1
click at [544, 334] on div "Janela de atendimento Grade de atendimento Capacidade Transportadoras Veículos …" at bounding box center [557, 261] width 1114 height 522
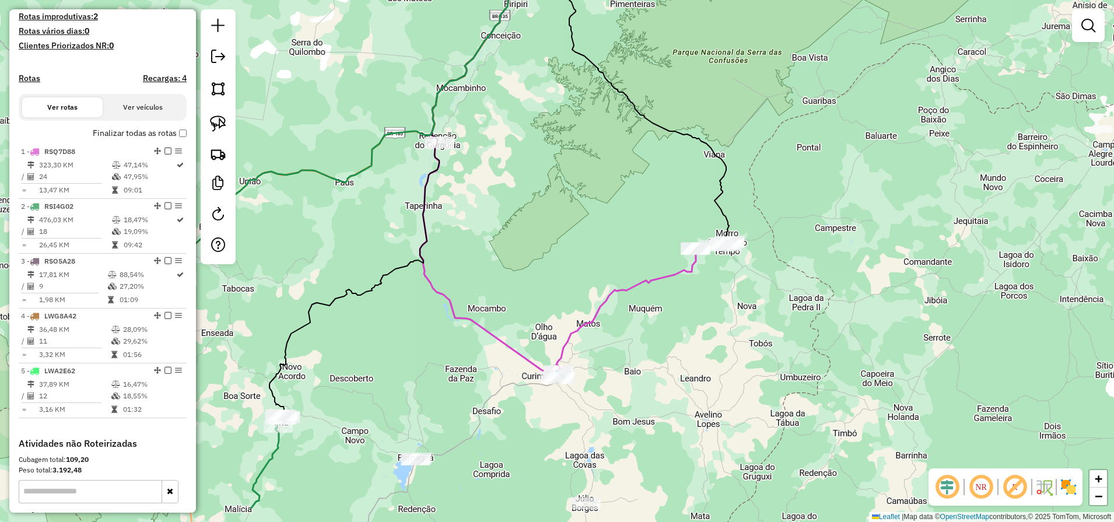
drag, startPoint x: 507, startPoint y: 296, endPoint x: 559, endPoint y: 159, distance: 146.4
click at [558, 165] on div "Janela de atendimento Grade de atendimento Capacidade Transportadoras Veículos …" at bounding box center [557, 261] width 1114 height 522
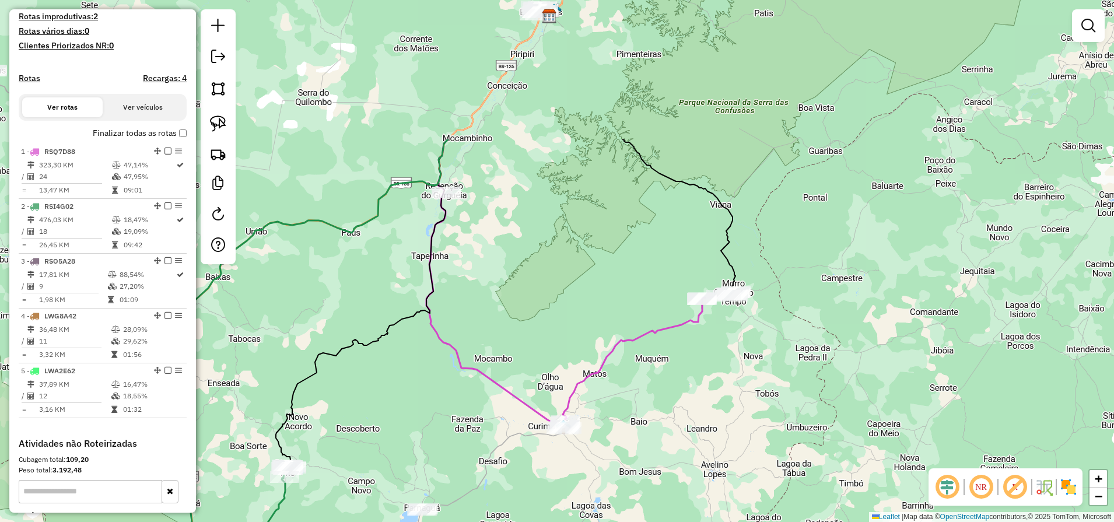
drag, startPoint x: 591, startPoint y: 148, endPoint x: 547, endPoint y: 329, distance: 186.6
click at [547, 328] on div "Janela de atendimento Grade de atendimento Capacidade Transportadoras Veículos …" at bounding box center [557, 261] width 1114 height 522
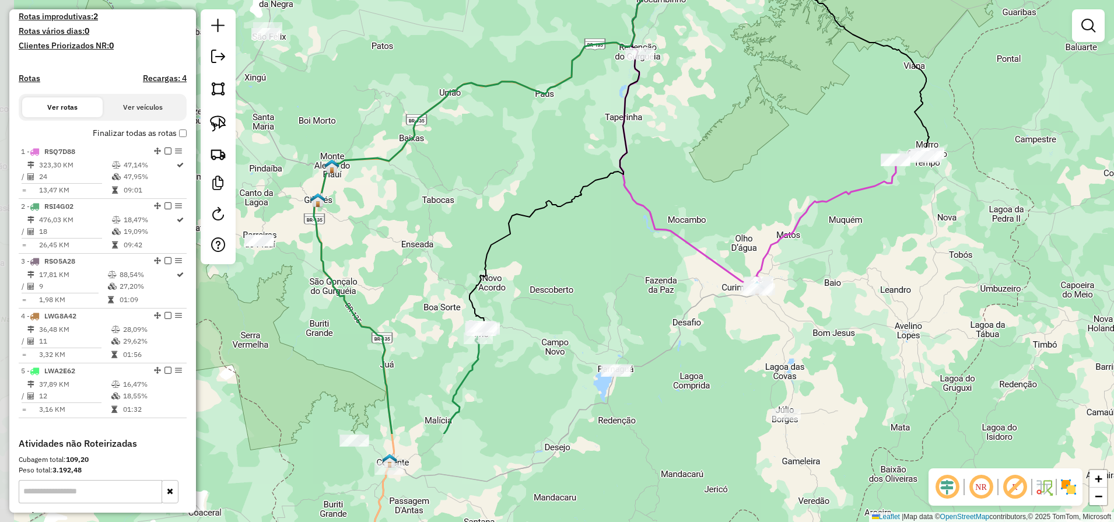
drag, startPoint x: 536, startPoint y: 209, endPoint x: 730, endPoint y: 69, distance: 239.3
click at [730, 69] on div "Janela de atendimento Grade de atendimento Capacidade Transportadoras Veículos …" at bounding box center [557, 261] width 1114 height 522
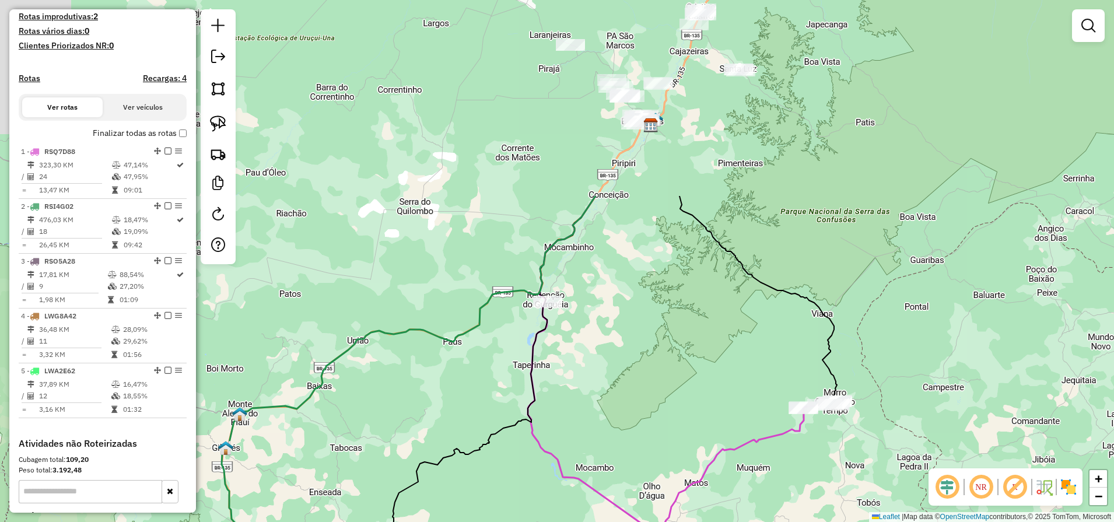
drag, startPoint x: 628, startPoint y: 269, endPoint x: 537, endPoint y: 519, distance: 265.9
click at [536, 518] on div "Janela de atendimento Grade de atendimento Capacidade Transportadoras Veículos …" at bounding box center [557, 261] width 1114 height 522
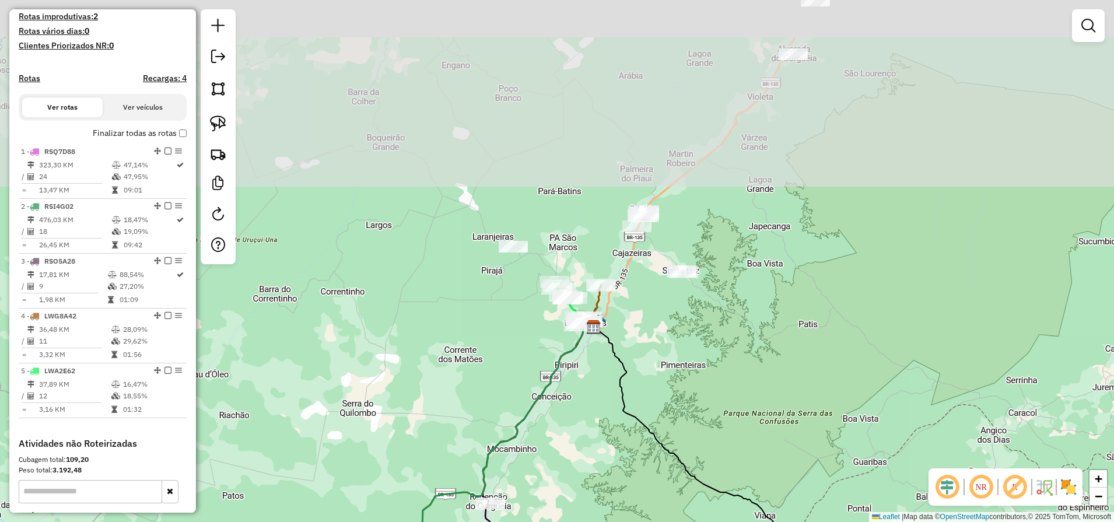
drag, startPoint x: 682, startPoint y: 254, endPoint x: 630, endPoint y: 445, distance: 197.7
click at [630, 445] on div "Janela de atendimento Grade de atendimento Capacidade Transportadoras Veículos …" at bounding box center [557, 261] width 1114 height 522
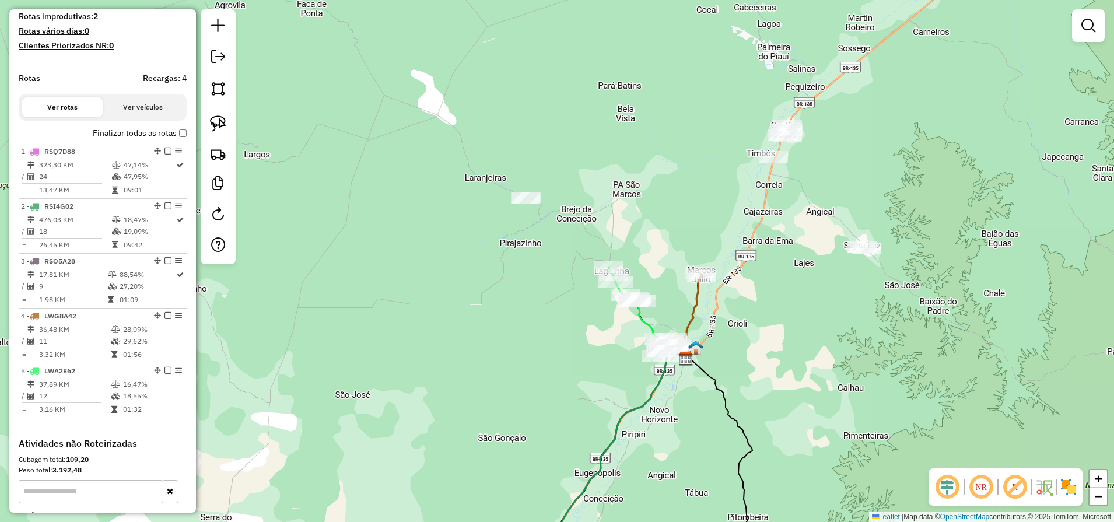
drag, startPoint x: 490, startPoint y: 363, endPoint x: 482, endPoint y: 362, distance: 7.8
click at [483, 362] on div "Janela de atendimento Grade de atendimento Capacidade Transportadoras Veículos …" at bounding box center [557, 261] width 1114 height 522
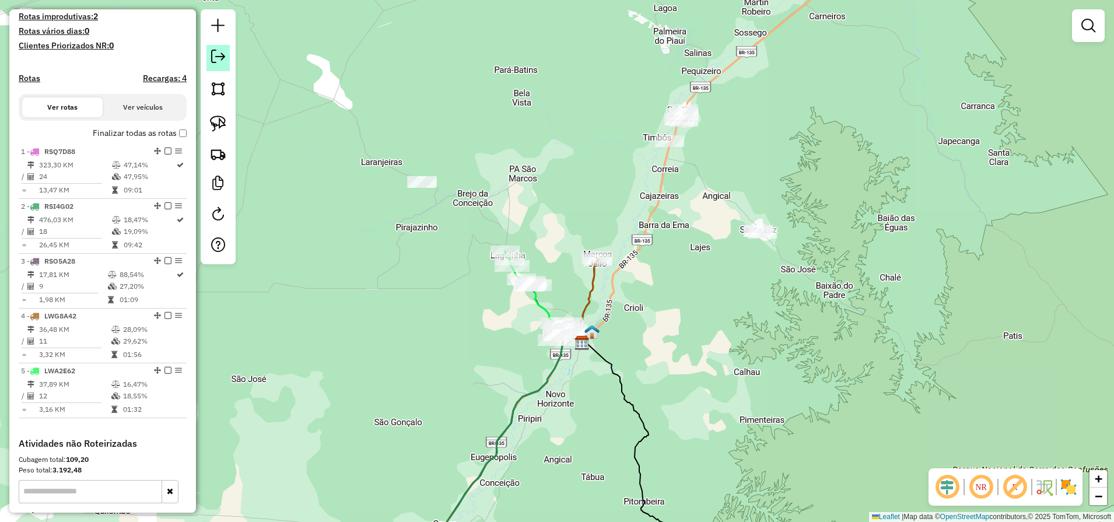
click at [222, 57] on em at bounding box center [218, 57] width 14 height 14
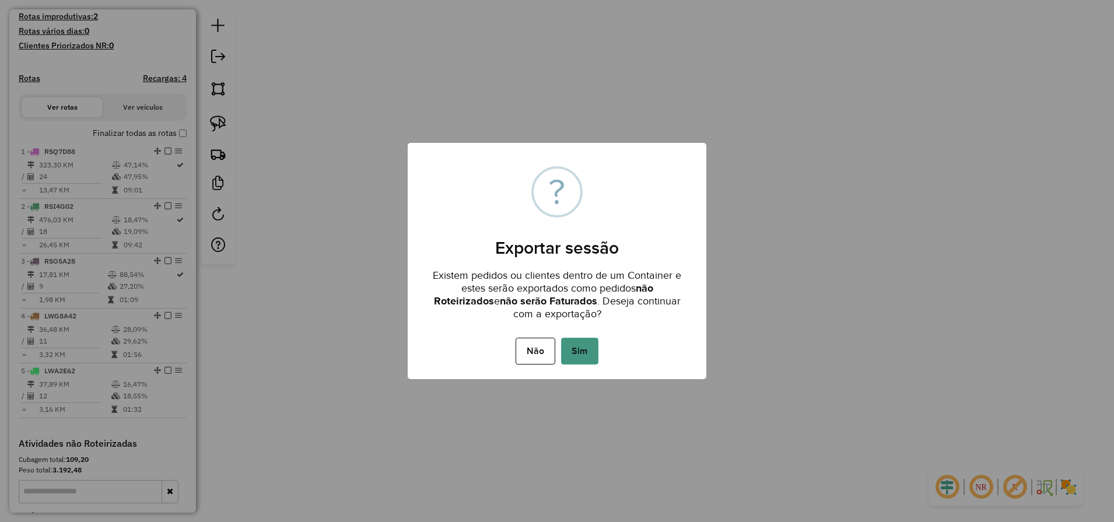
click at [579, 352] on button "Sim" at bounding box center [579, 351] width 37 height 27
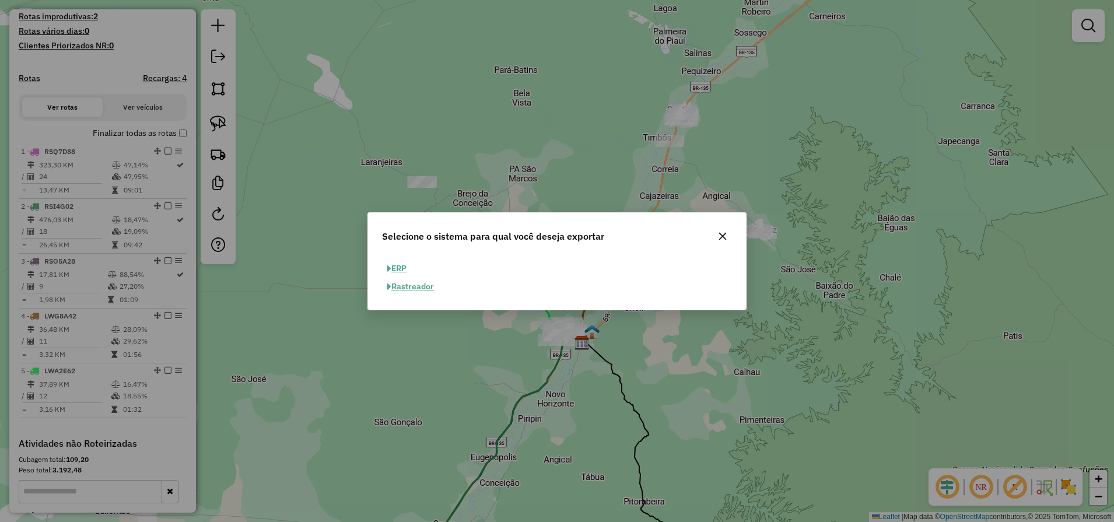
click at [397, 268] on button "ERP" at bounding box center [397, 269] width 30 height 18
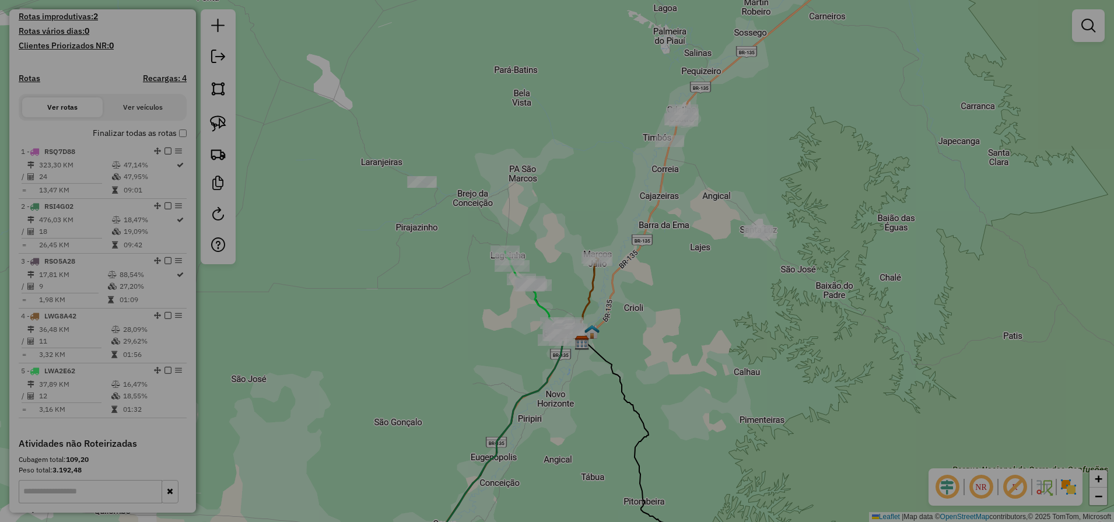
select select "**"
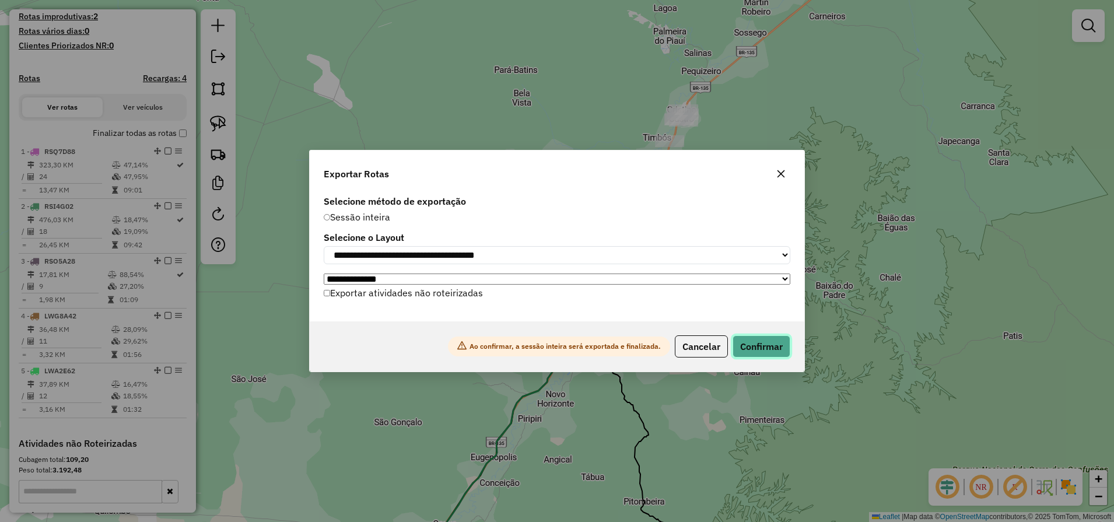
click at [775, 355] on button "Confirmar" at bounding box center [762, 346] width 58 height 22
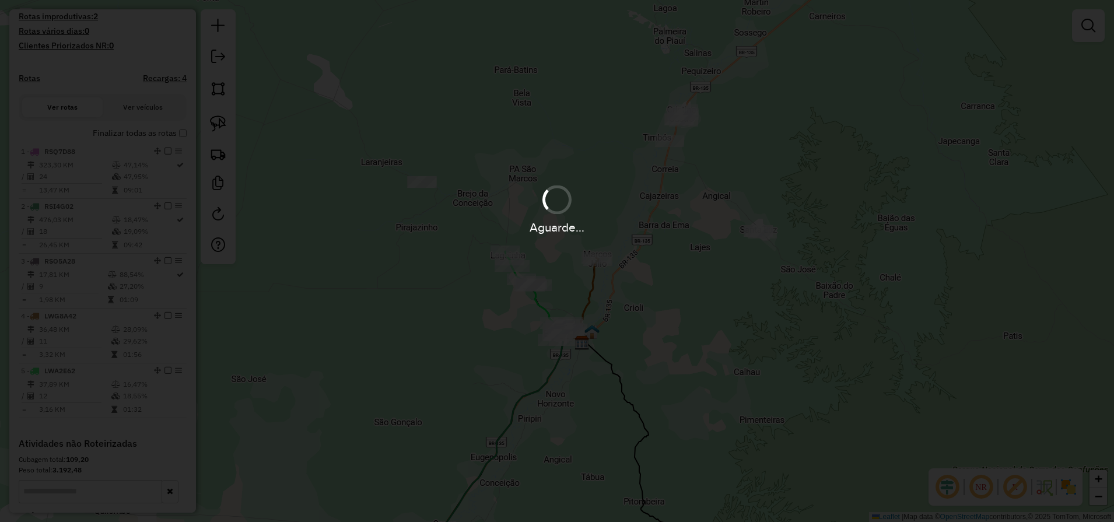
scroll to position [338, 0]
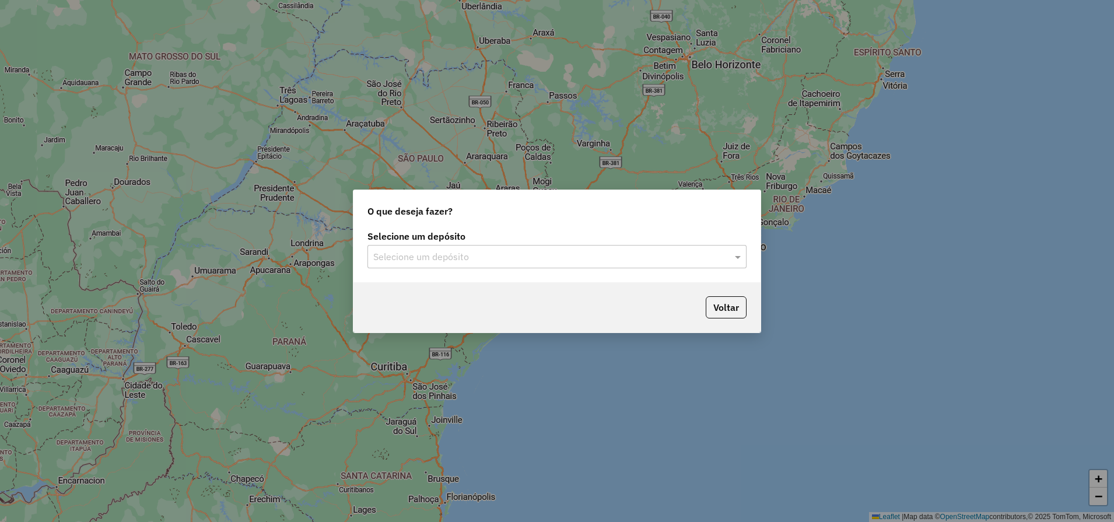
click at [587, 257] on input "text" at bounding box center [545, 257] width 344 height 14
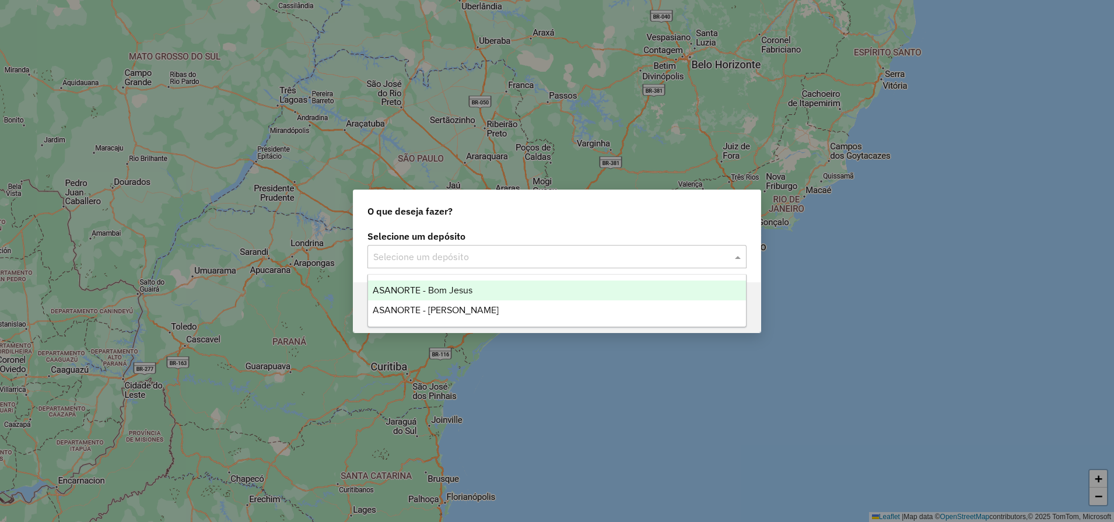
click at [486, 289] on div "ASANORTE - Bom Jesus" at bounding box center [557, 291] width 378 height 20
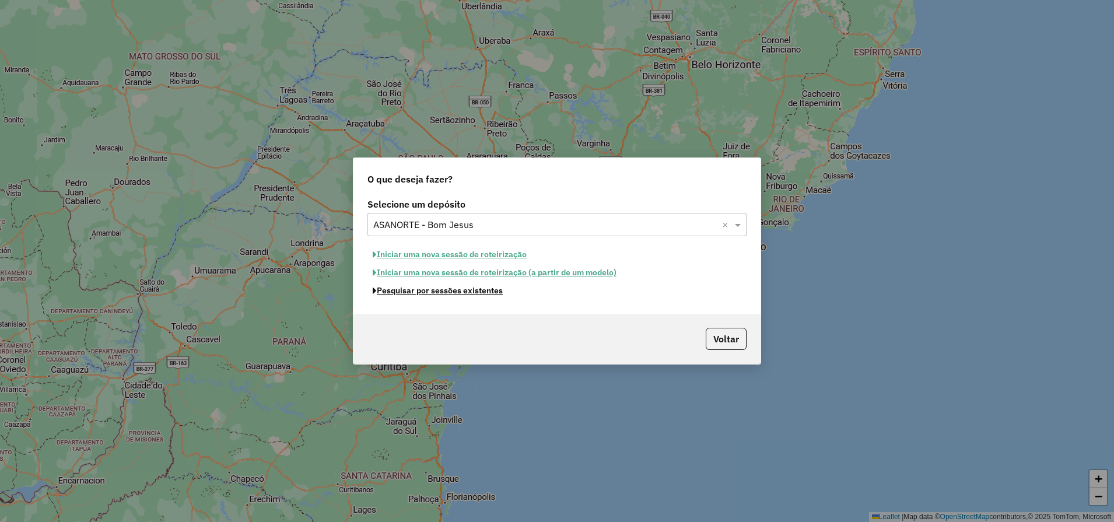
click at [443, 292] on button "Pesquisar por sessões existentes" at bounding box center [437, 291] width 141 height 18
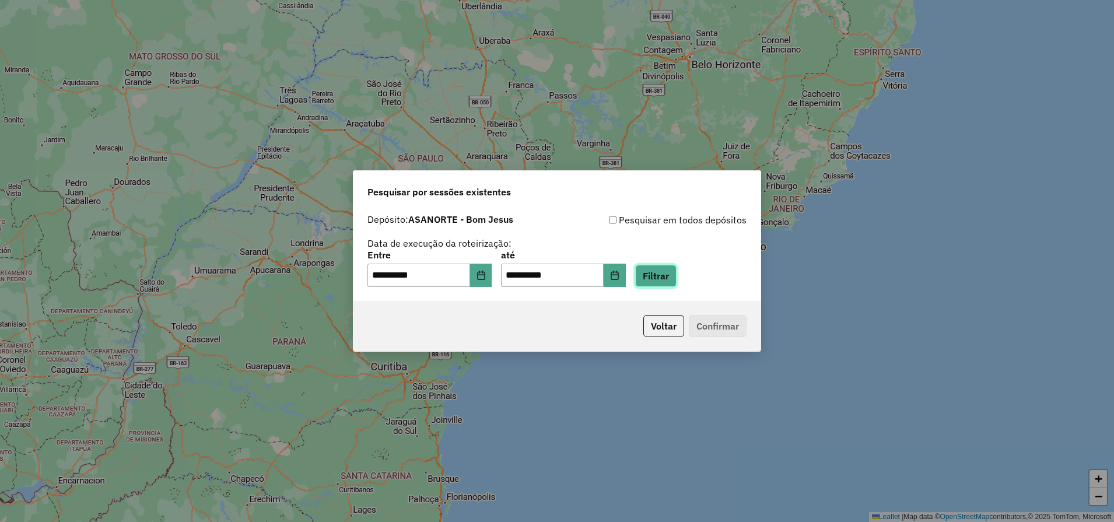
click at [673, 275] on button "Filtrar" at bounding box center [655, 276] width 41 height 22
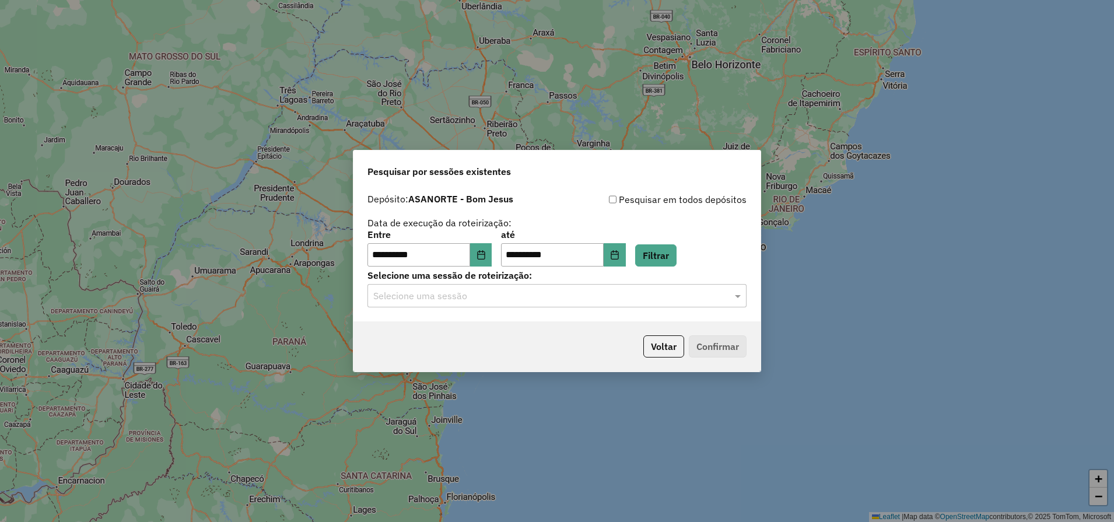
click at [482, 297] on input "text" at bounding box center [545, 296] width 344 height 14
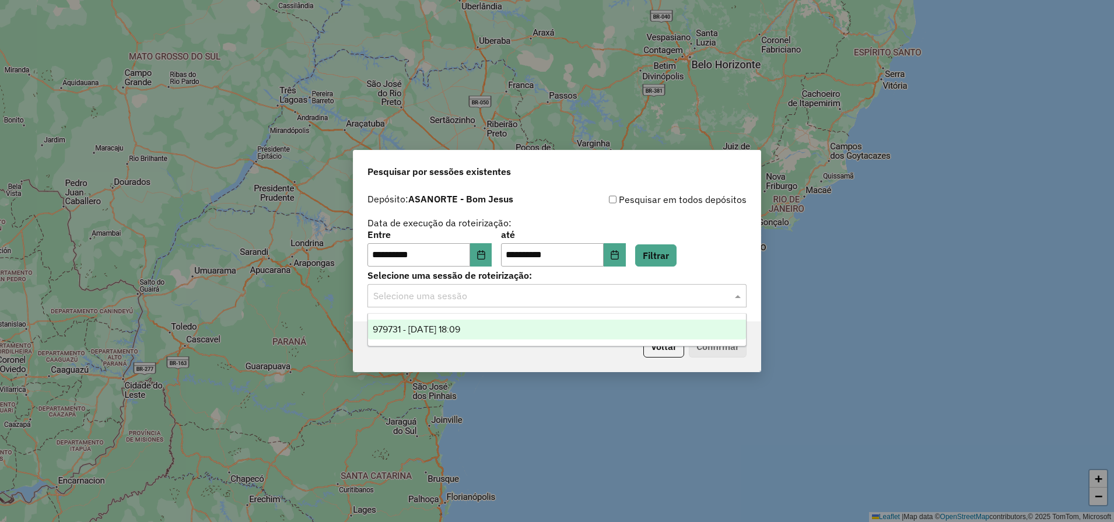
click at [482, 297] on input "text" at bounding box center [545, 296] width 344 height 14
click at [516, 362] on div "Voltar Confirmar" at bounding box center [556, 346] width 407 height 50
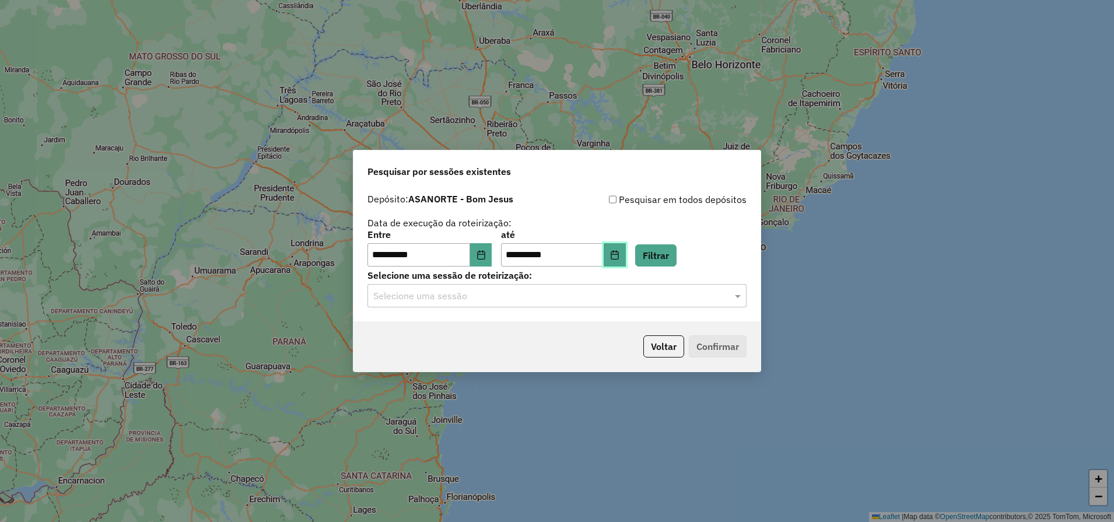
click at [619, 253] on icon "Choose Date" at bounding box center [614, 254] width 9 height 9
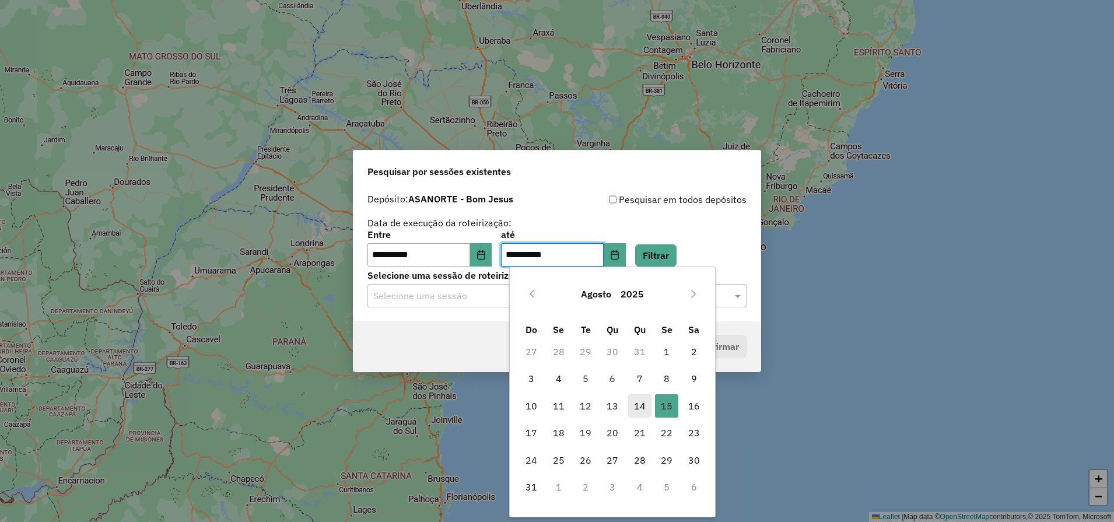
click at [638, 411] on span "14" at bounding box center [639, 405] width 23 height 23
type input "**********"
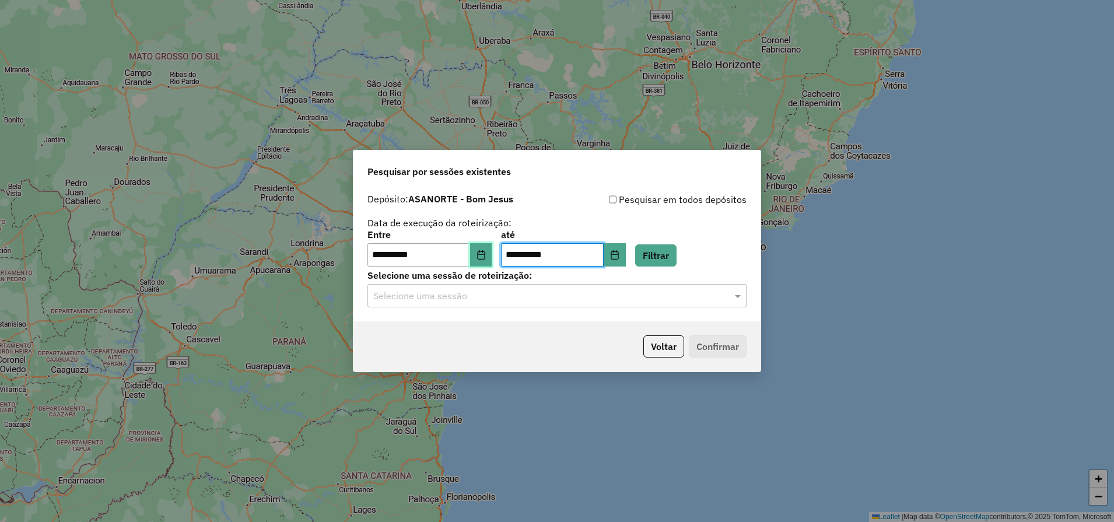
click at [485, 251] on icon "Choose Date" at bounding box center [481, 254] width 8 height 9
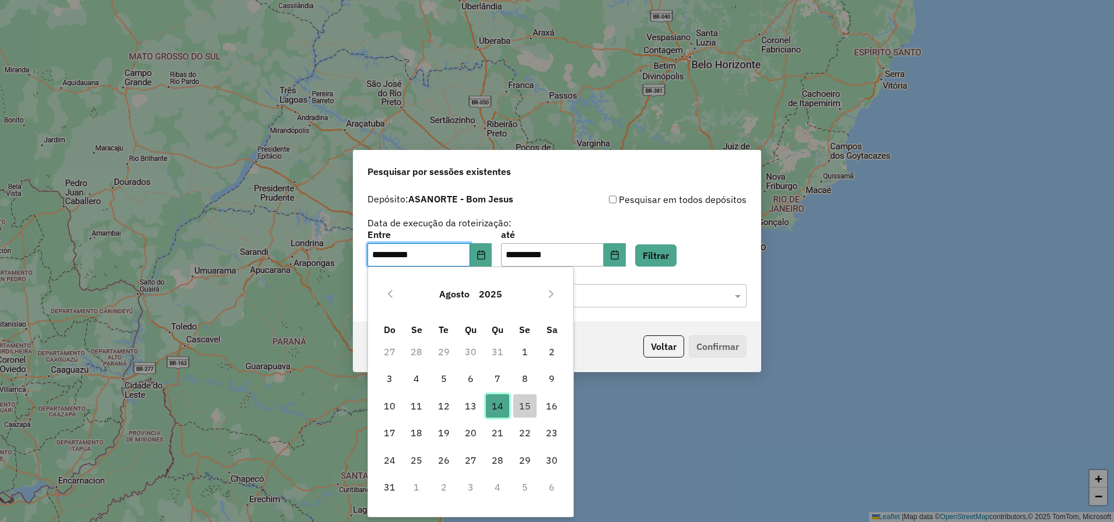
click at [503, 407] on span "14" at bounding box center [497, 405] width 23 height 23
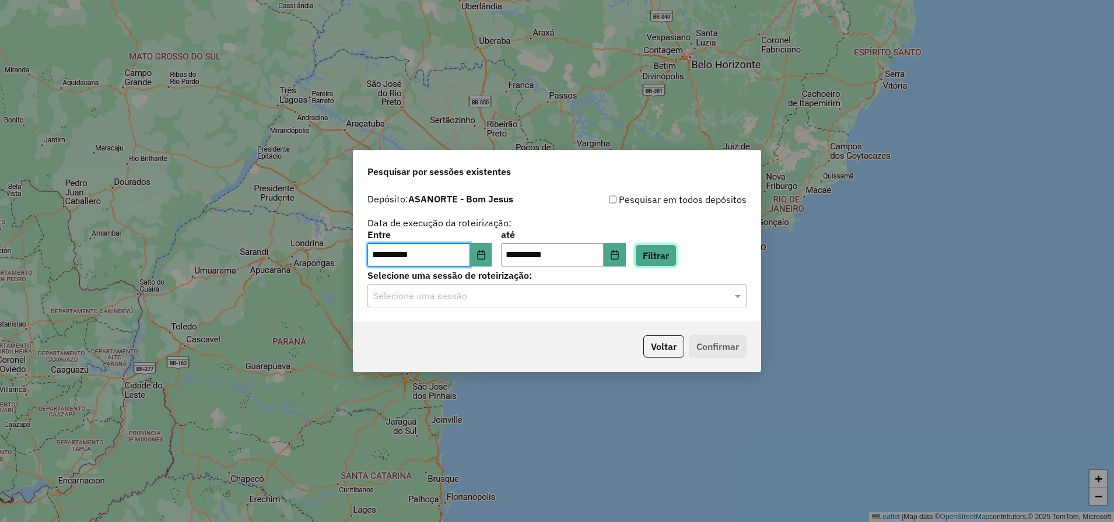
click at [665, 254] on button "Filtrar" at bounding box center [655, 255] width 41 height 22
click at [486, 299] on input "text" at bounding box center [545, 296] width 344 height 14
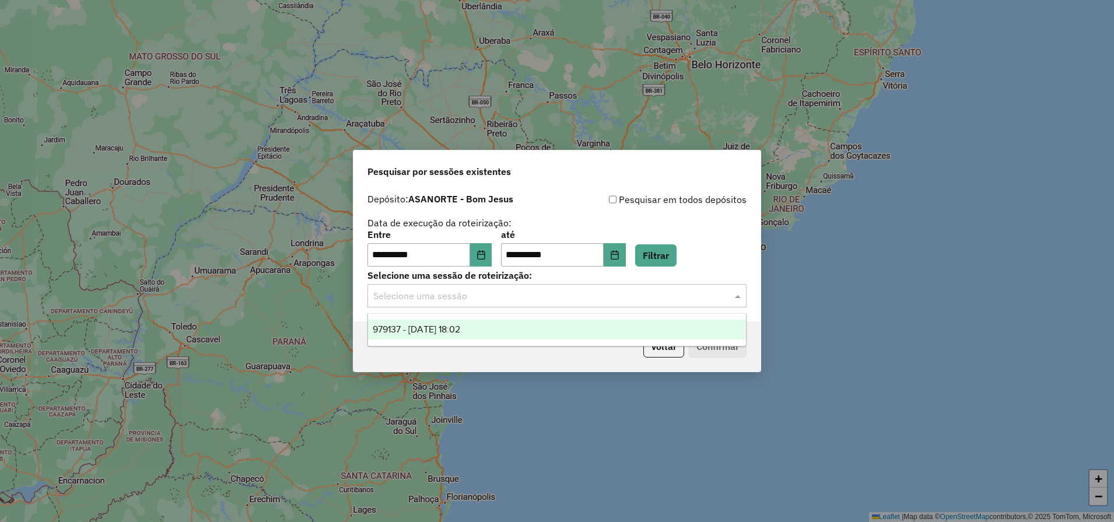
drag, startPoint x: 479, startPoint y: 322, endPoint x: 486, endPoint y: 348, distance: 27.2
click at [479, 323] on div "979137 - 14/08/2025 18:02" at bounding box center [557, 330] width 378 height 20
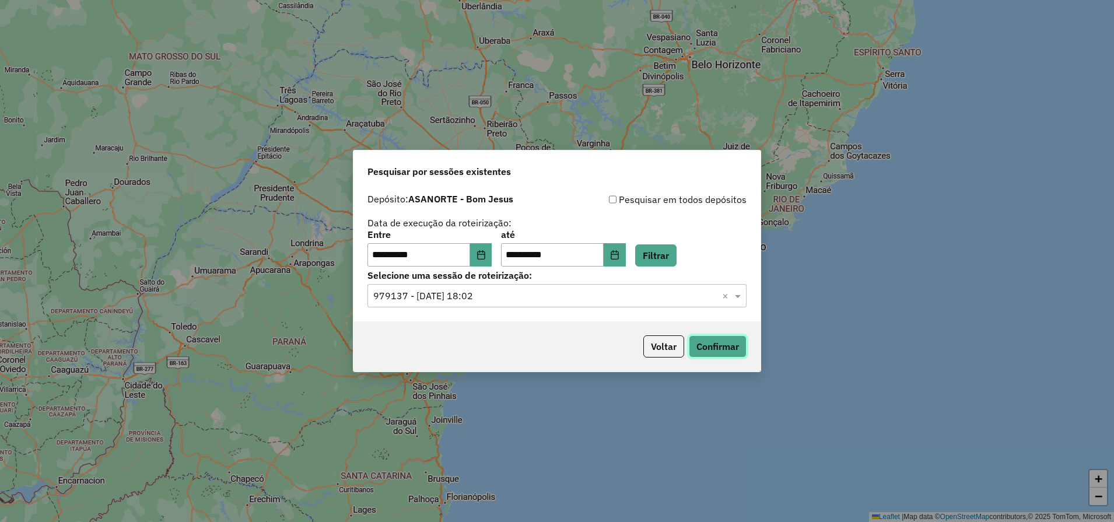
click at [720, 346] on button "Confirmar" at bounding box center [718, 346] width 58 height 22
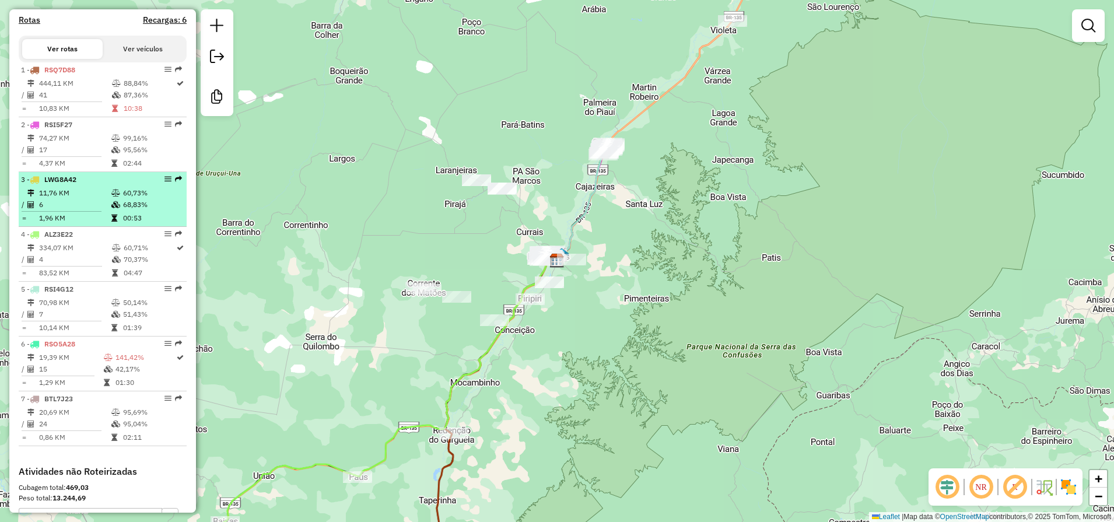
scroll to position [292, 0]
